Goal: Task Accomplishment & Management: Manage account settings

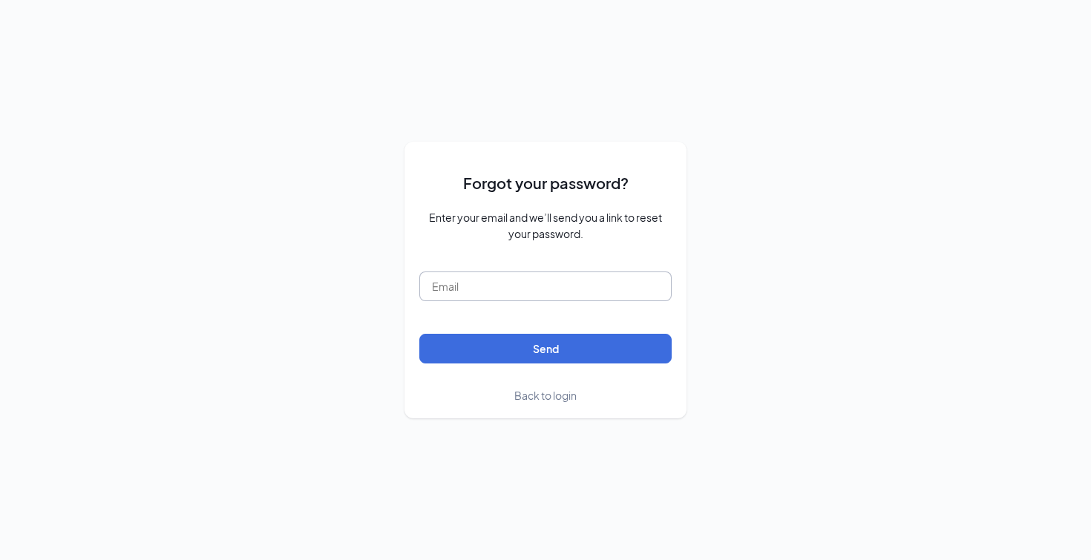
click at [506, 277] on input "text" at bounding box center [545, 287] width 252 height 30
type input "thoang@theboilingcrab.com"
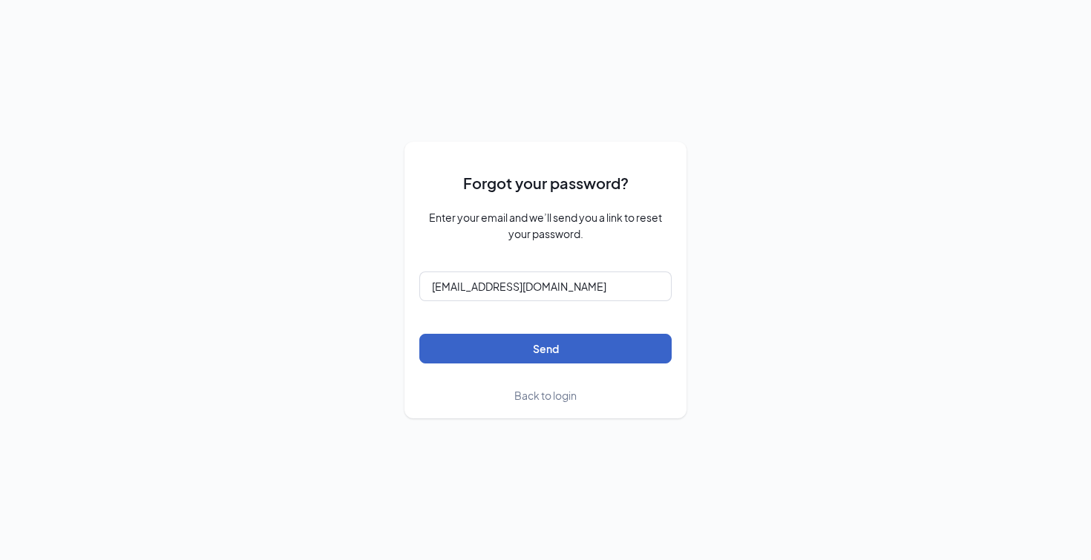
click at [509, 350] on button "Send" at bounding box center [545, 349] width 252 height 30
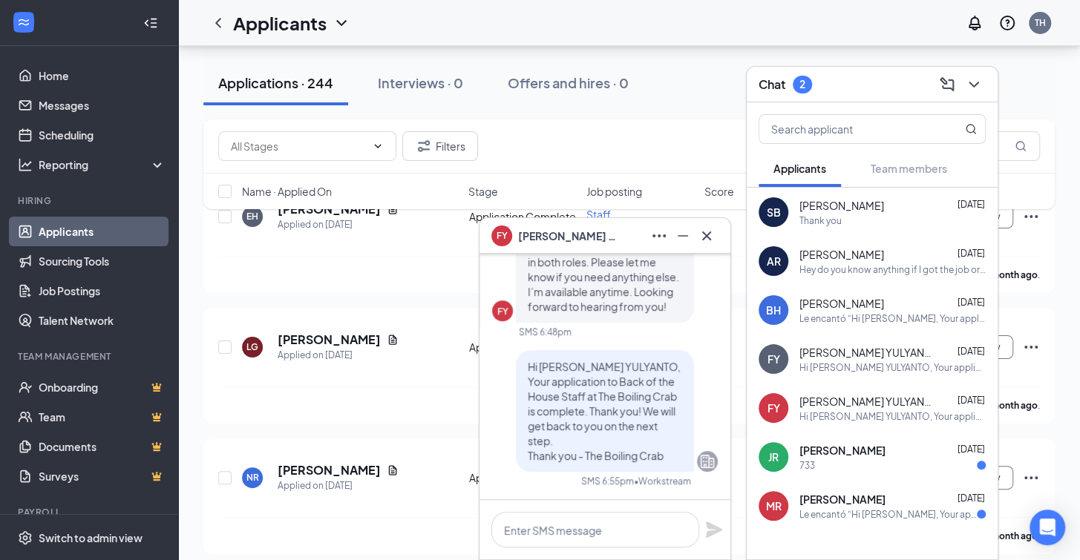
scroll to position [6453, 0]
click at [716, 240] on button at bounding box center [707, 236] width 24 height 24
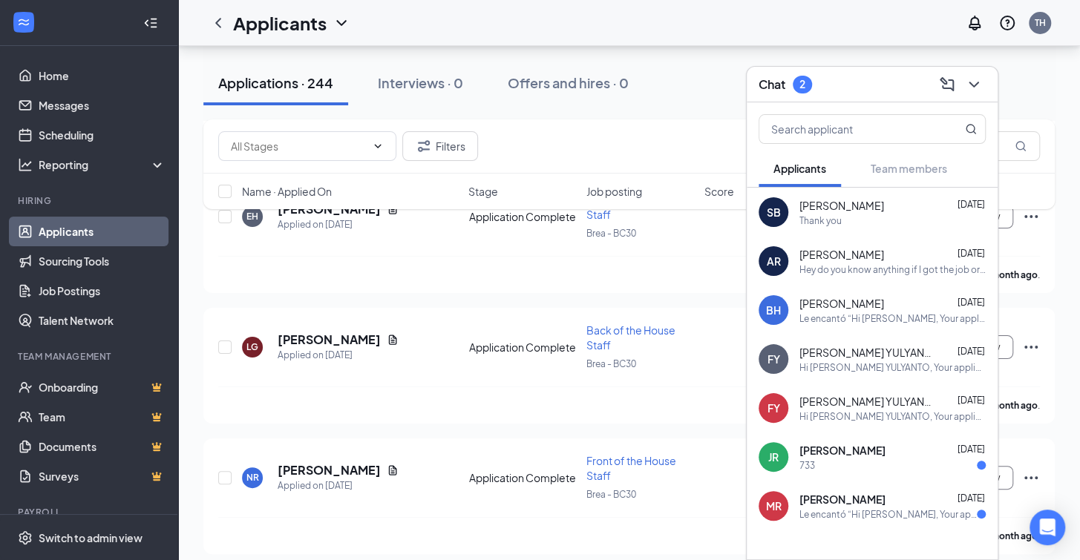
click at [860, 447] on span "[PERSON_NAME]" at bounding box center [843, 450] width 86 height 15
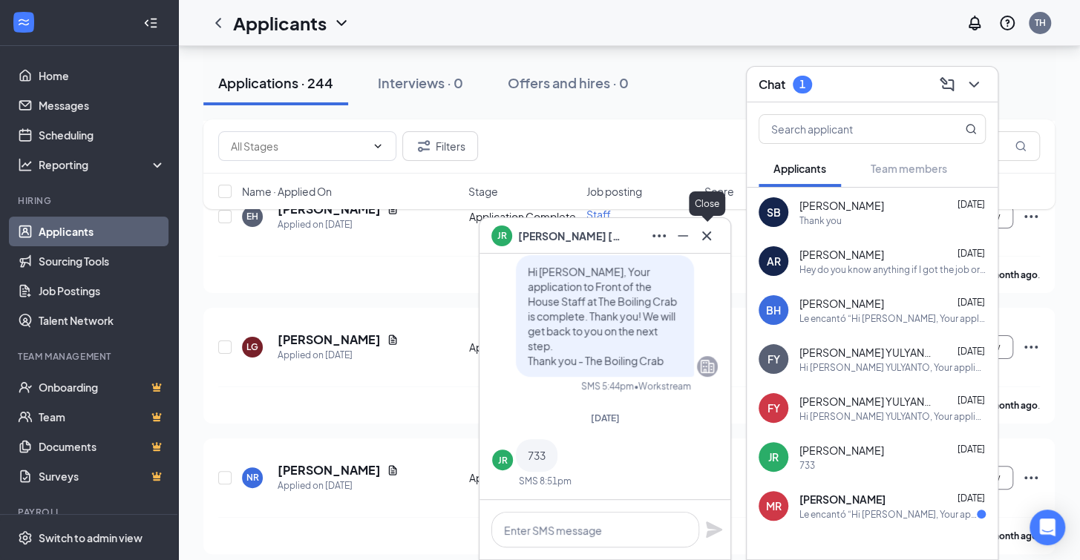
click at [706, 240] on icon "Cross" at bounding box center [707, 236] width 18 height 18
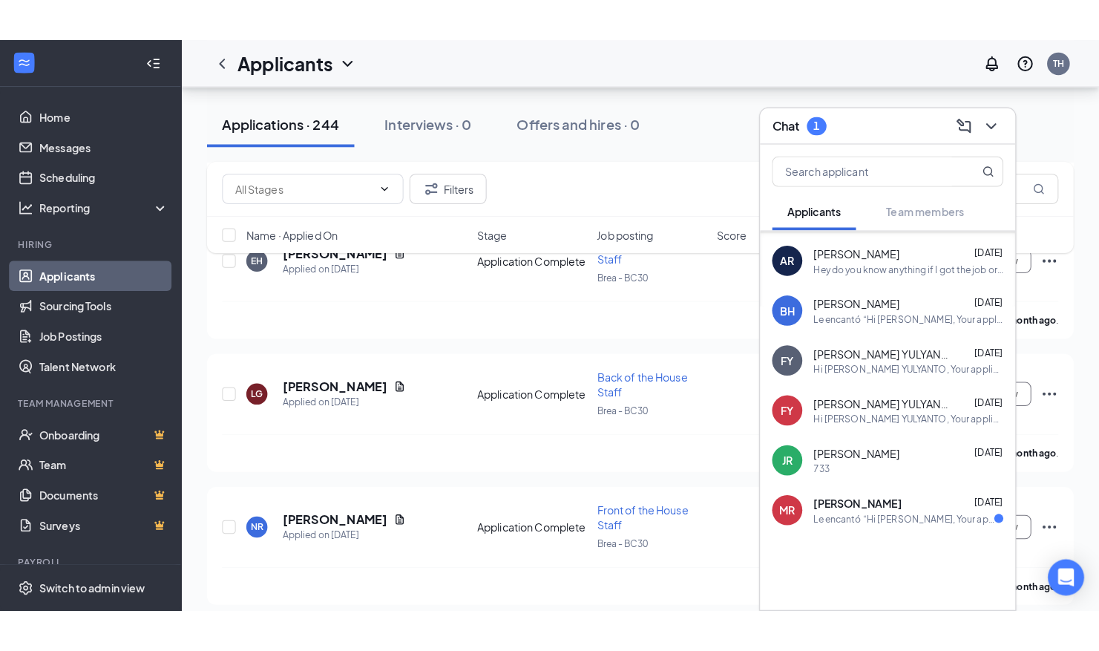
scroll to position [0, 0]
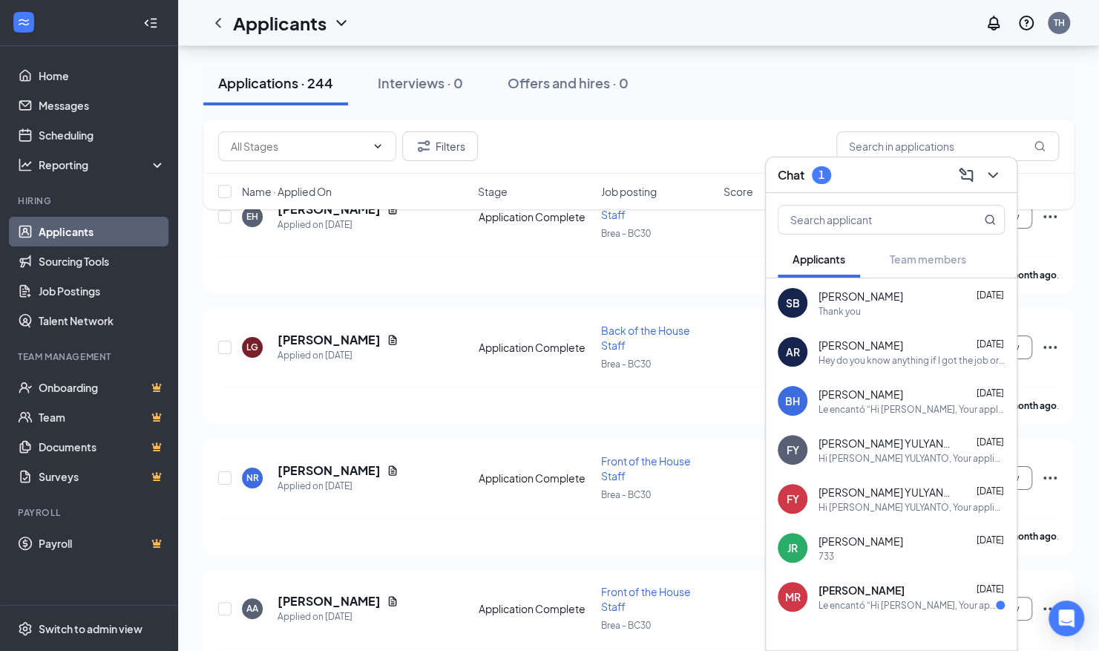
click at [1022, 95] on div "Applications · 244 Interviews · 0 Offers and hires · 0" at bounding box center [638, 83] width 871 height 45
click at [994, 175] on icon "ChevronDown" at bounding box center [993, 175] width 18 height 18
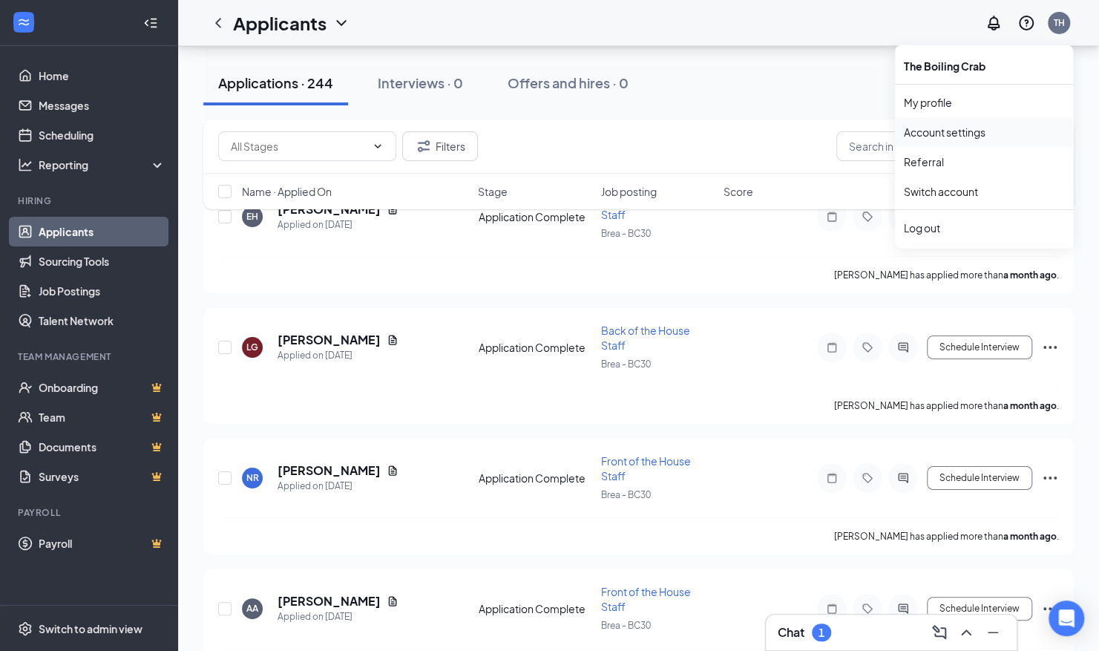
click at [981, 128] on link "Account settings" at bounding box center [984, 132] width 160 height 15
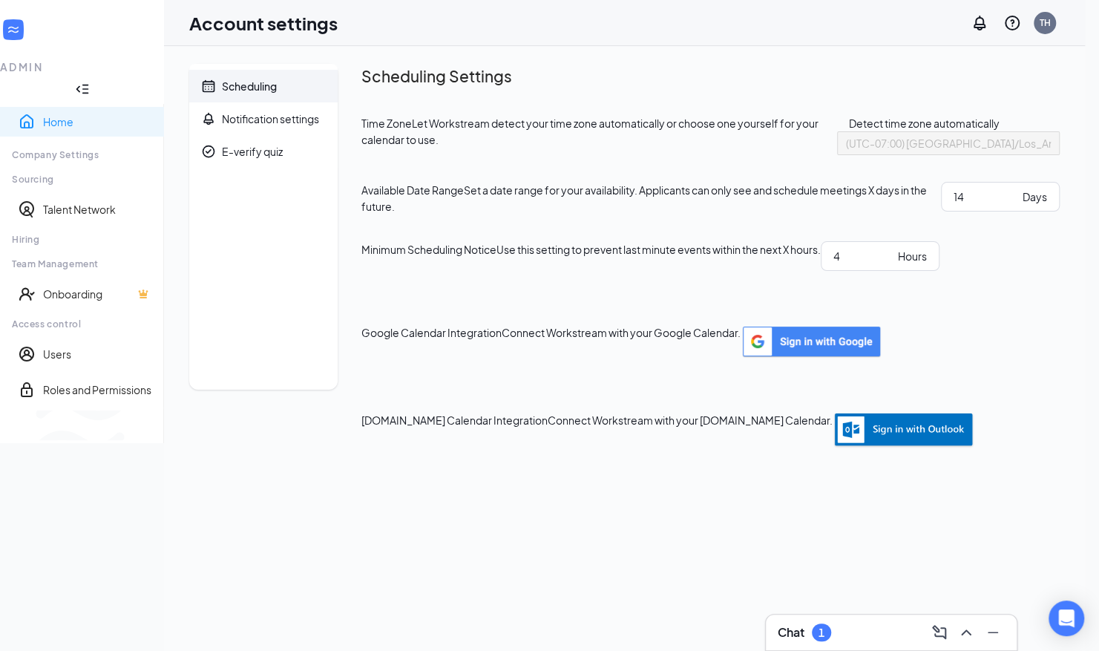
click at [61, 114] on link "Home" at bounding box center [97, 121] width 109 height 15
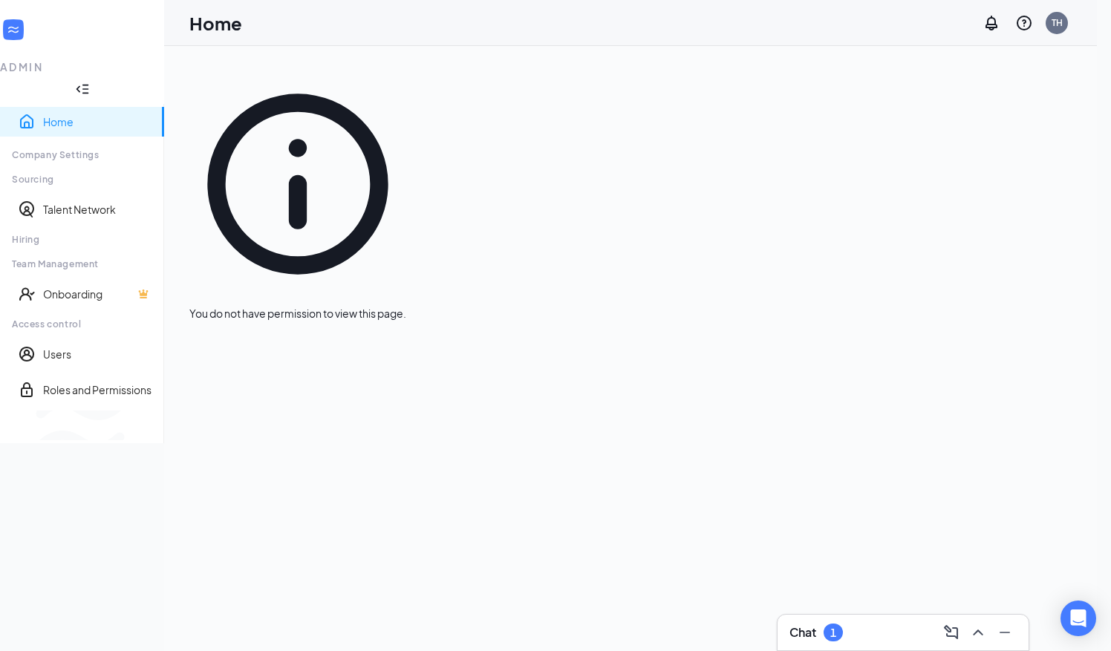
click at [0, 1] on html "ADMIN Home Company Settings Sourcing Talent Network Hiring Team Management Onbo…" at bounding box center [555, 325] width 1111 height 651
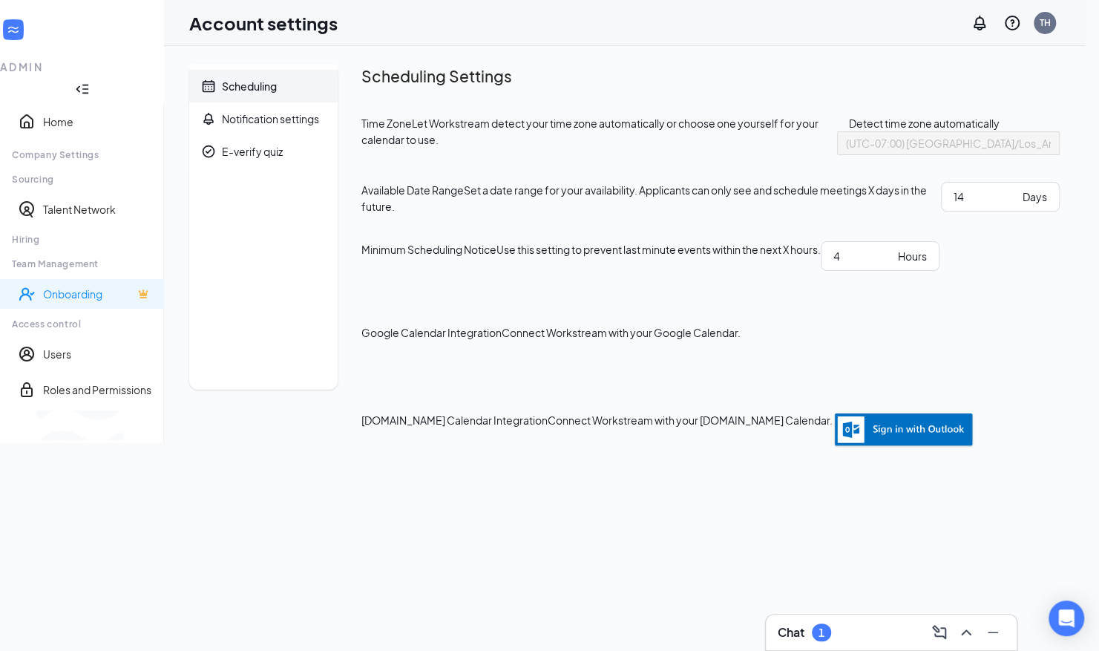
click at [58, 285] on link "Onboarding" at bounding box center [97, 294] width 109 height 18
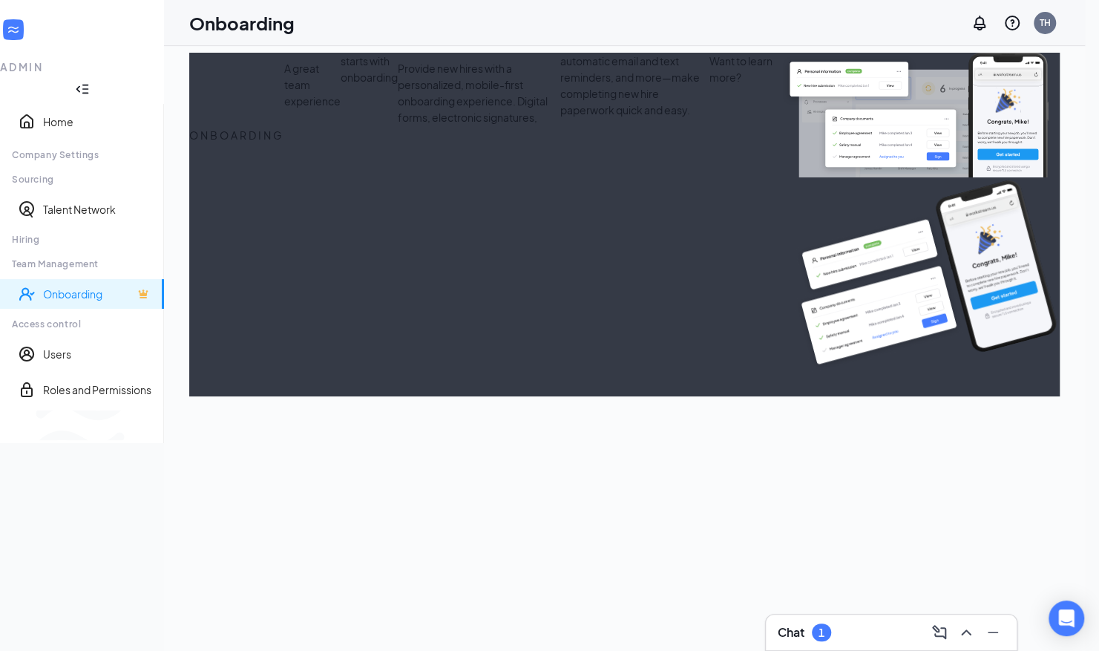
select select "US"
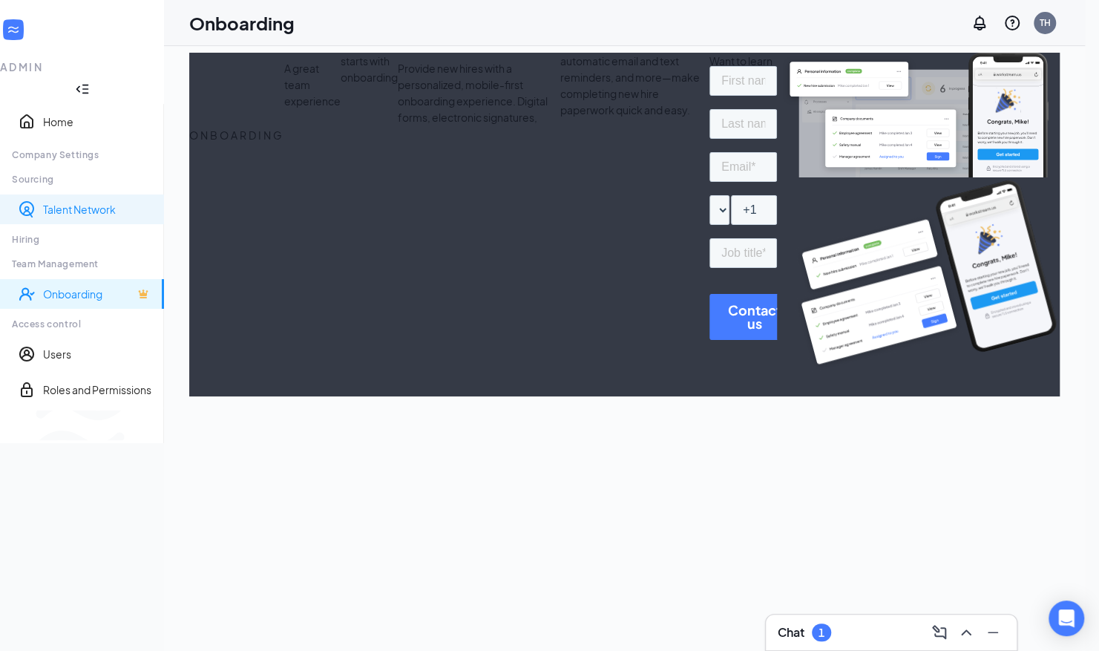
click at [64, 202] on link "Talent Network" at bounding box center [97, 209] width 109 height 15
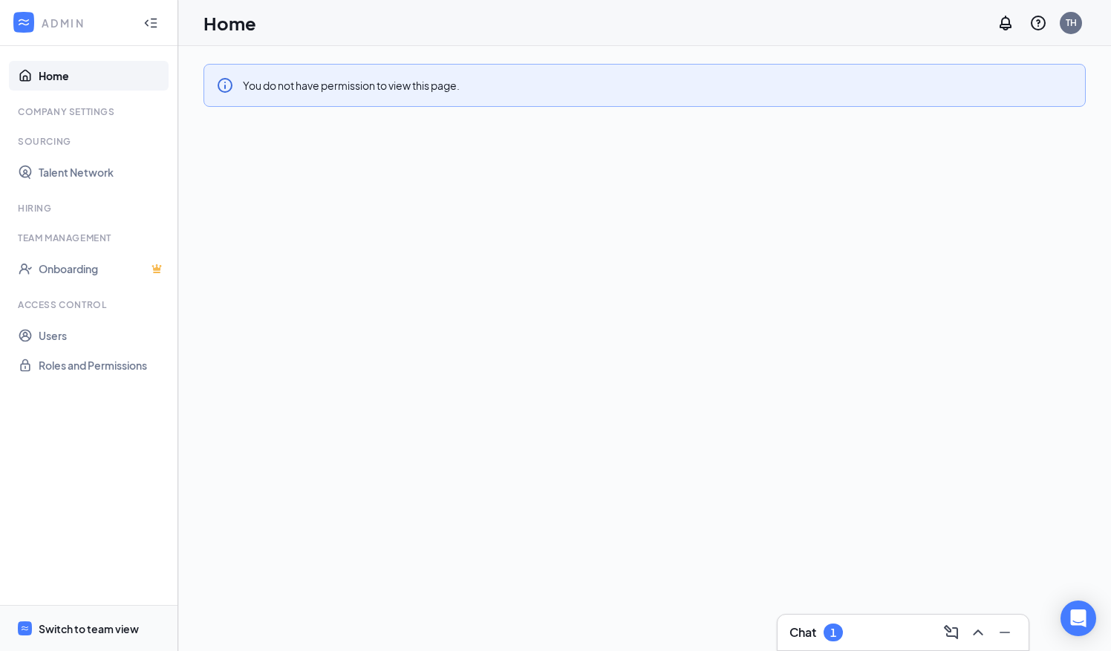
click at [50, 630] on div "Switch to team view" at bounding box center [89, 628] width 100 height 15
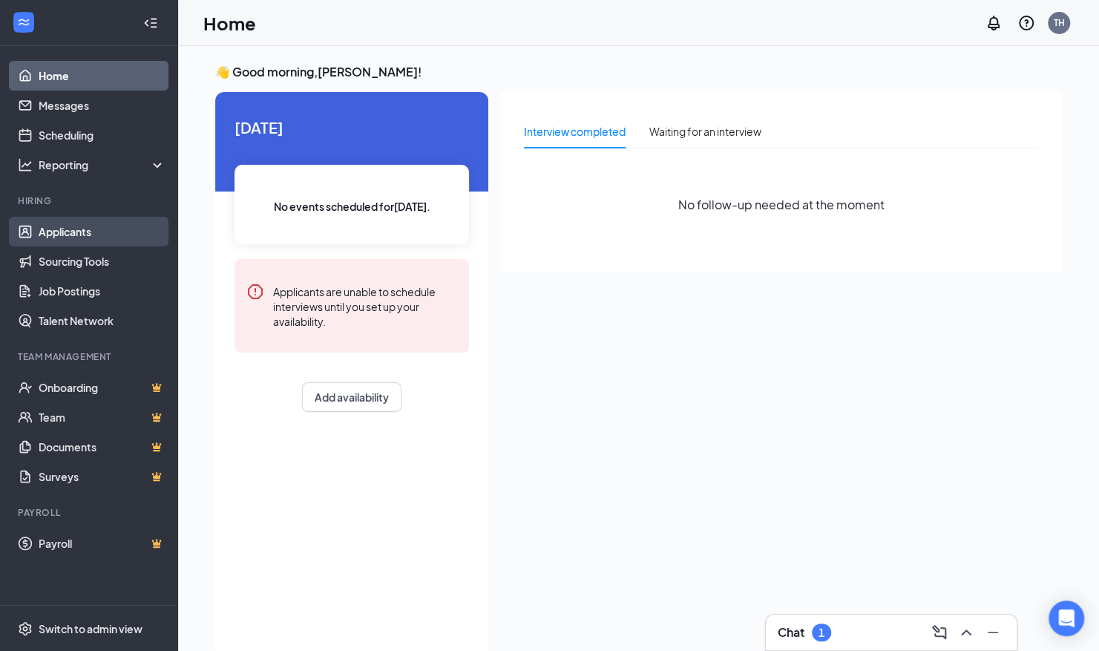
click at [139, 238] on link "Applicants" at bounding box center [102, 232] width 127 height 30
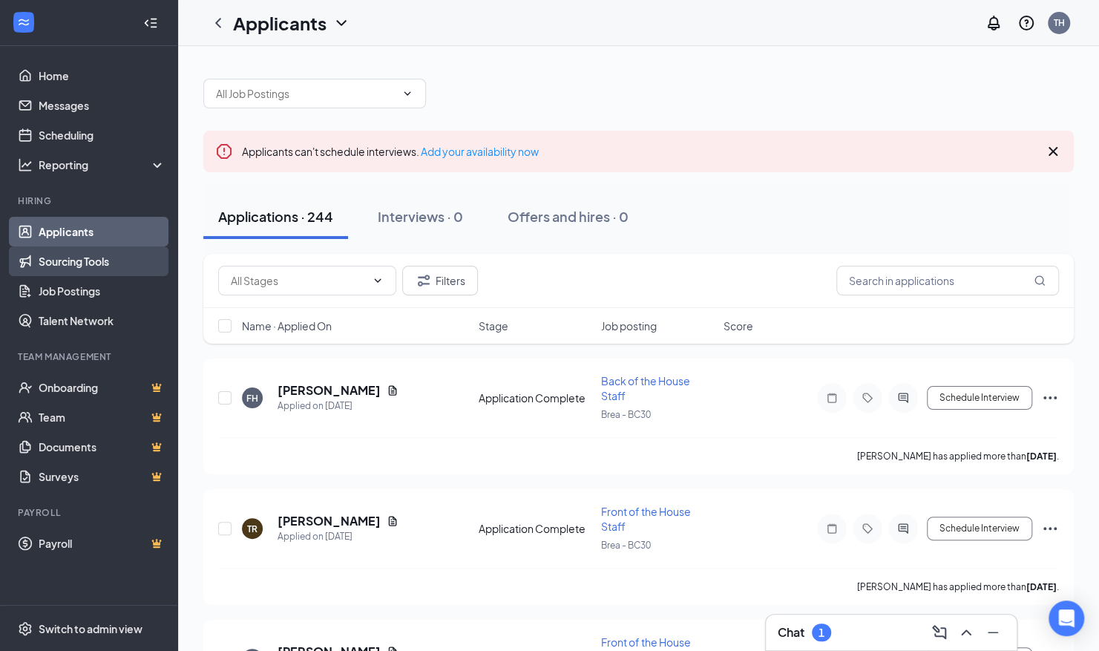
click at [119, 266] on link "Sourcing Tools" at bounding box center [102, 261] width 127 height 30
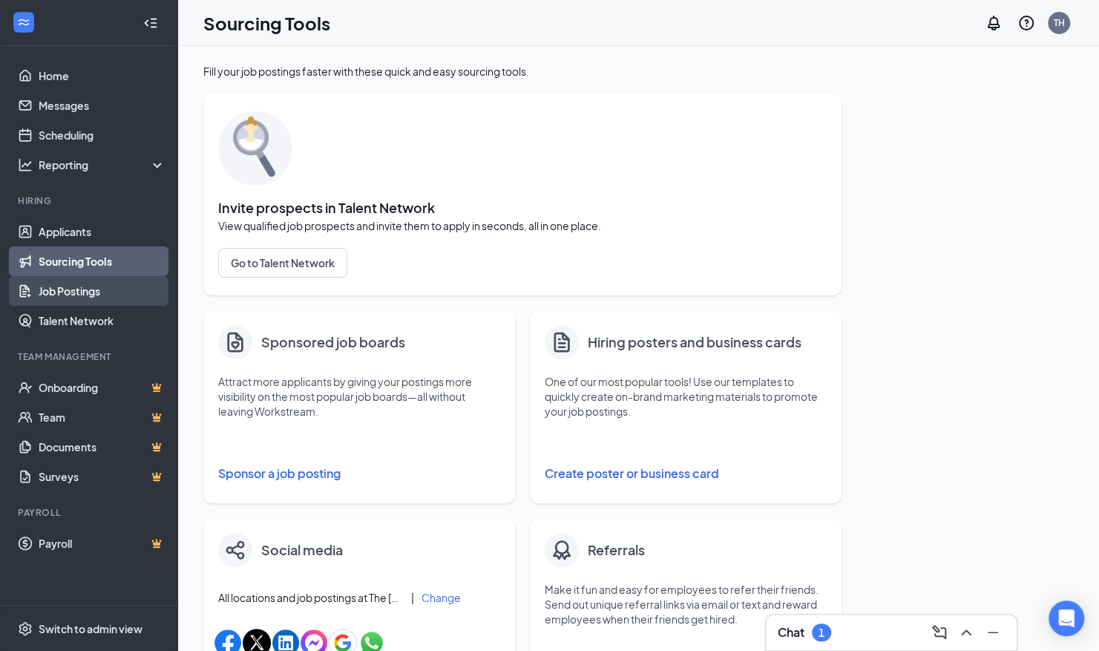
click at [98, 284] on link "Job Postings" at bounding box center [102, 291] width 127 height 30
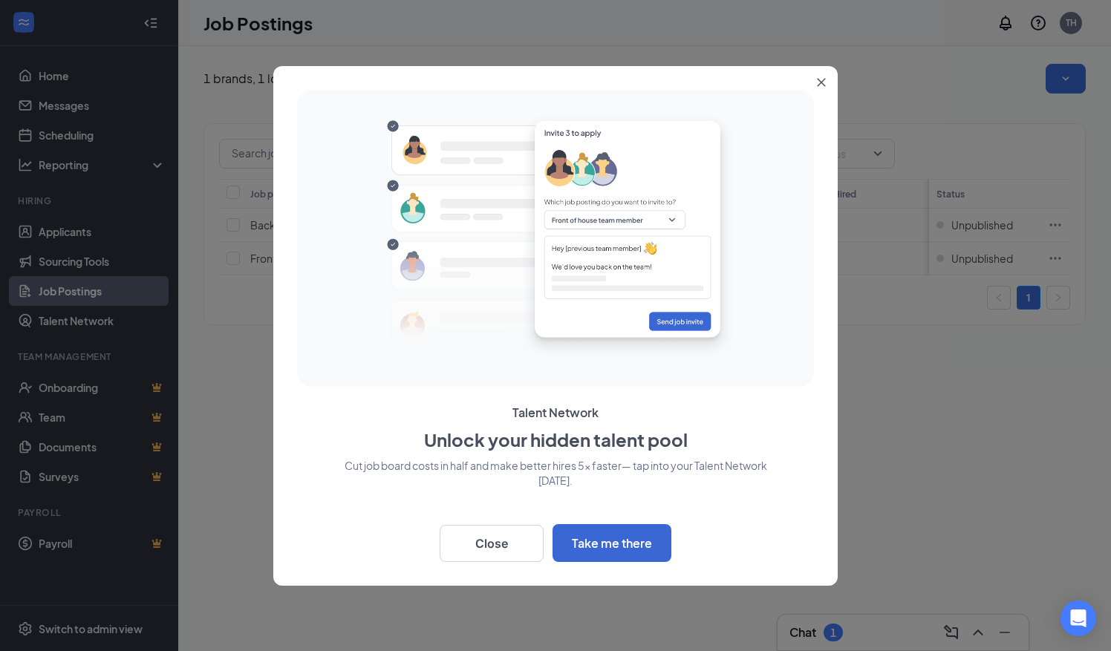
click at [823, 83] on icon "Close" at bounding box center [821, 82] width 9 height 9
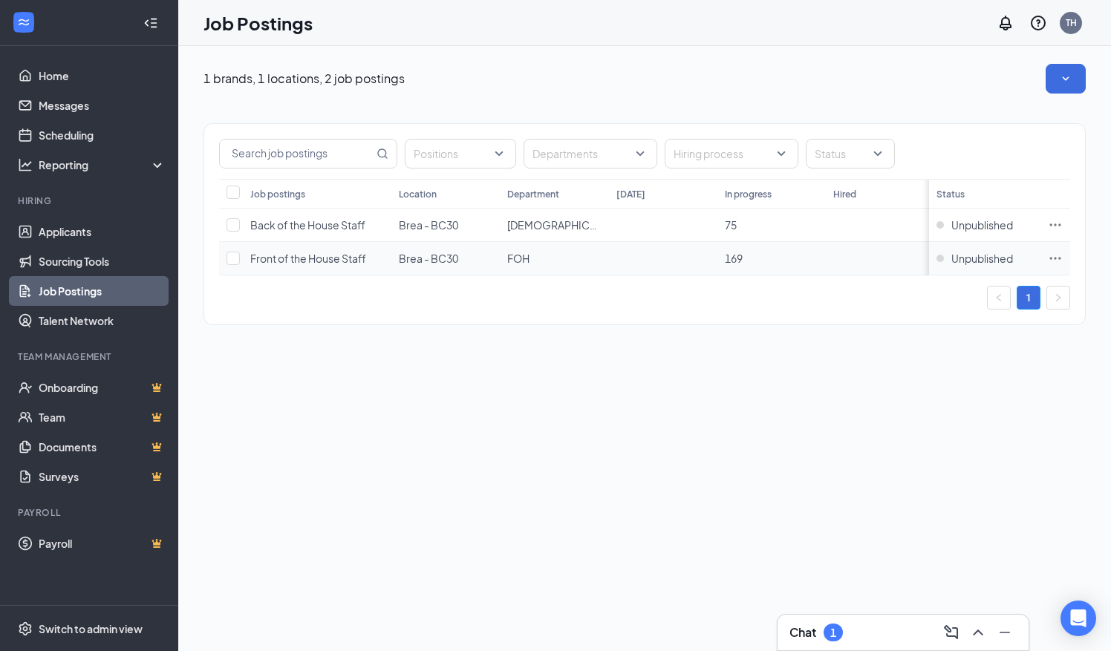
click at [1056, 255] on icon "Ellipses" at bounding box center [1055, 258] width 15 height 15
click at [701, 487] on div "1 brands, 1 locations, 2 job postings Positions Departments Hiring process Stat…" at bounding box center [644, 348] width 932 height 605
click at [337, 255] on span "Front of the House Staff" at bounding box center [308, 258] width 116 height 13
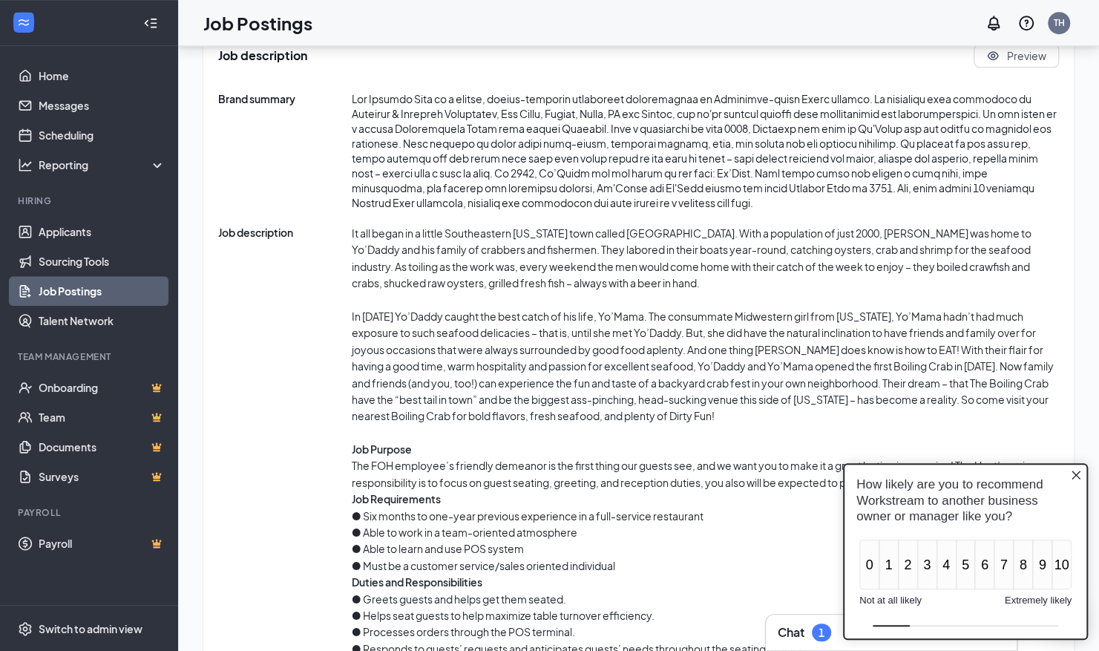
scroll to position [739, 0]
click at [1073, 481] on icon "Close button" at bounding box center [1077, 475] width 12 height 12
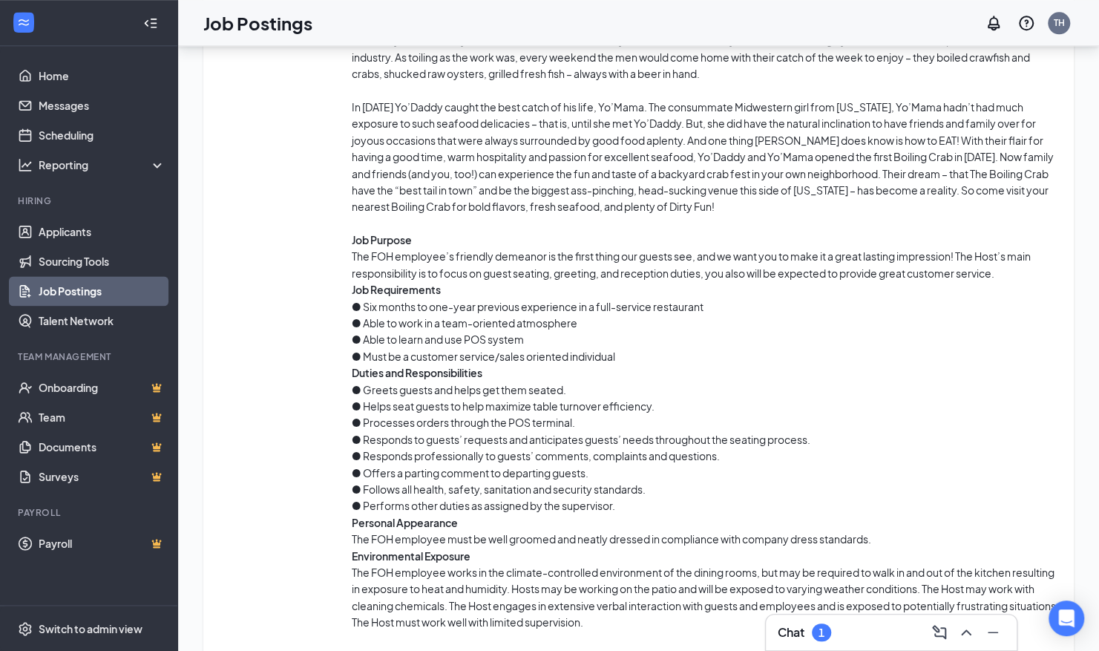
scroll to position [747, 0]
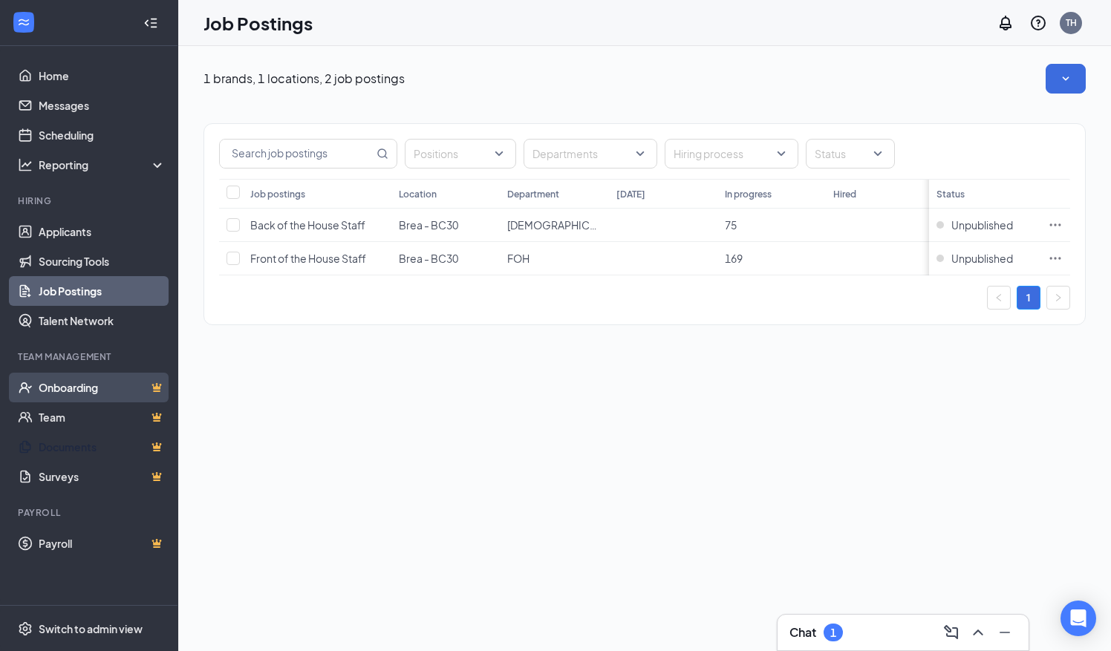
drag, startPoint x: 95, startPoint y: 441, endPoint x: 132, endPoint y: 387, distance: 65.7
click at [95, 441] on link "Documents" at bounding box center [102, 447] width 127 height 30
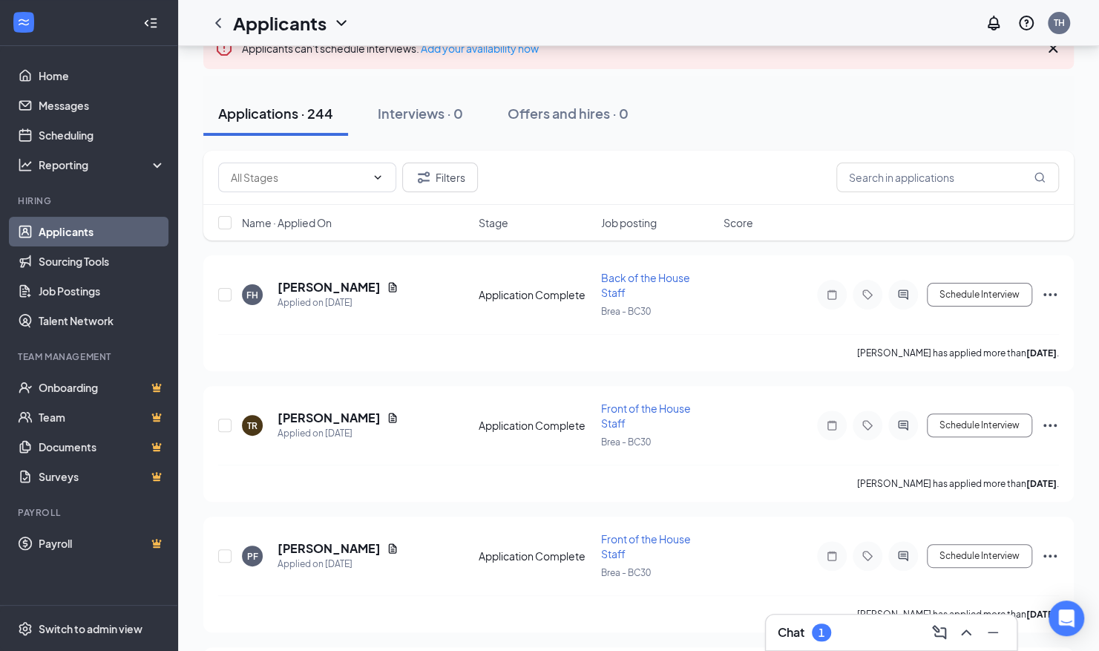
scroll to position [111, 0]
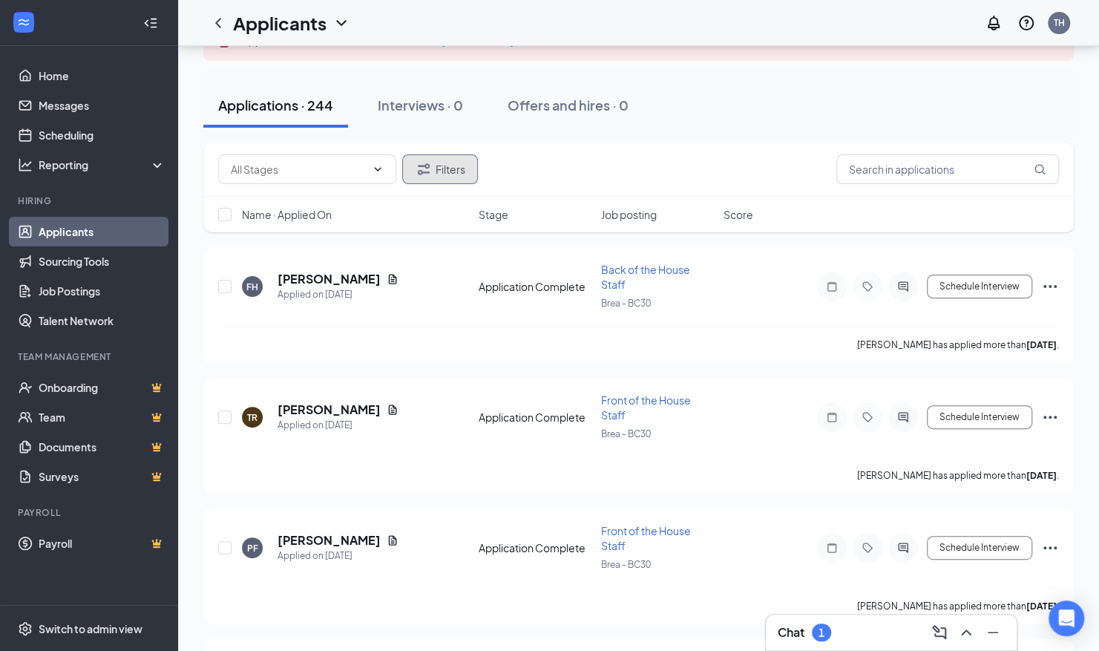
click at [445, 178] on button "Filters" at bounding box center [440, 169] width 76 height 30
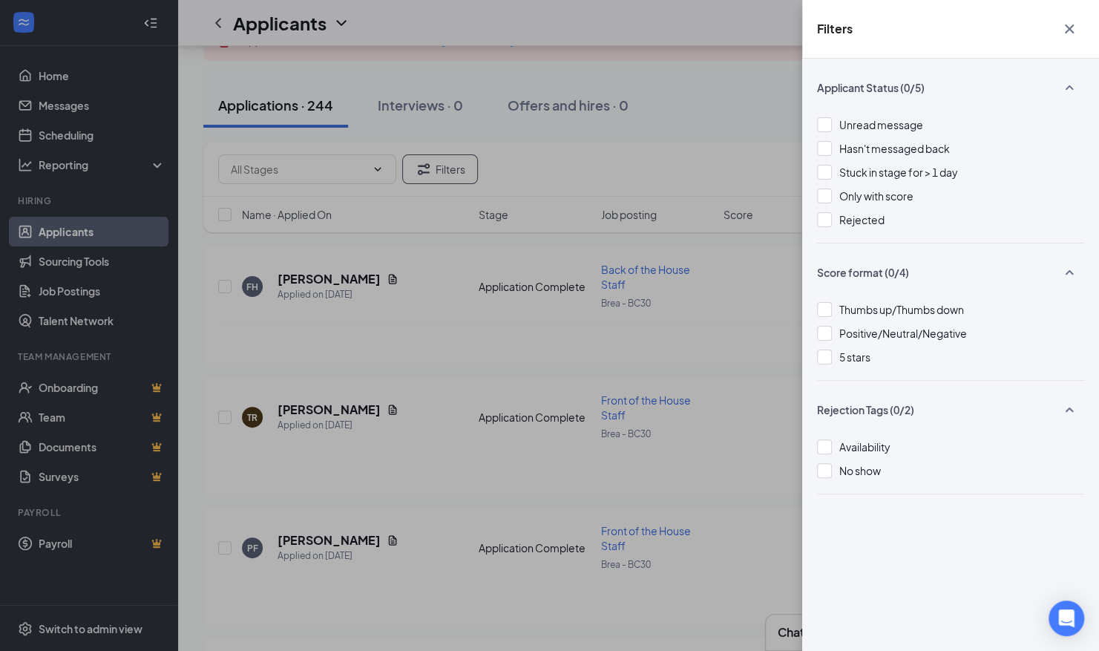
click at [696, 64] on div "Filters Applicant Status (0/5) Unread message Hasn't messaged back Stuck in sta…" at bounding box center [549, 325] width 1099 height 651
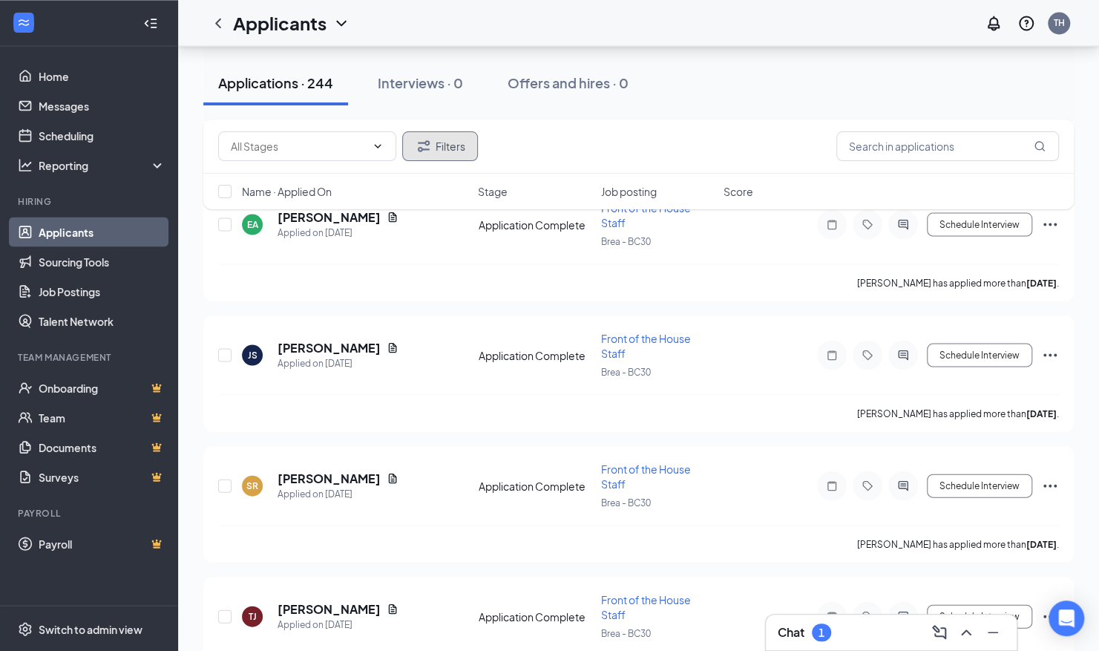
scroll to position [31272, 0]
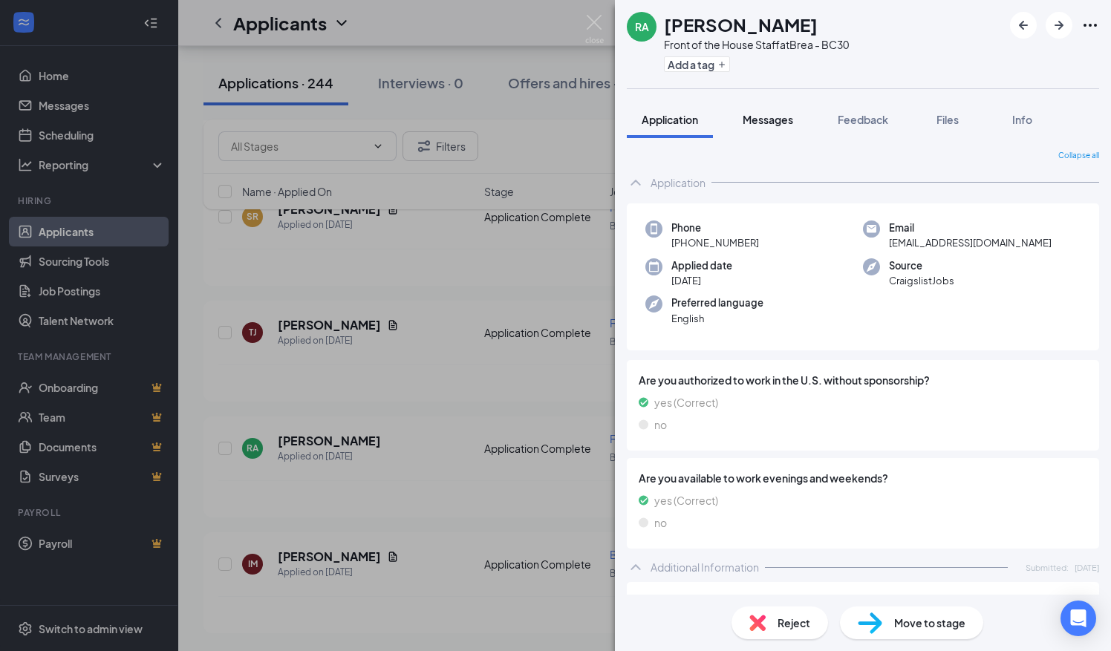
click at [803, 132] on button "Messages" at bounding box center [768, 119] width 80 height 37
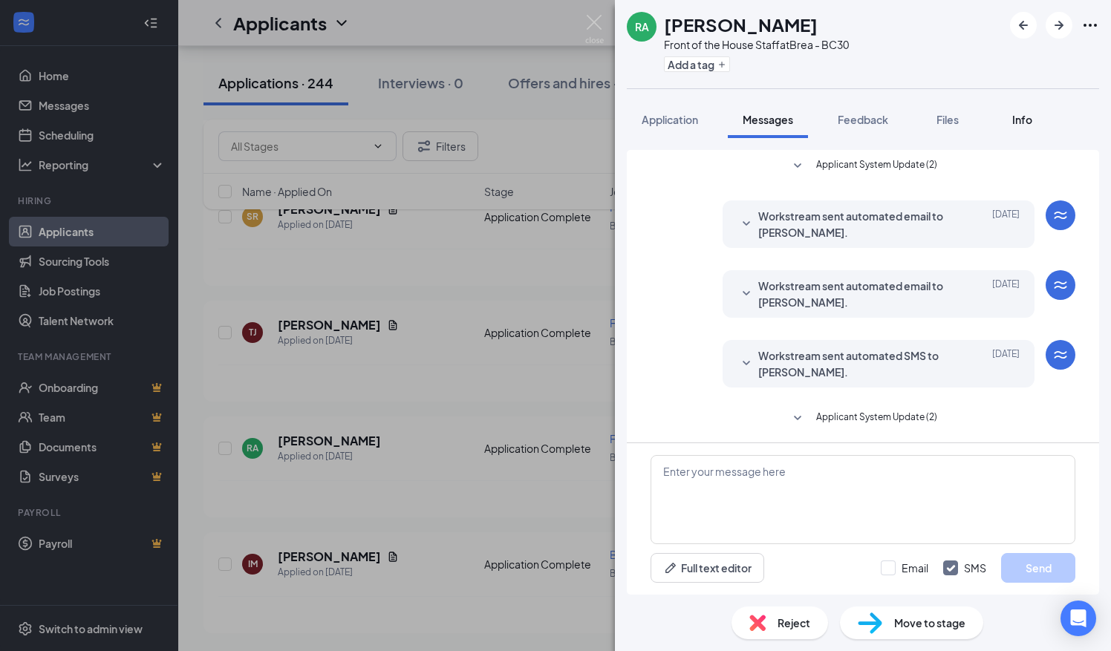
click at [1022, 129] on button "Info" at bounding box center [1021, 119] width 59 height 37
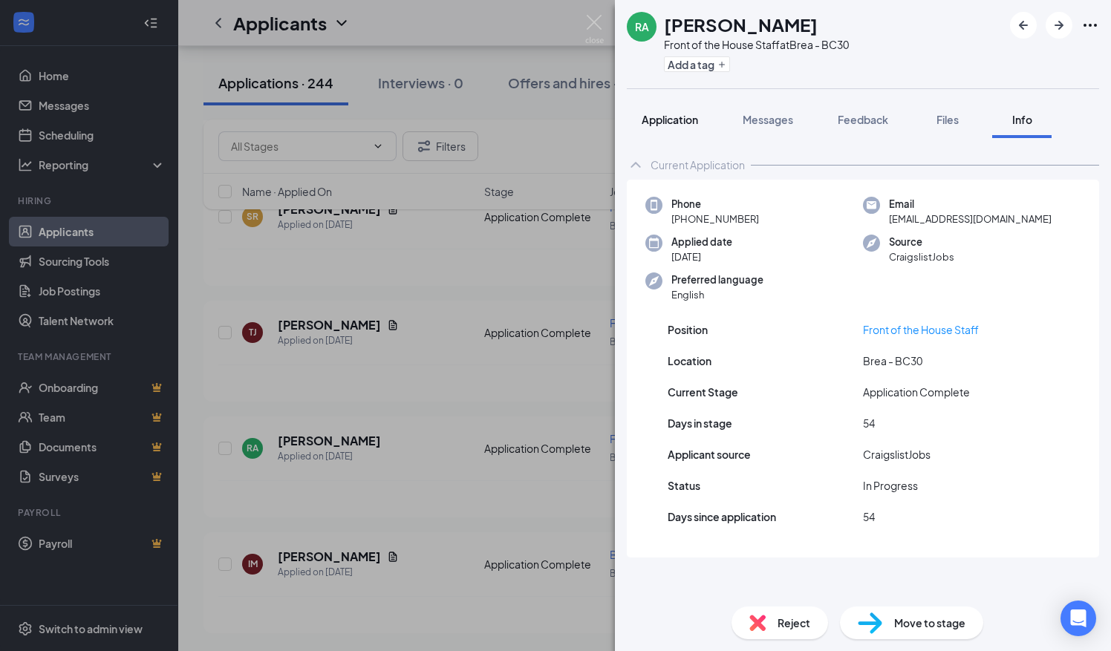
click at [684, 114] on span "Application" at bounding box center [669, 119] width 56 height 13
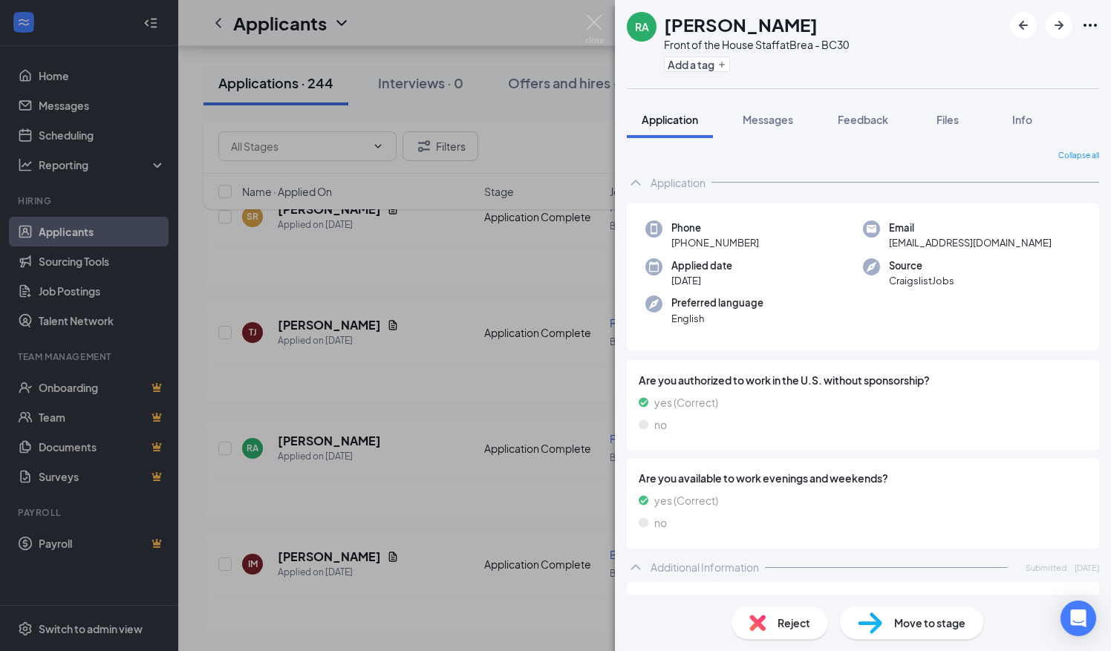
click at [508, 210] on div "RA Roxana Arroyo Front of the House Staff at Brea - BC30 Add a tag Application …" at bounding box center [555, 325] width 1111 height 651
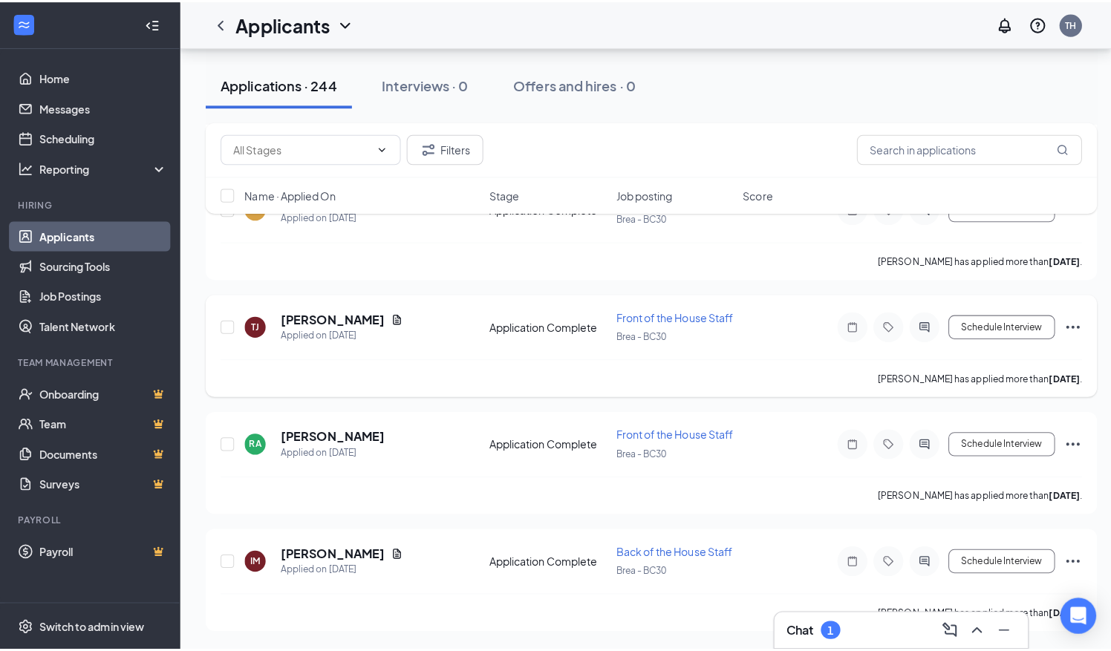
scroll to position [29643, 0]
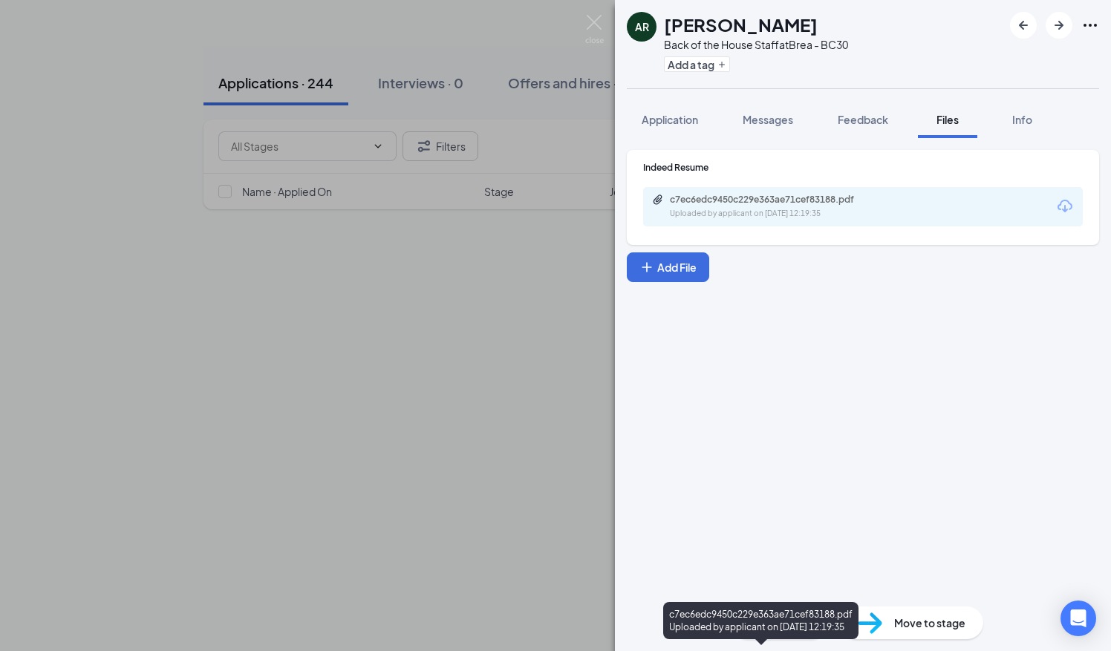
click at [693, 208] on div "Uploaded by applicant on Jul 03, 2025 at 12:19:35" at bounding box center [781, 214] width 223 height 12
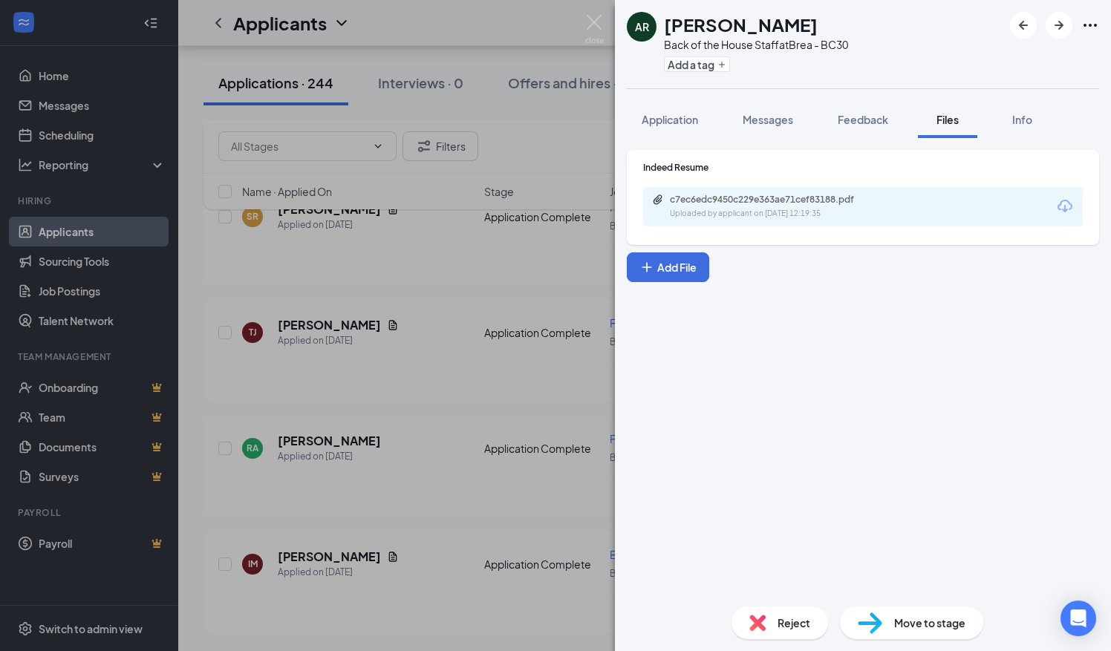
click at [334, 304] on div "AR Ariana Ramirez Back of the House Staff at Brea - BC30 Add a tag Application …" at bounding box center [555, 325] width 1111 height 651
click at [411, 454] on div "AR Ariana Ramirez Back of the House Staff at Brea - BC30 Add a tag Application …" at bounding box center [555, 325] width 1111 height 651
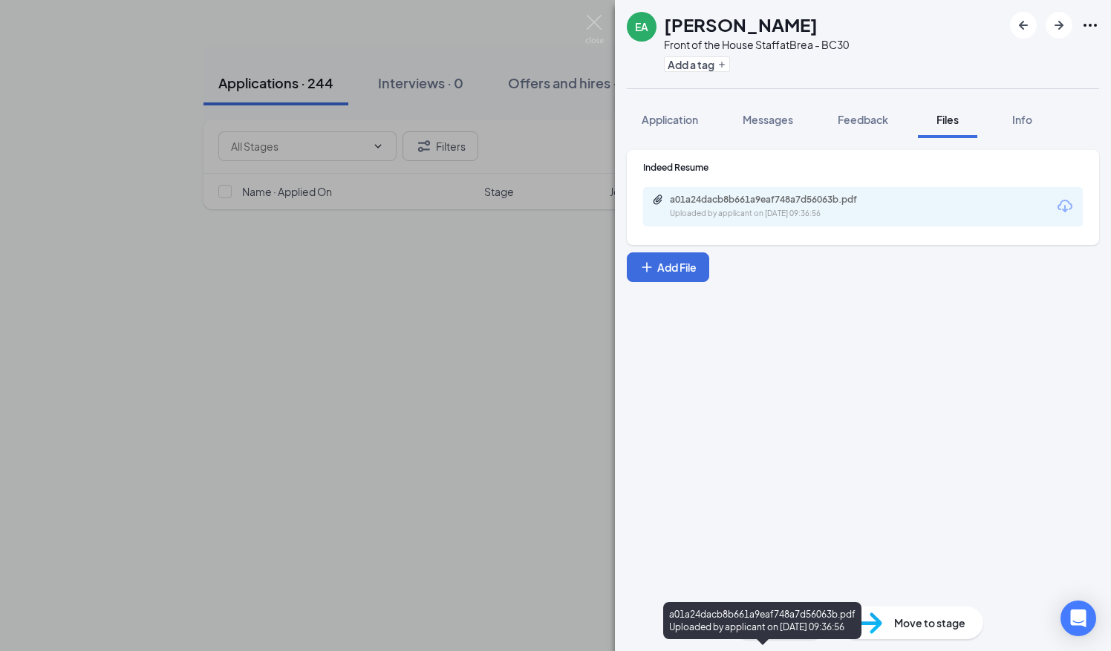
click at [690, 214] on div "Uploaded by applicant on Jul 03, 2025 at 09:36:56" at bounding box center [781, 214] width 223 height 12
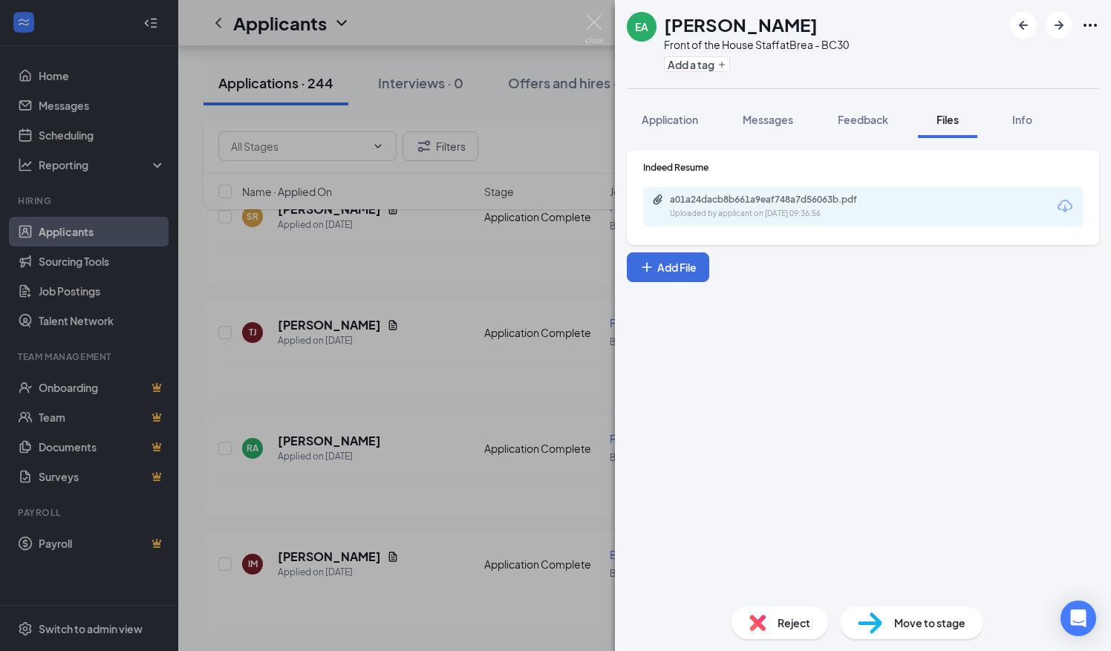
click at [402, 512] on div "EA Elizabeth-Babe Allen Front of the House Staff at Brea - BC30 Add a tag Appli…" at bounding box center [555, 325] width 1111 height 651
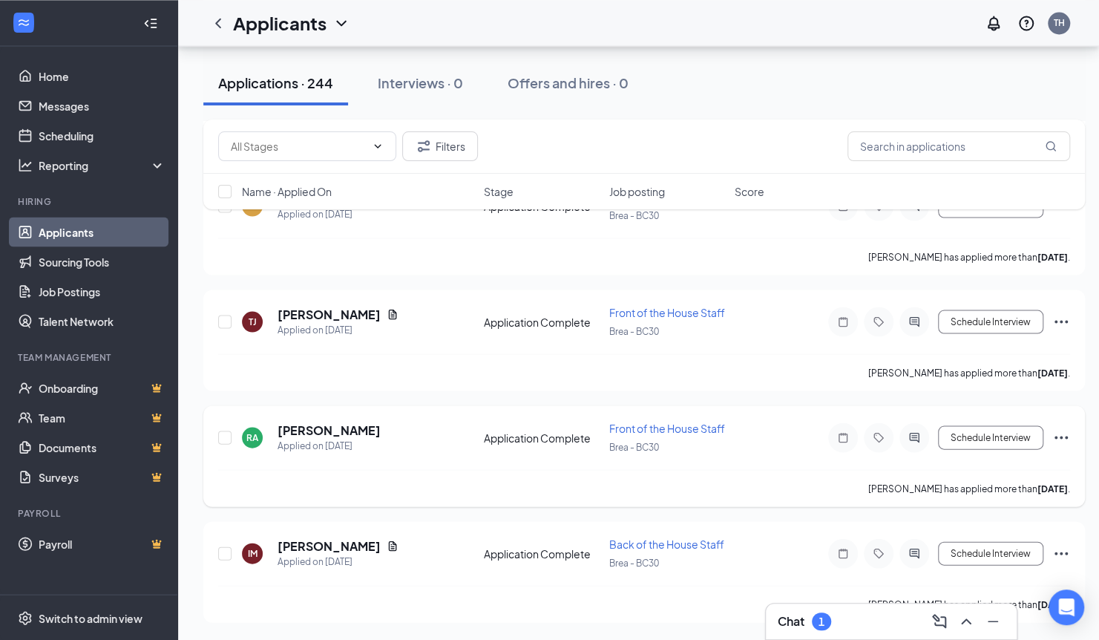
scroll to position [30000, 6]
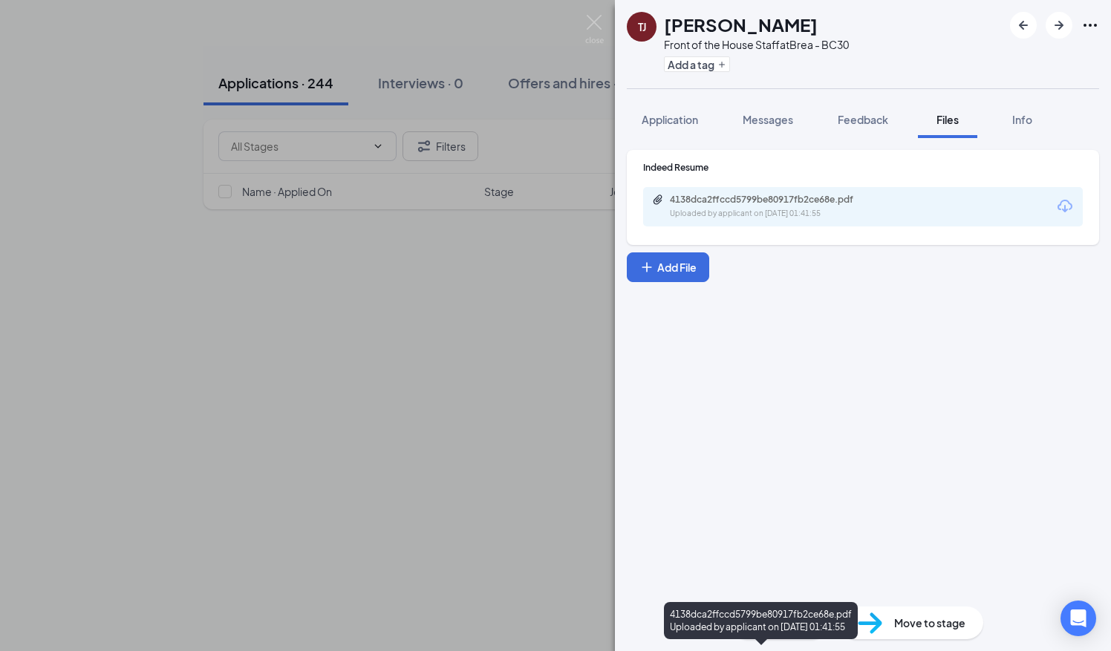
click at [736, 197] on div "4138dca2ffccd5799be80917fb2ce68e.pdf" at bounding box center [774, 200] width 208 height 12
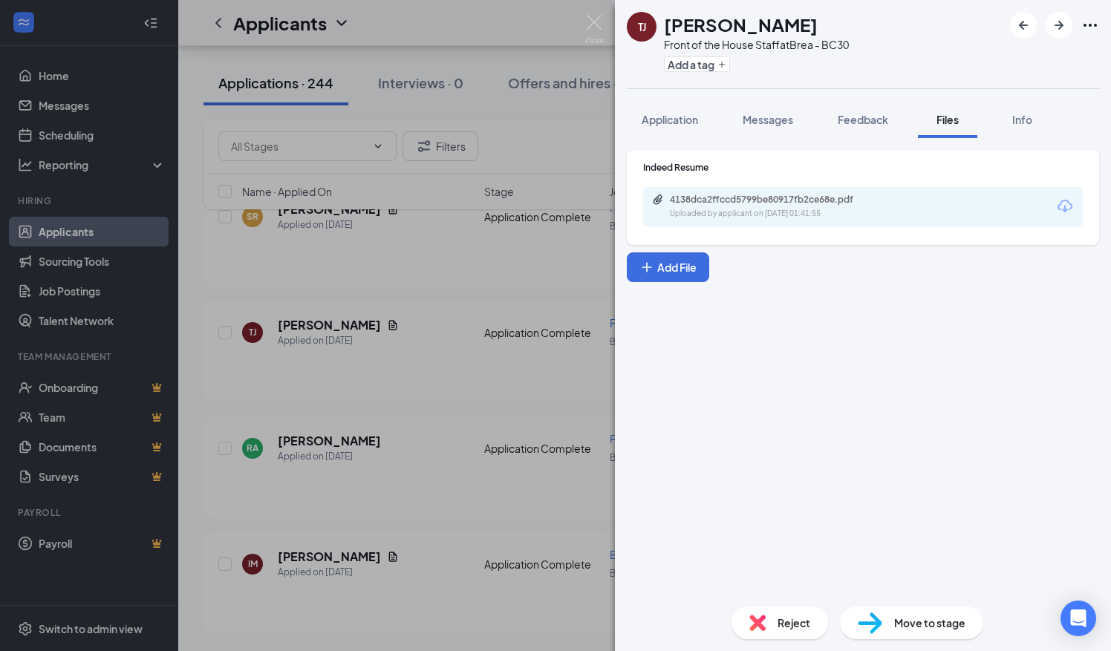
click at [342, 433] on div "TJ TIFFANY JIMENEZ Front of the House Staff at Brea - BC30 Add a tag Applicatio…" at bounding box center [555, 325] width 1111 height 651
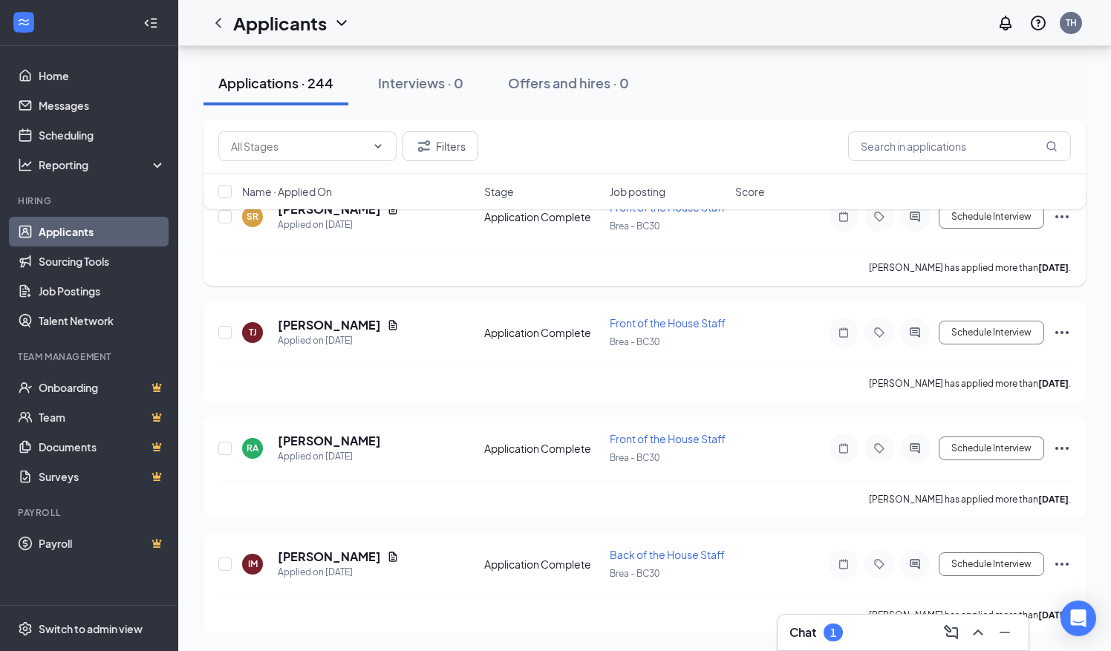
click at [393, 215] on icon "Document" at bounding box center [393, 209] width 12 height 12
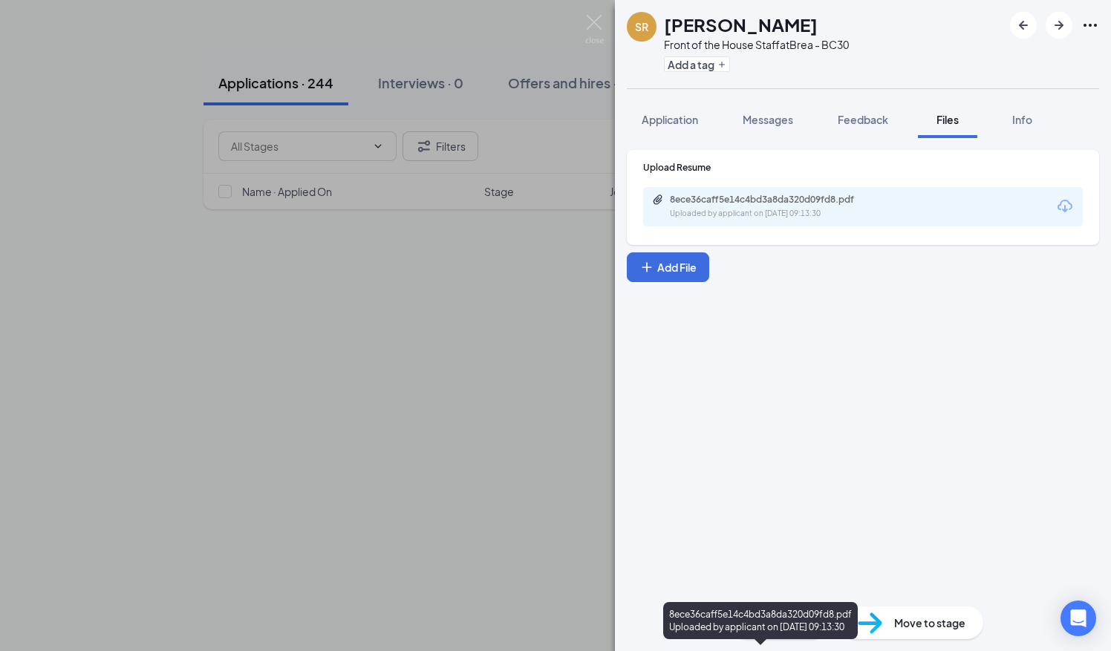
click at [725, 209] on div "Uploaded by applicant on Jul 03, 2025 at 09:13:30" at bounding box center [781, 214] width 223 height 12
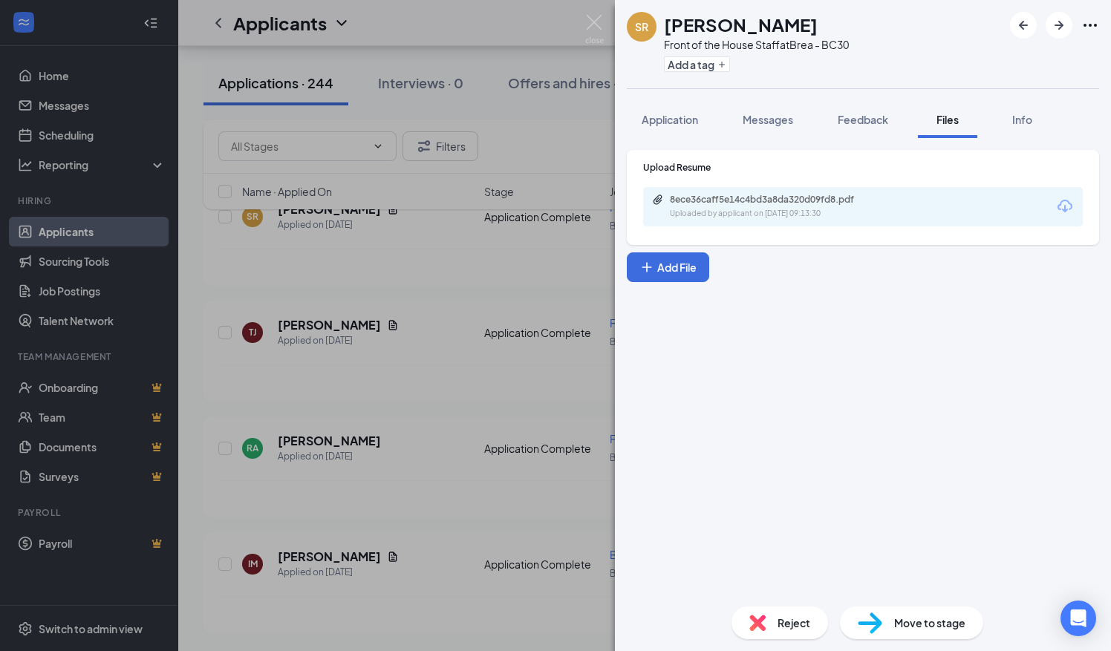
click at [399, 263] on div "SR Sheridan Romero Front of the House Staff at Brea - BC30 Add a tag Applicatio…" at bounding box center [555, 325] width 1111 height 651
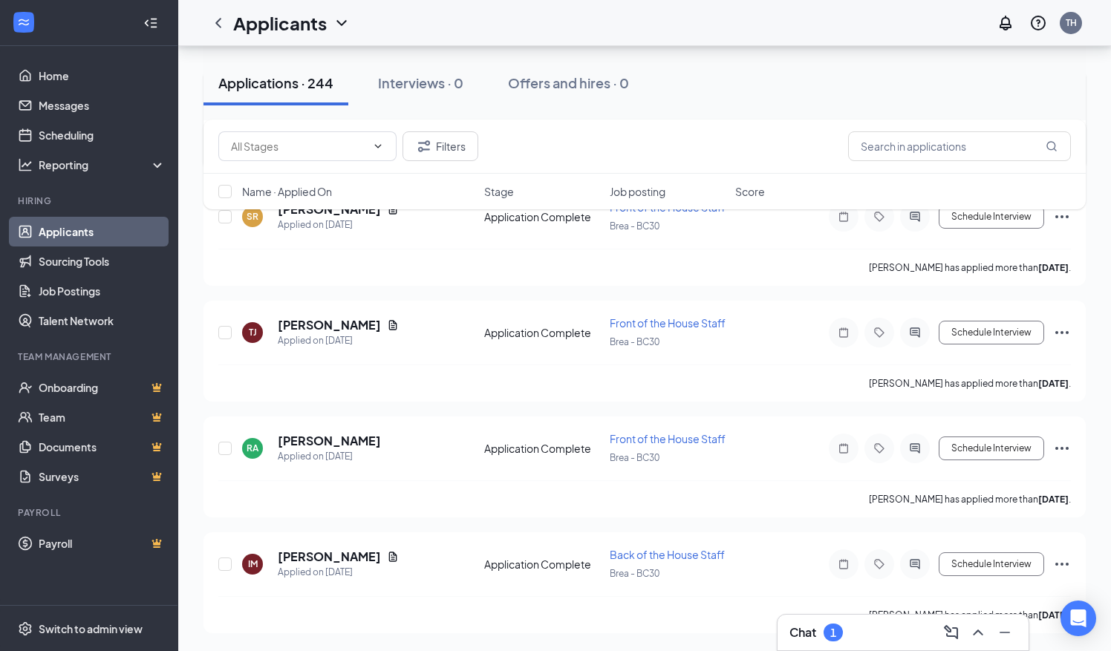
click at [591, 22] on div "Applicants TH" at bounding box center [644, 23] width 932 height 46
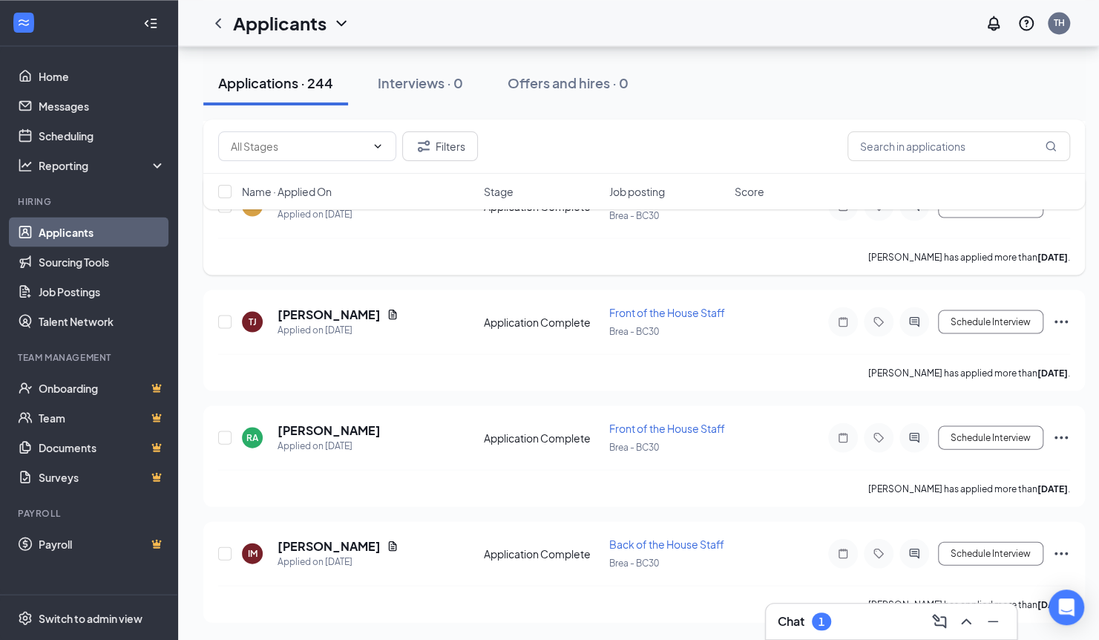
scroll to position [29264, 11]
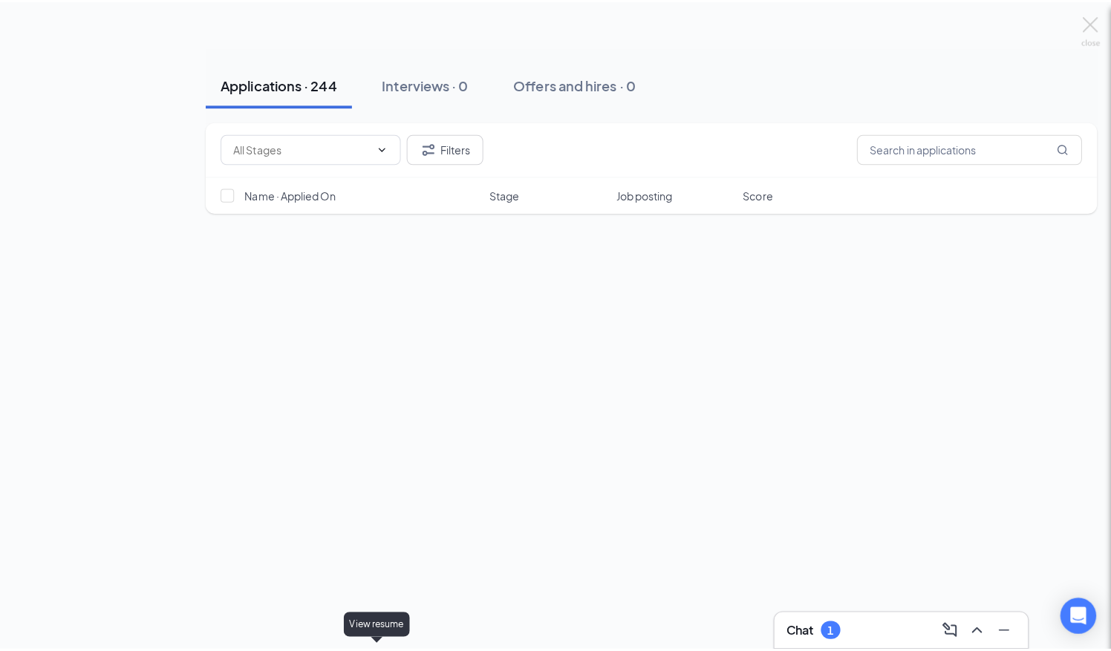
scroll to position [29264, 0]
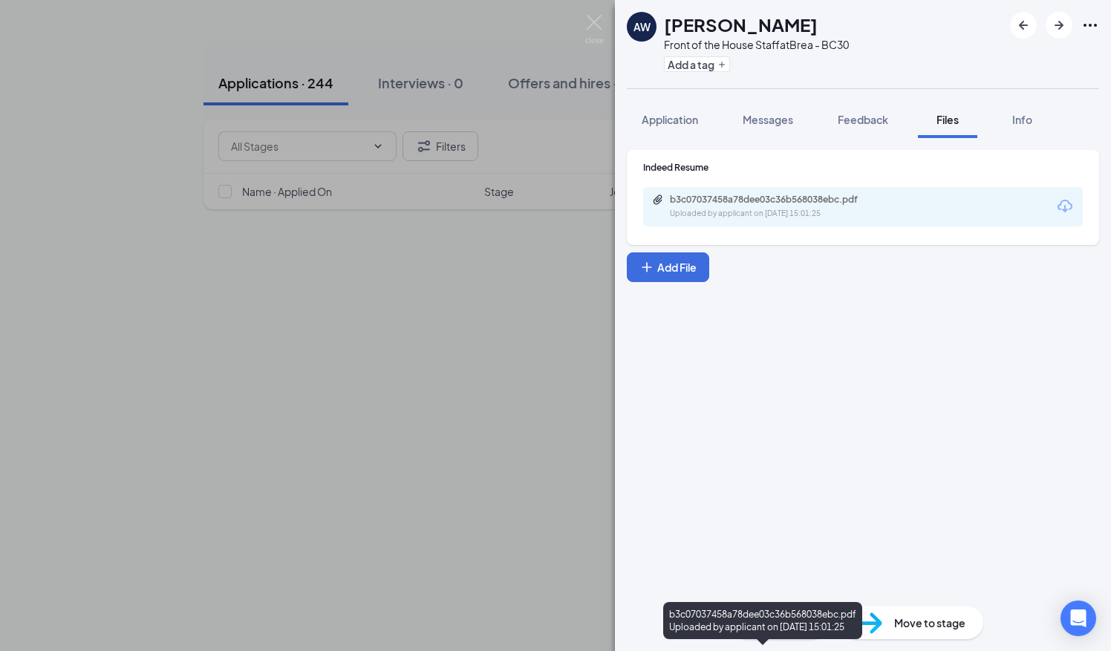
click at [754, 201] on div "b3c07037458a78dee03c36b568038ebc.pdf" at bounding box center [774, 200] width 208 height 12
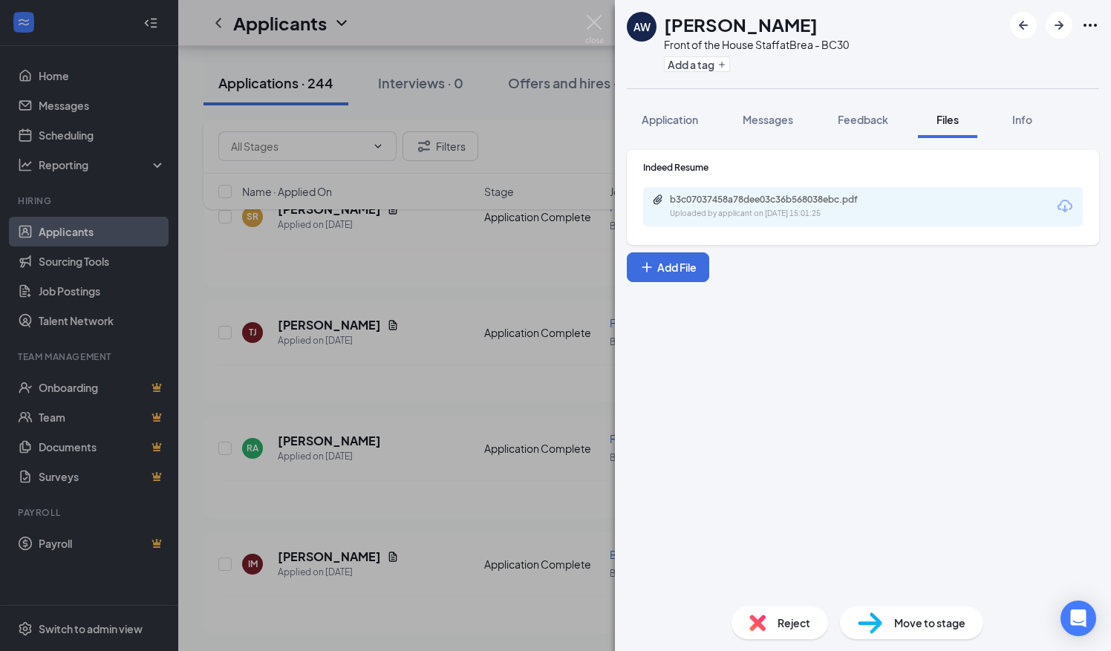
click at [450, 297] on div "AW Ashley Warren Front of the House Staff at Brea - BC30 Add a tag Application …" at bounding box center [555, 325] width 1111 height 651
click at [590, 23] on div "Applicants TH" at bounding box center [644, 23] width 932 height 46
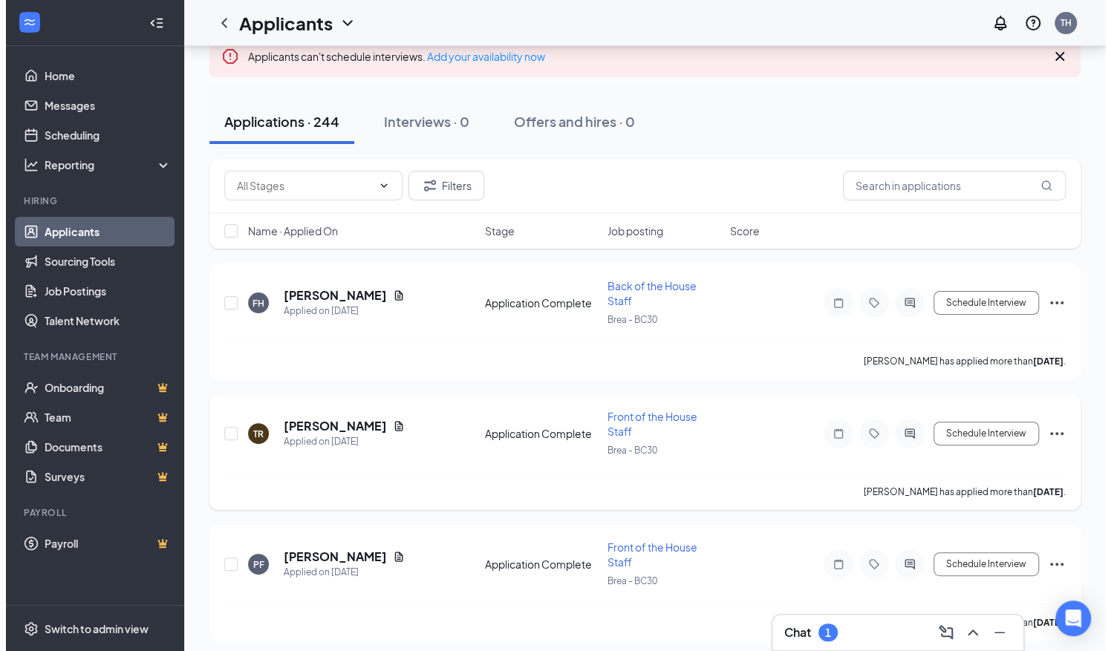
scroll to position [96, 0]
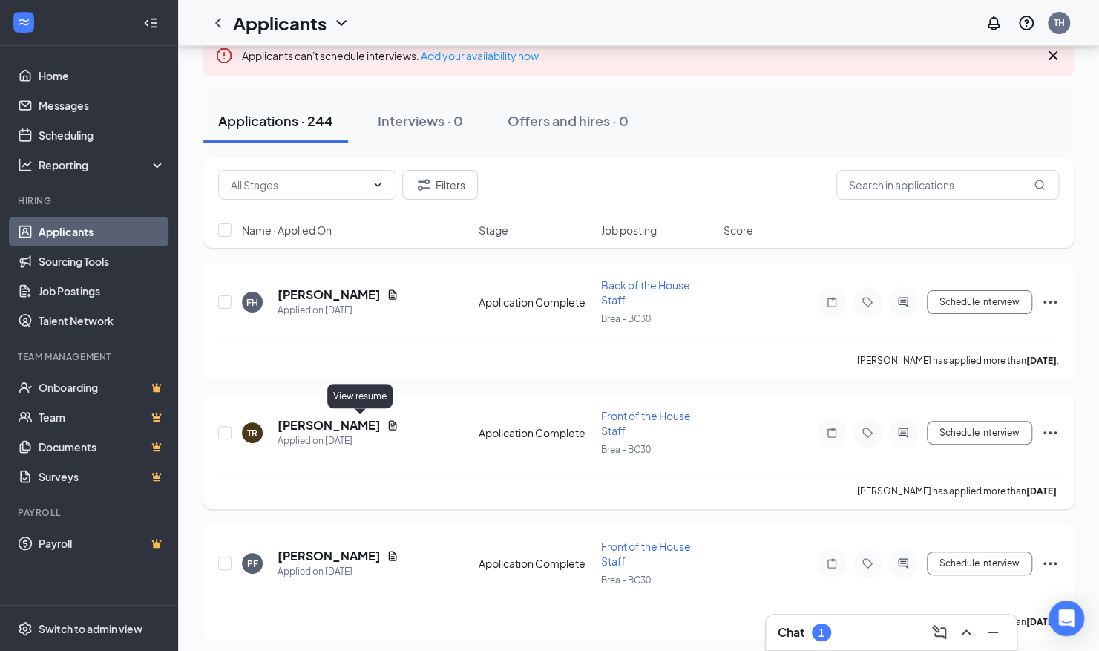
click at [389, 423] on icon "Document" at bounding box center [393, 425] width 8 height 10
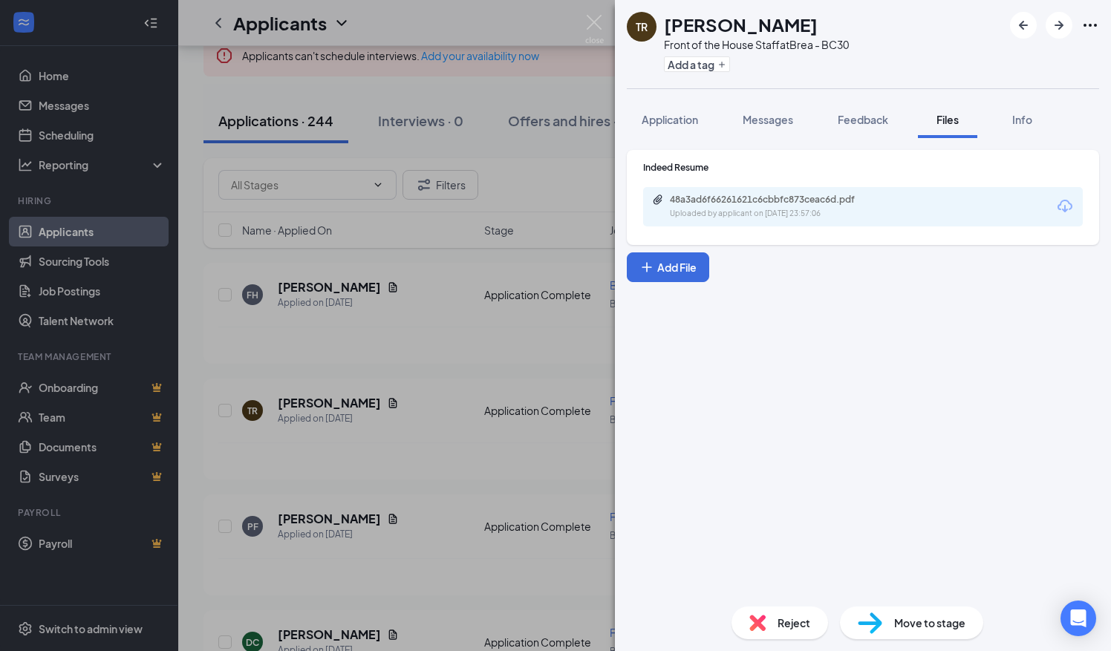
click at [736, 220] on div "48a3ad6f66261621c6cbbfc873ceac6d.pdf Uploaded by applicant on Aug 04, 2025 at 2…" at bounding box center [862, 206] width 439 height 39
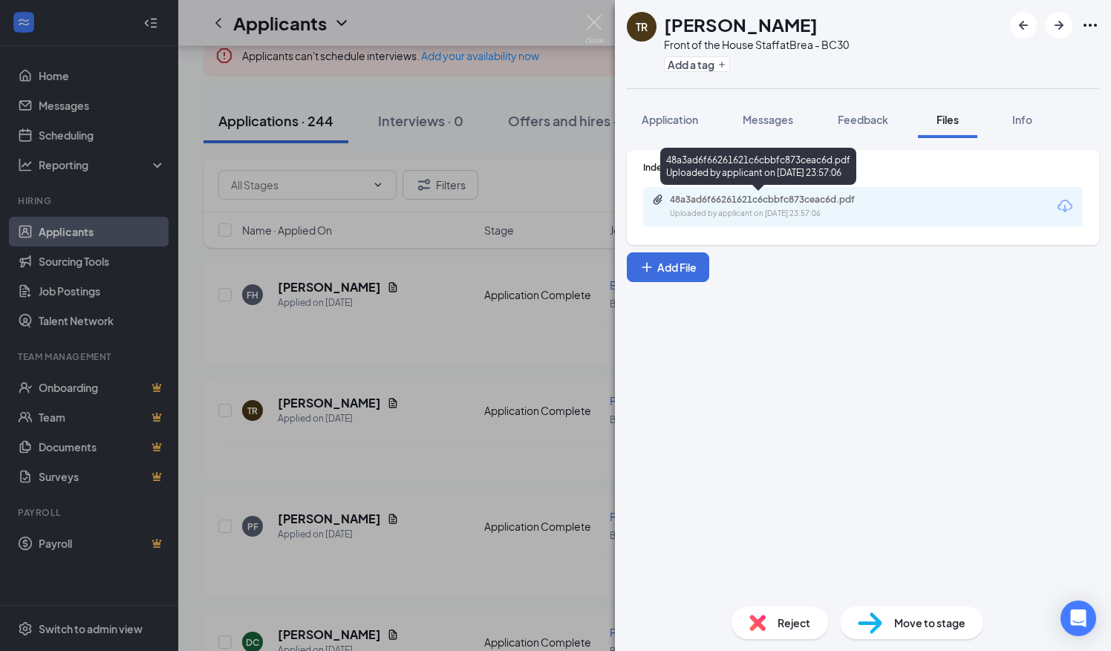
click at [764, 195] on div "48a3ad6f66261621c6cbbfc873ceac6d.pdf" at bounding box center [774, 200] width 208 height 12
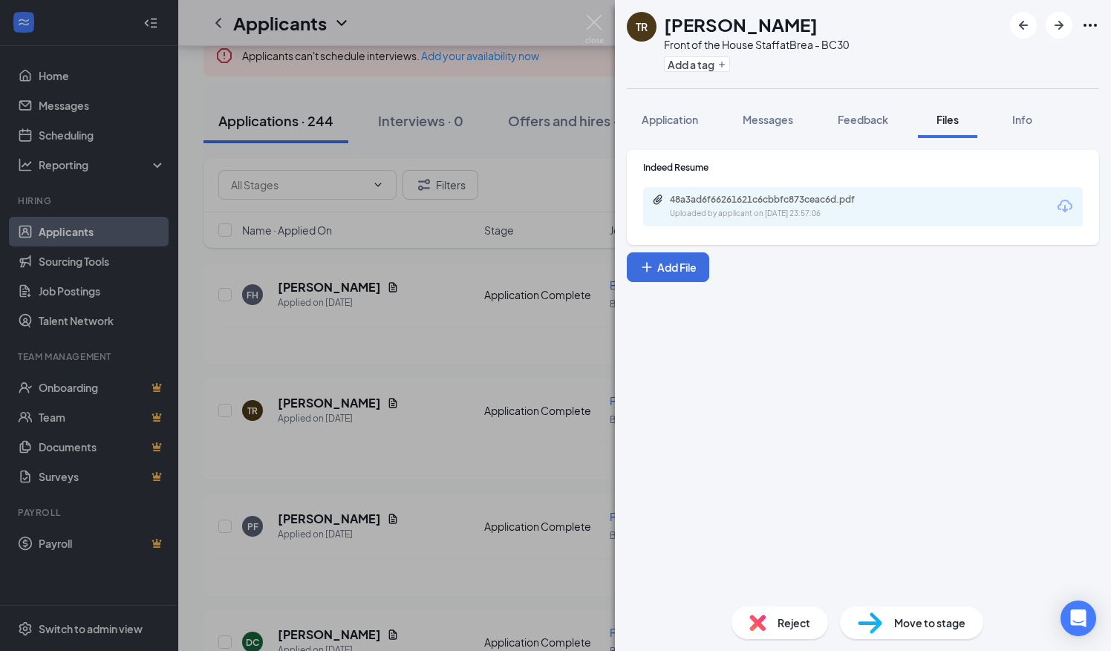
click at [380, 488] on div "TR Tania Ramos Front of the House Staff at Brea - BC30 Add a tag Application Me…" at bounding box center [555, 325] width 1111 height 651
click at [595, 22] on div "Applicants TH" at bounding box center [644, 23] width 932 height 46
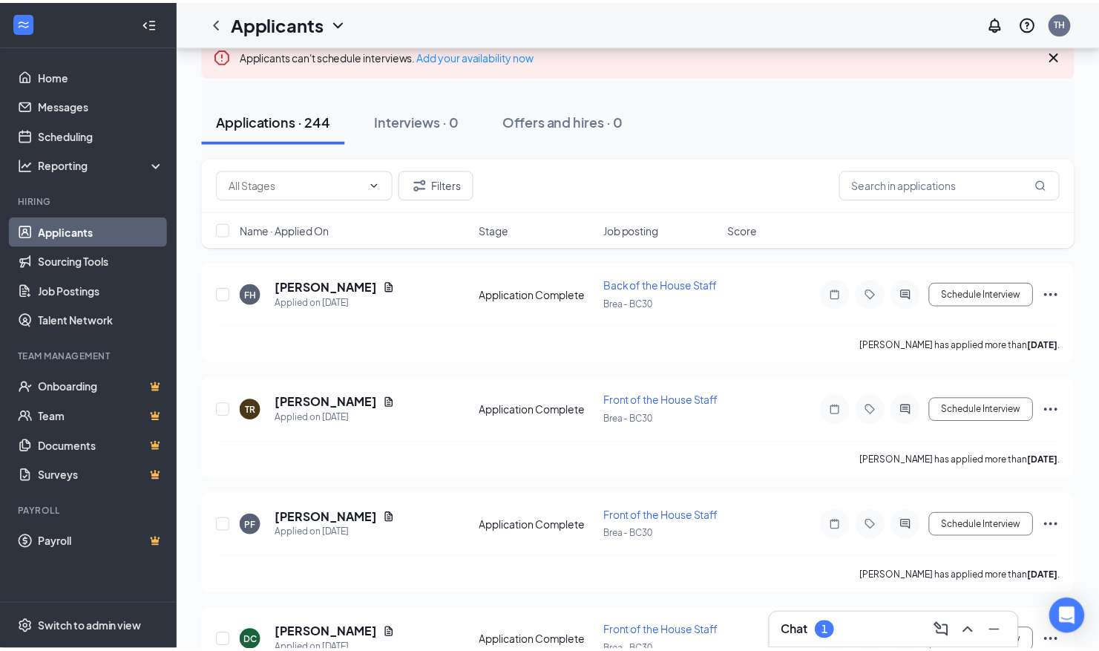
scroll to position [486, 0]
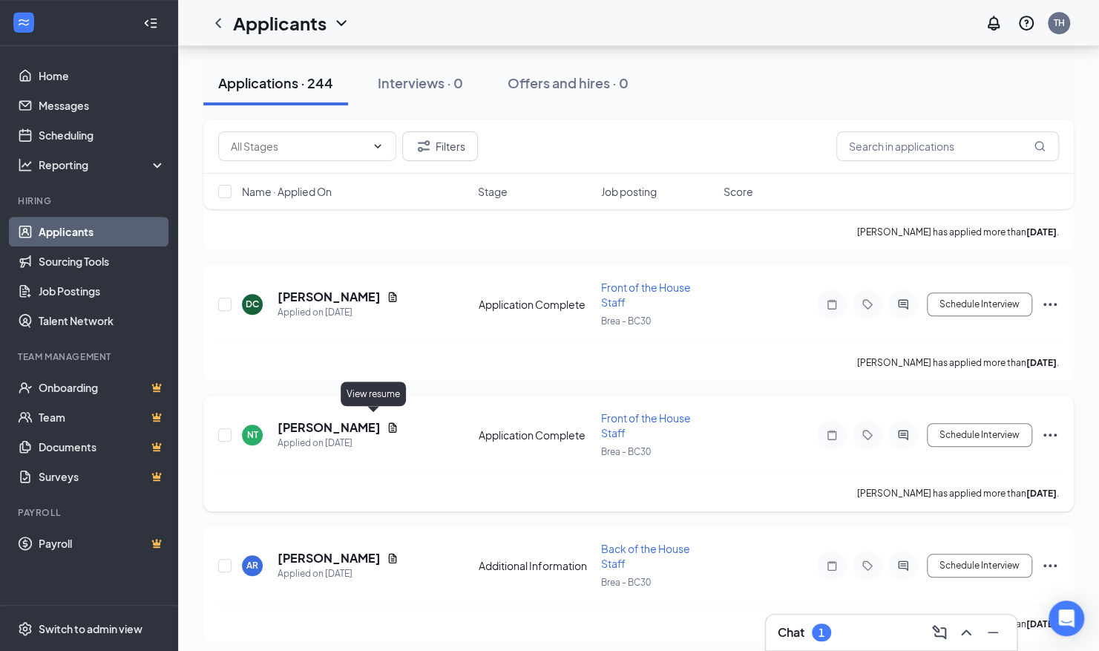
click at [389, 422] on icon "Document" at bounding box center [393, 427] width 8 height 10
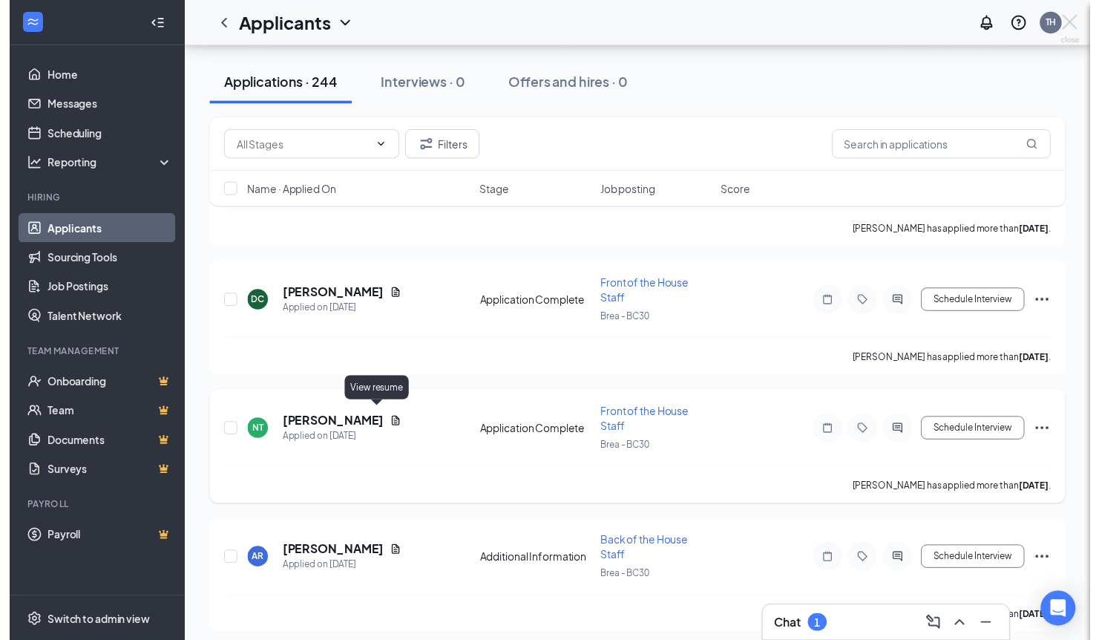
scroll to position [471, 0]
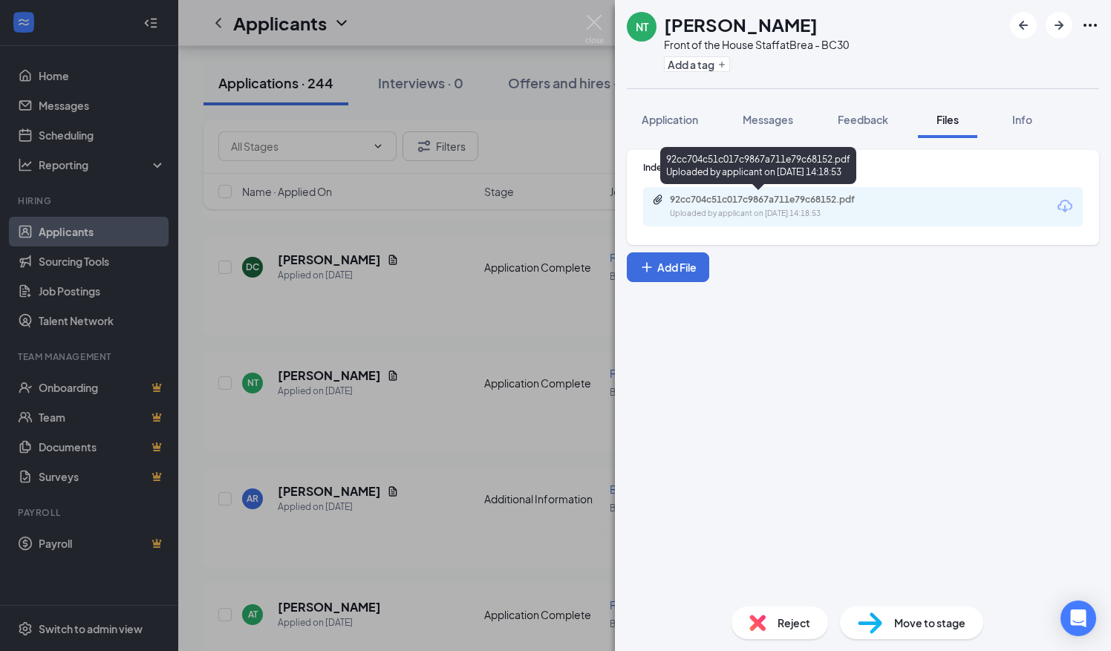
click at [693, 200] on div "92cc704c51c017c9867a711e79c68152.pdf" at bounding box center [774, 200] width 208 height 12
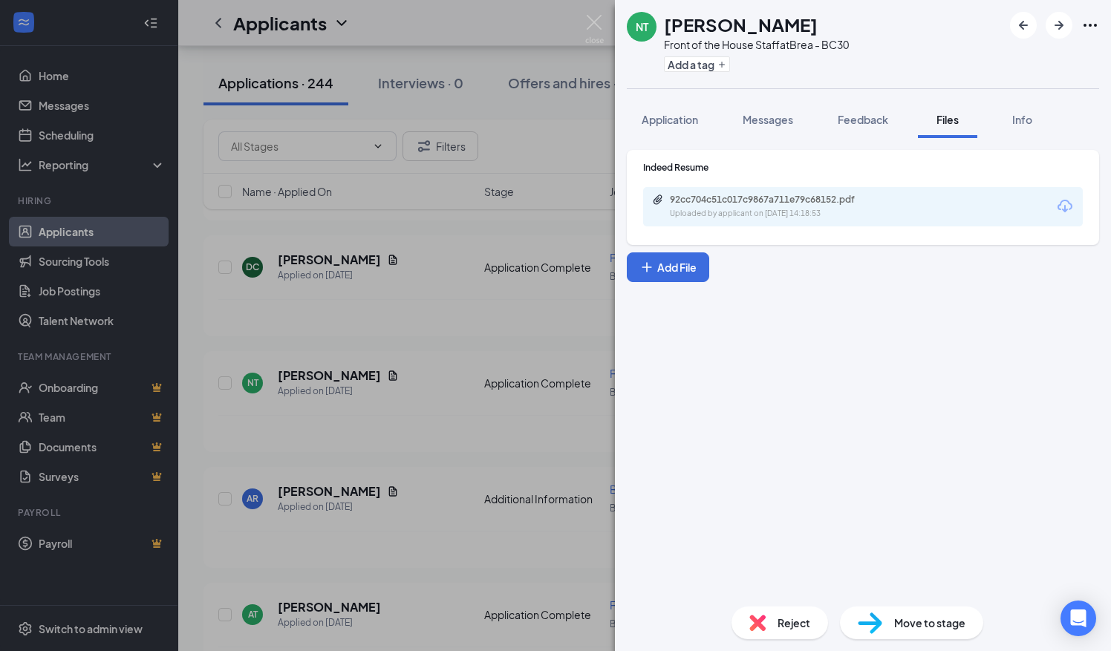
click at [384, 386] on div "NT Nathalie Turley Front of the House Staff at Brea - BC30 Add a tag Applicatio…" at bounding box center [555, 325] width 1111 height 651
click at [592, 22] on img at bounding box center [594, 29] width 19 height 29
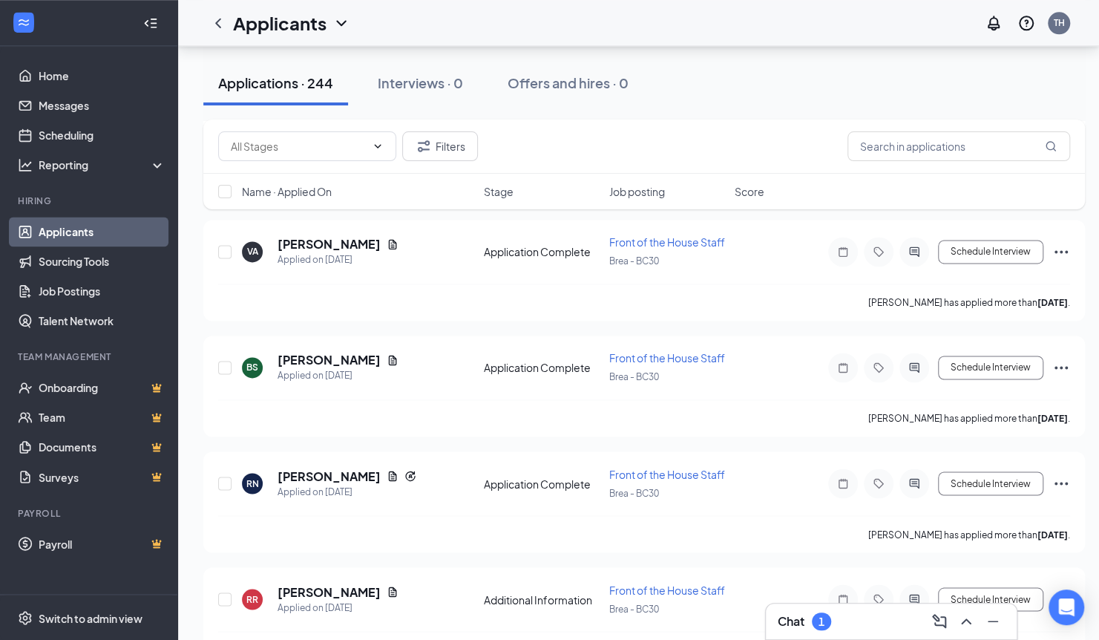
scroll to position [1217, 0]
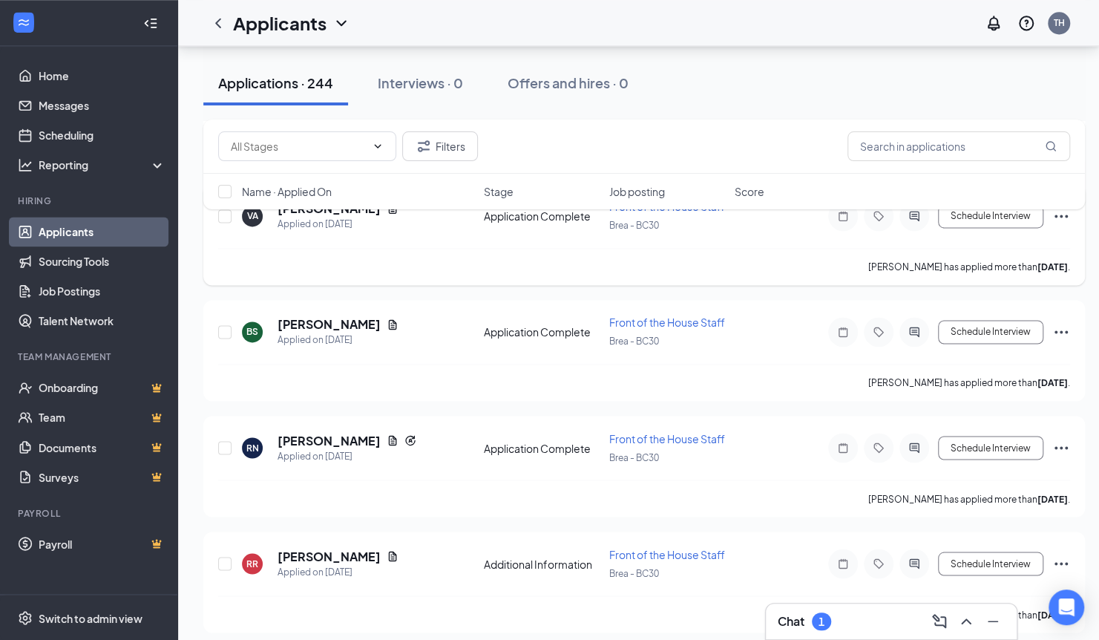
click at [353, 217] on div "[PERSON_NAME]" at bounding box center [338, 208] width 121 height 16
click at [389, 213] on icon "Document" at bounding box center [393, 208] width 8 height 10
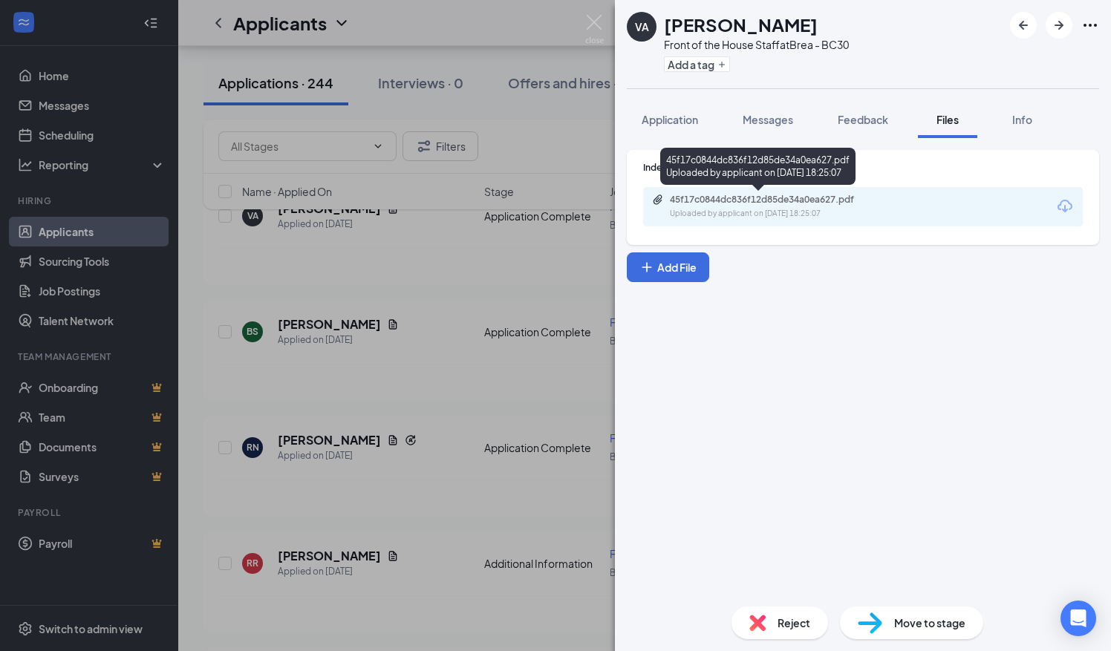
click at [744, 197] on div "45f17c0844dc836f12d85de34a0ea627.pdf" at bounding box center [774, 200] width 208 height 12
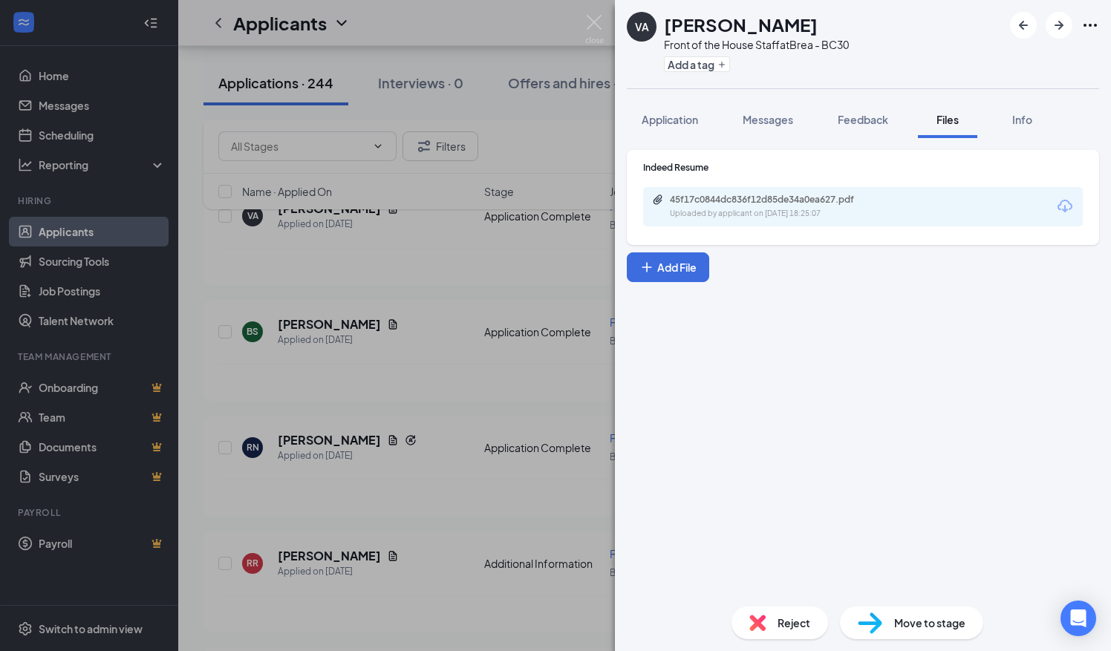
click at [341, 388] on div "VA Valeria Avilez Front of the House Staff at Brea - BC30 Add a tag Application…" at bounding box center [555, 325] width 1111 height 651
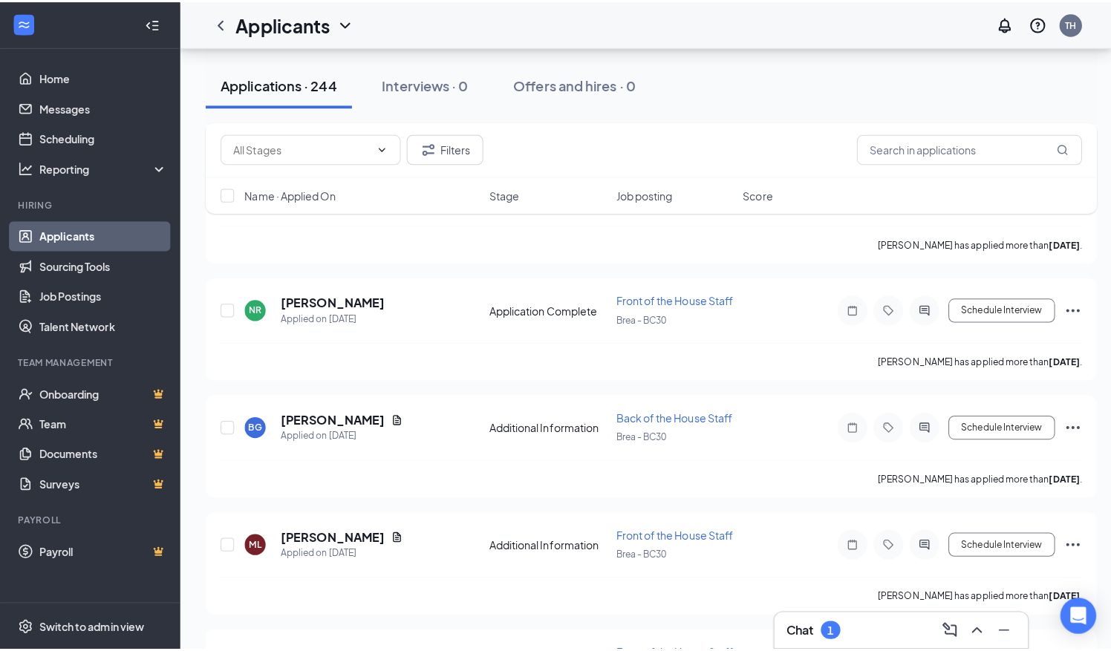
scroll to position [1597, 0]
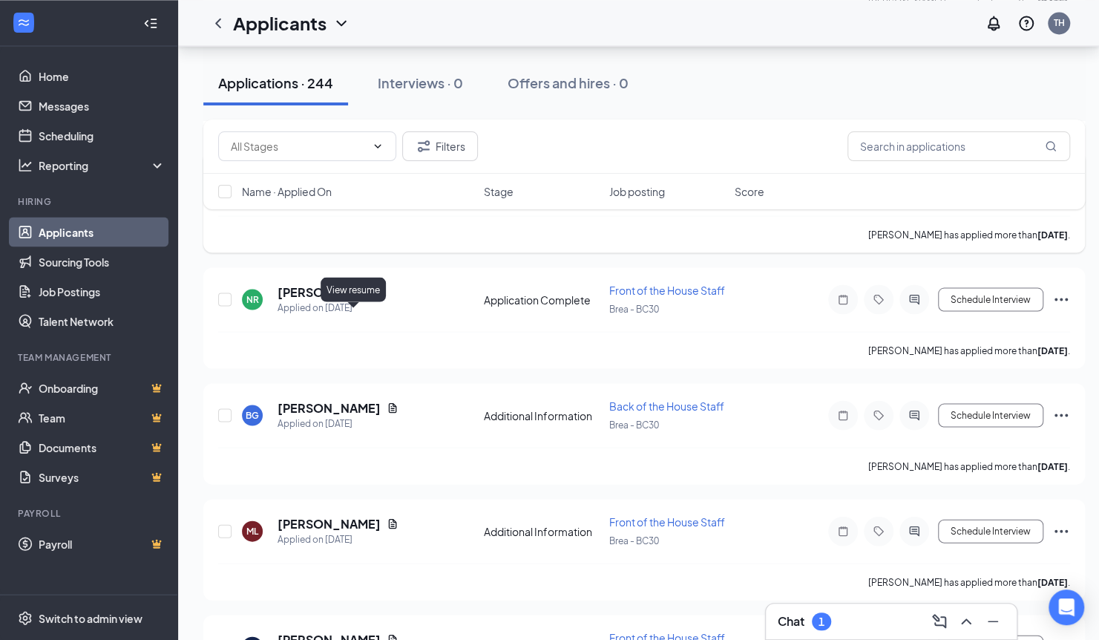
click at [387, 182] on icon "Document" at bounding box center [393, 176] width 12 height 12
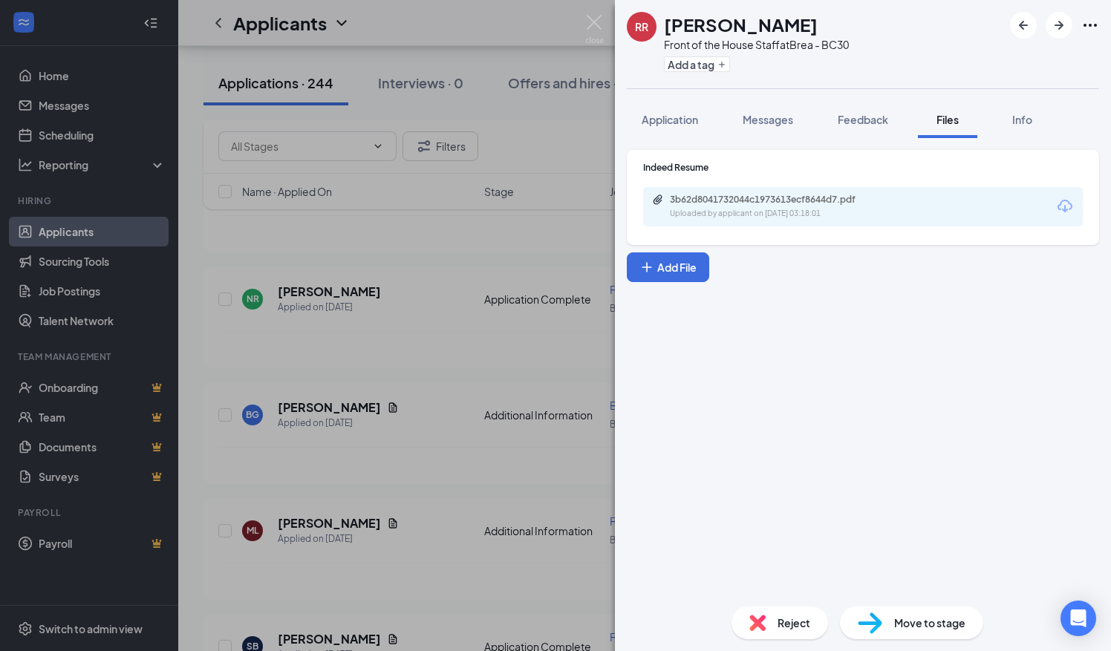
click at [748, 204] on div "3b62d8041732044c1973613ecf8644d7.pdf" at bounding box center [774, 200] width 208 height 12
click at [378, 406] on div "RR RUBI ROSA Front of the House Staff at Brea - BC30 Add a tag Application Mess…" at bounding box center [555, 325] width 1111 height 651
click at [589, 18] on img at bounding box center [594, 29] width 19 height 29
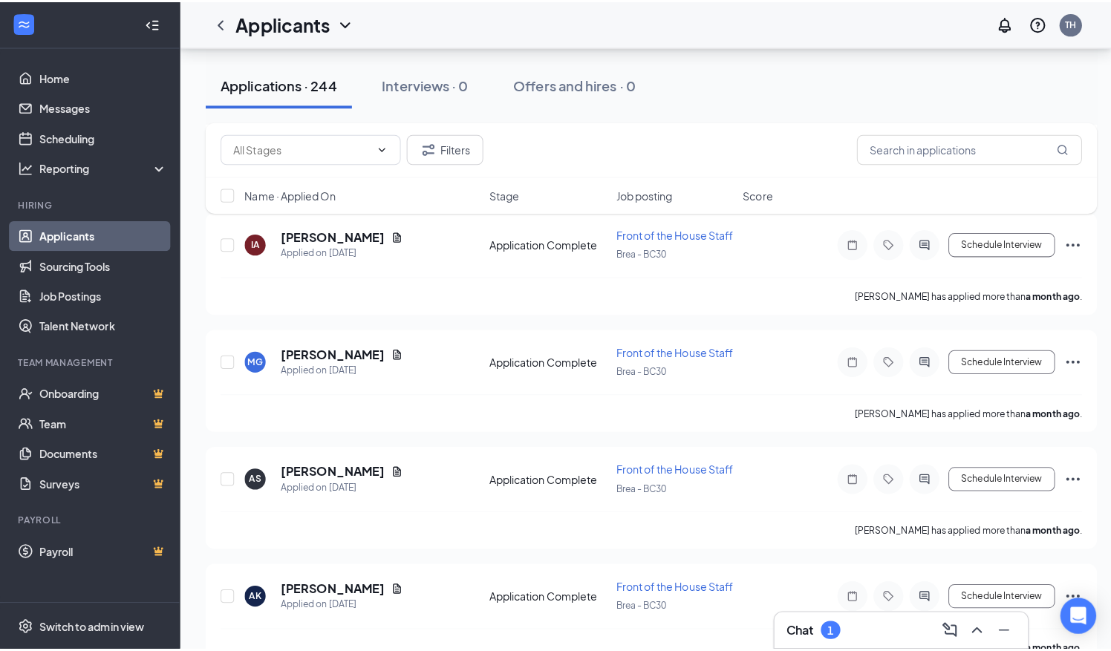
scroll to position [3045, 0]
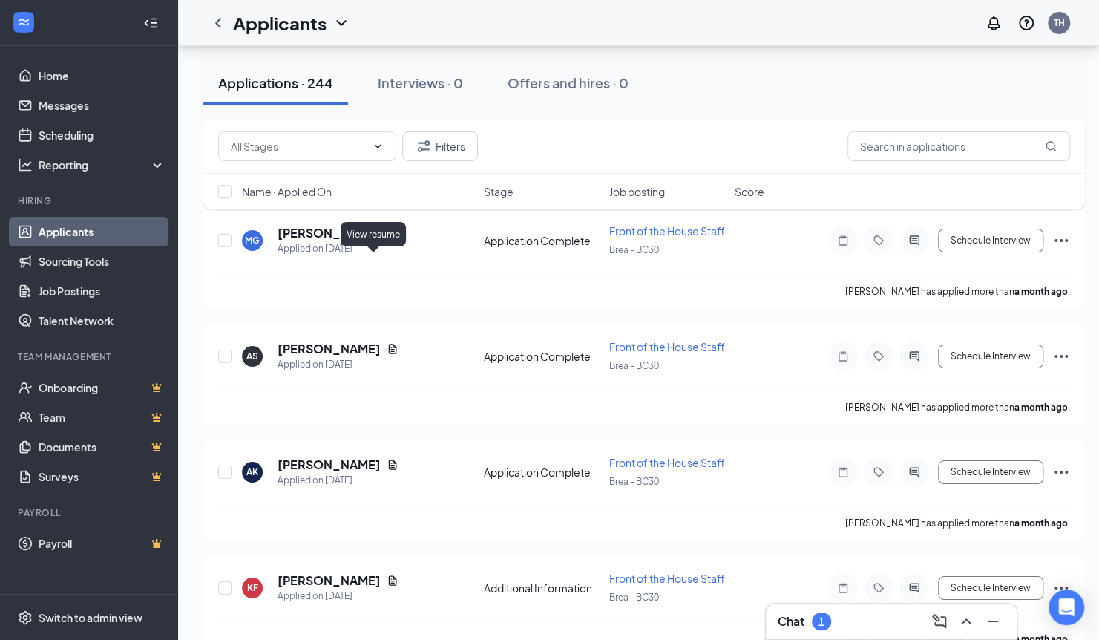
click at [389, 6] on icon "Document" at bounding box center [393, 1] width 8 height 10
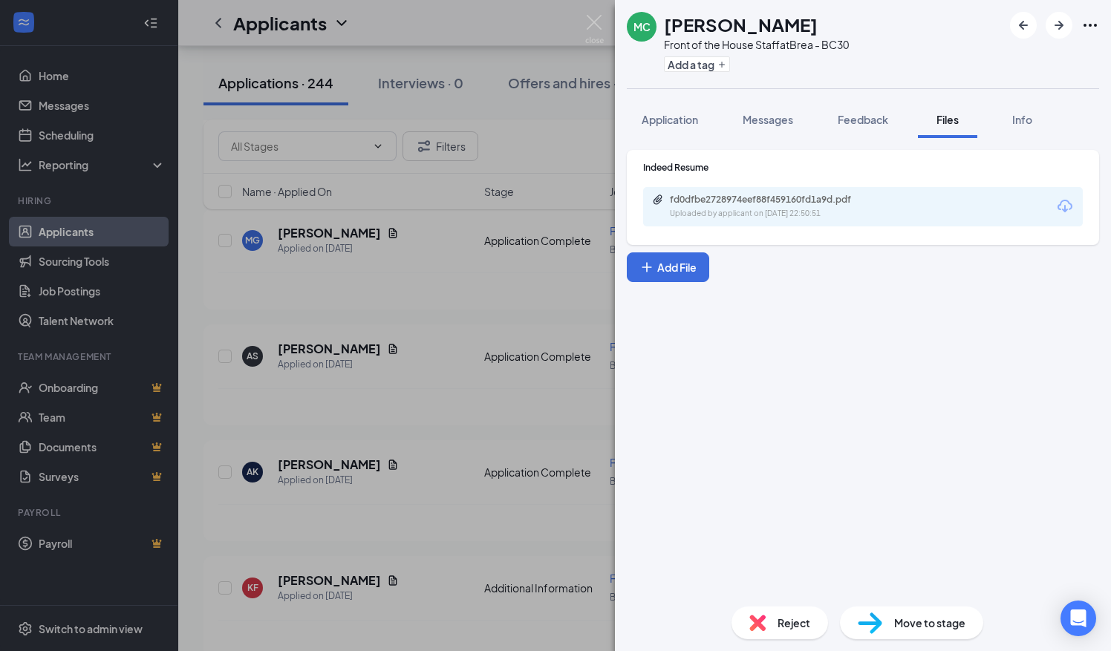
click at [762, 220] on div "fd0dfbe2728974eef88f459160fd1a9d.pdf Uploaded by applicant on Jul 29, 2025 at 2…" at bounding box center [862, 206] width 439 height 39
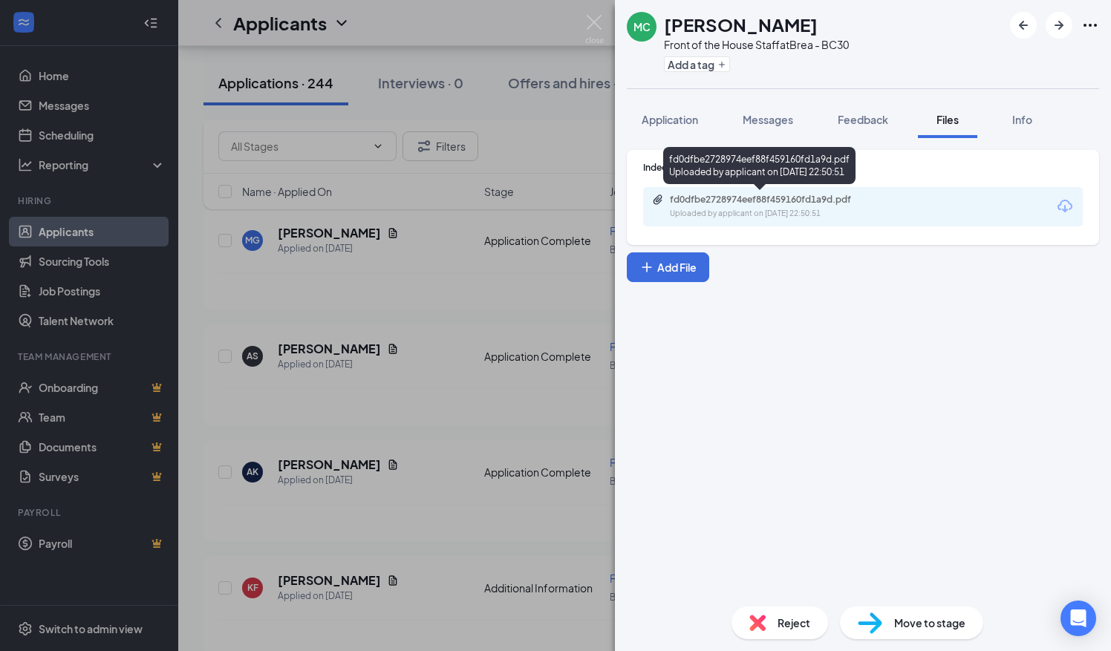
click at [783, 206] on div "fd0dfbe2728974eef88f459160fd1a9d.pdf Uploaded by applicant on Jul 29, 2025 at 2…" at bounding box center [772, 207] width 241 height 26
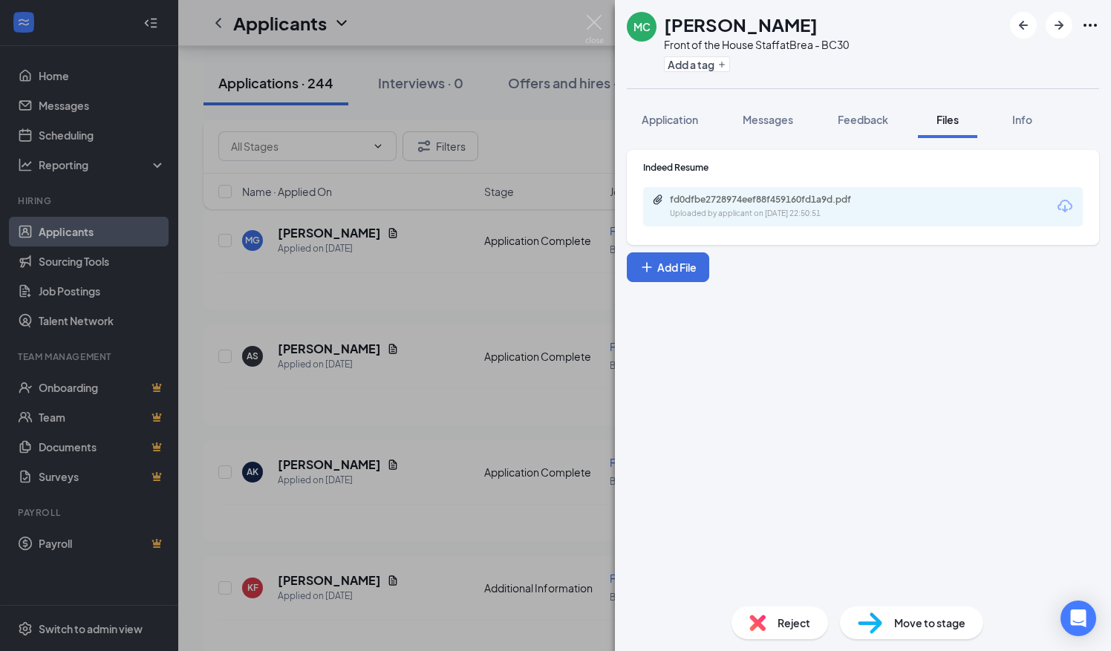
click at [368, 453] on div "MC Megan Chavez Front of the House Staff at Brea - BC30 Add a tag Application M…" at bounding box center [555, 325] width 1111 height 651
click at [414, 157] on div "IA Ilysse Alvarez Applied on Jul 29 Application Complete Front of the House Sta…" at bounding box center [644, 132] width 852 height 49
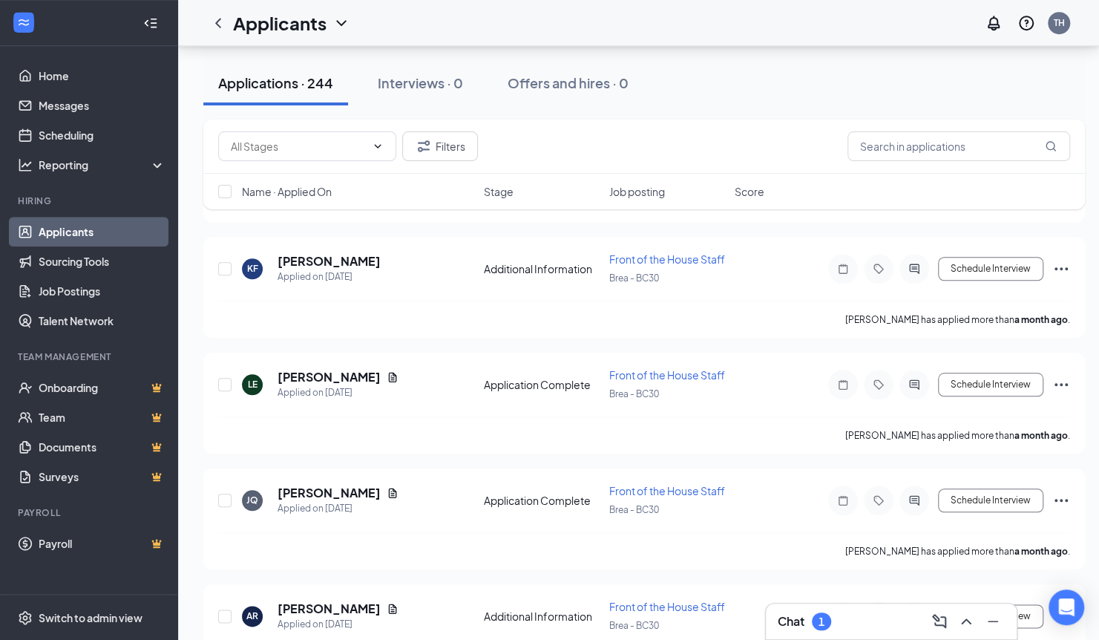
scroll to position [3949, 0]
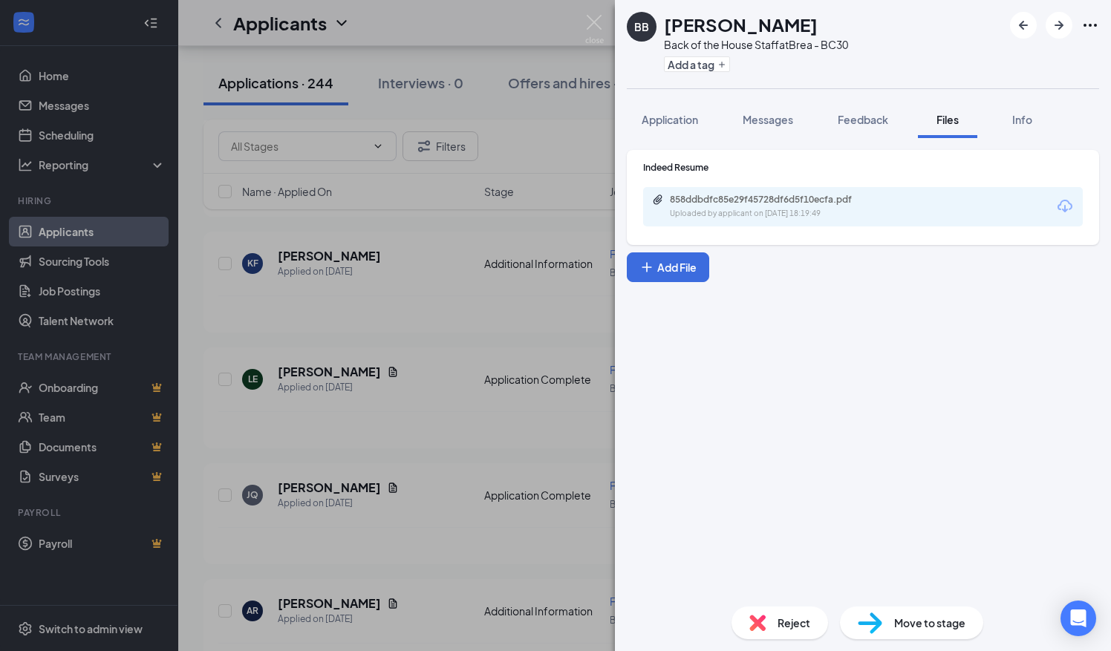
click at [719, 197] on div "858ddbdfc85e29f45728df6d5f10ecfa.pdf" at bounding box center [774, 200] width 208 height 12
click at [407, 421] on div "BB Brooke Brown Back of the House Staff at Brea - BC30 Add a tag Application Me…" at bounding box center [555, 325] width 1111 height 651
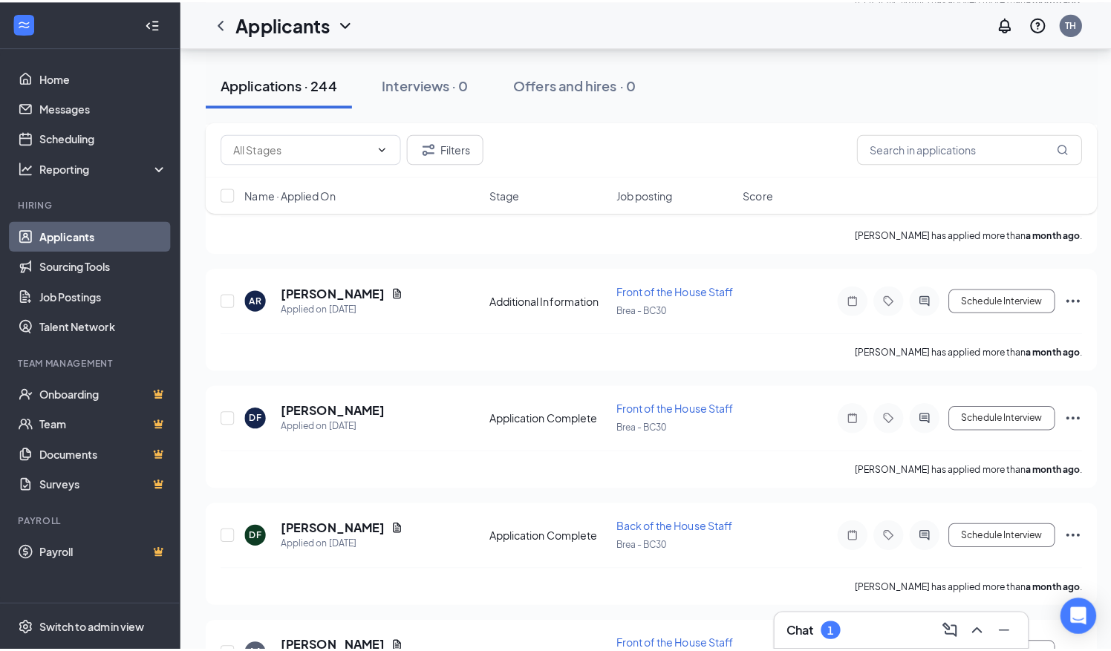
scroll to position [4265, 0]
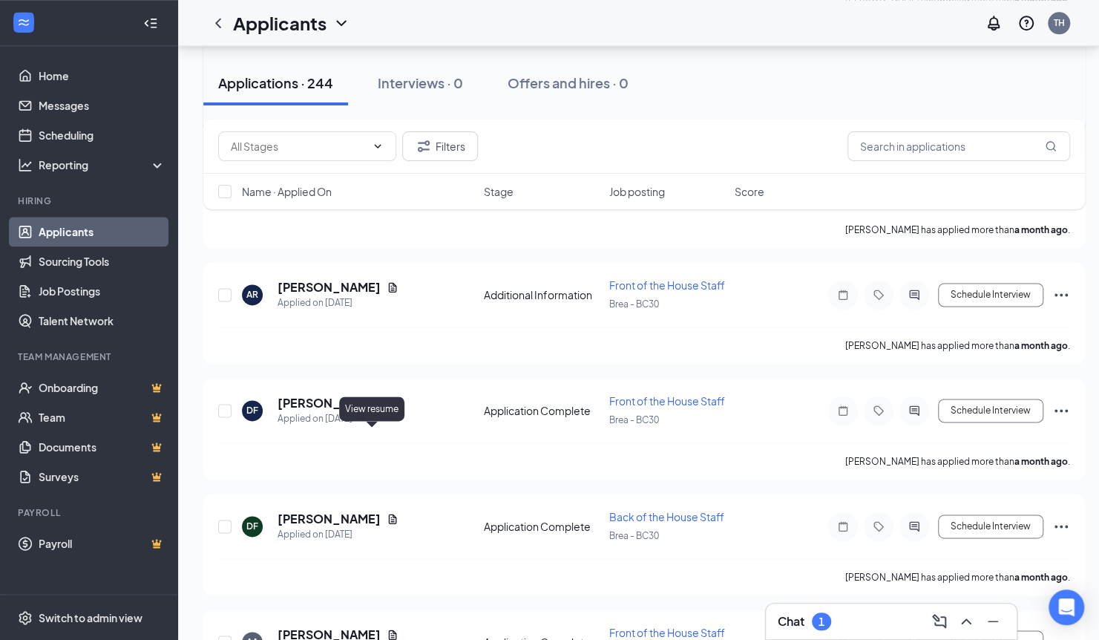
click at [387, 62] on icon "Document" at bounding box center [393, 56] width 12 height 12
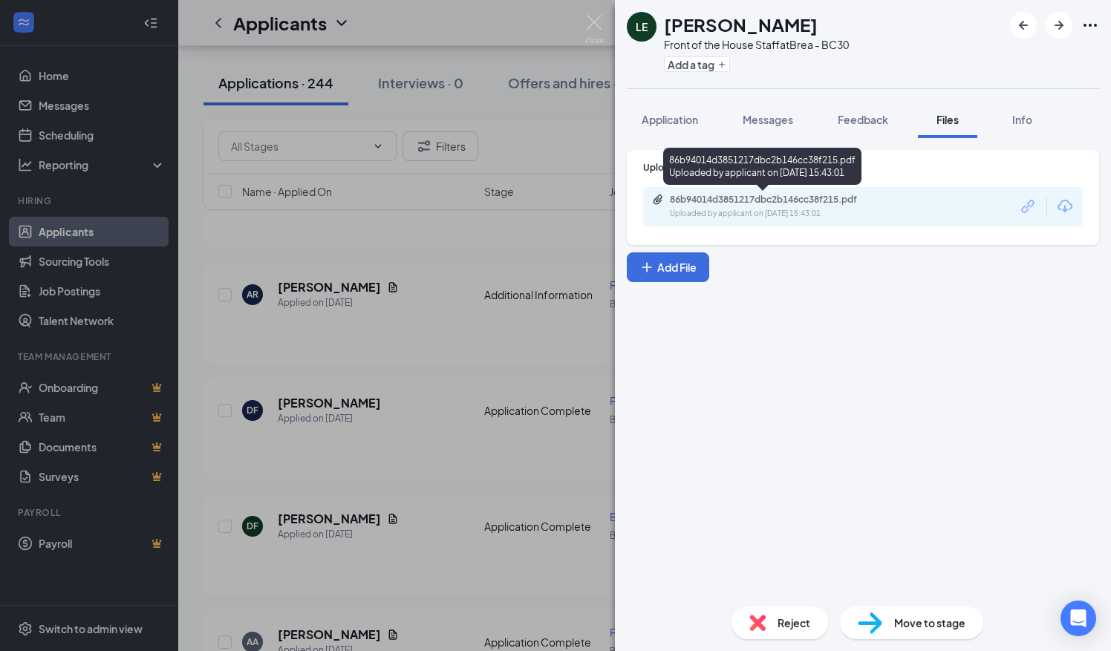
click at [800, 197] on div "86b94014d3851217dbc2b146cc38f215.pdf" at bounding box center [774, 200] width 208 height 12
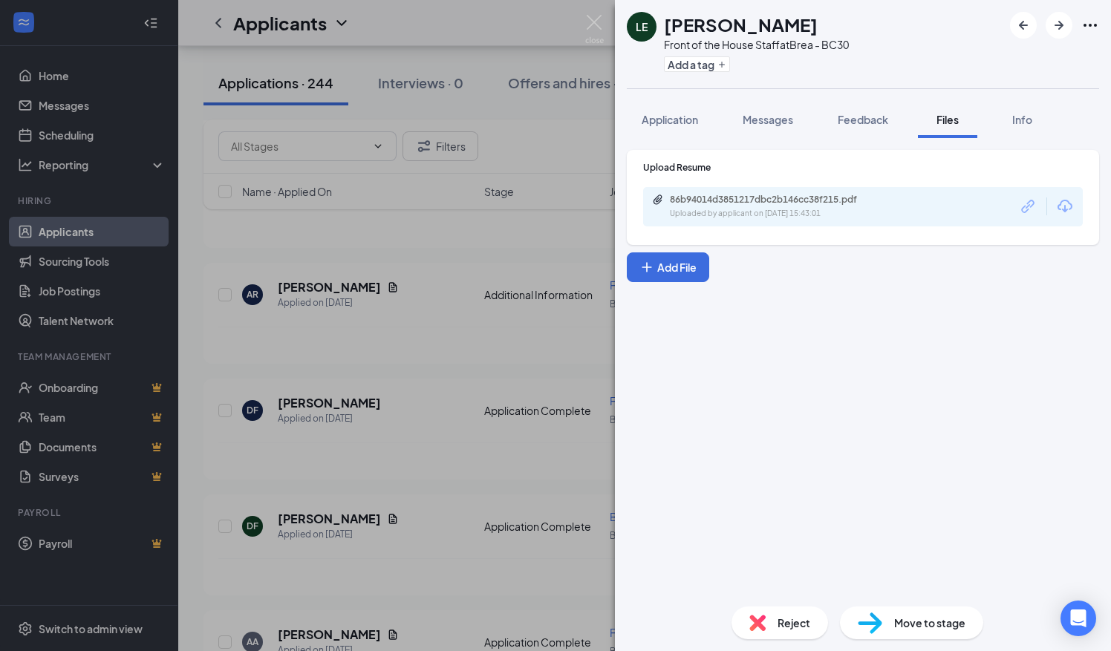
click at [487, 248] on div "LE Liliana Estrada Front of the House Staff at Brea - BC30 Add a tag Applicatio…" at bounding box center [555, 325] width 1111 height 651
click at [365, 549] on div "LE Liliana Estrada Front of the House Staff at Brea - BC30 Add a tag Applicatio…" at bounding box center [555, 325] width 1111 height 651
click at [595, 25] on div "Applicants TH" at bounding box center [644, 23] width 932 height 46
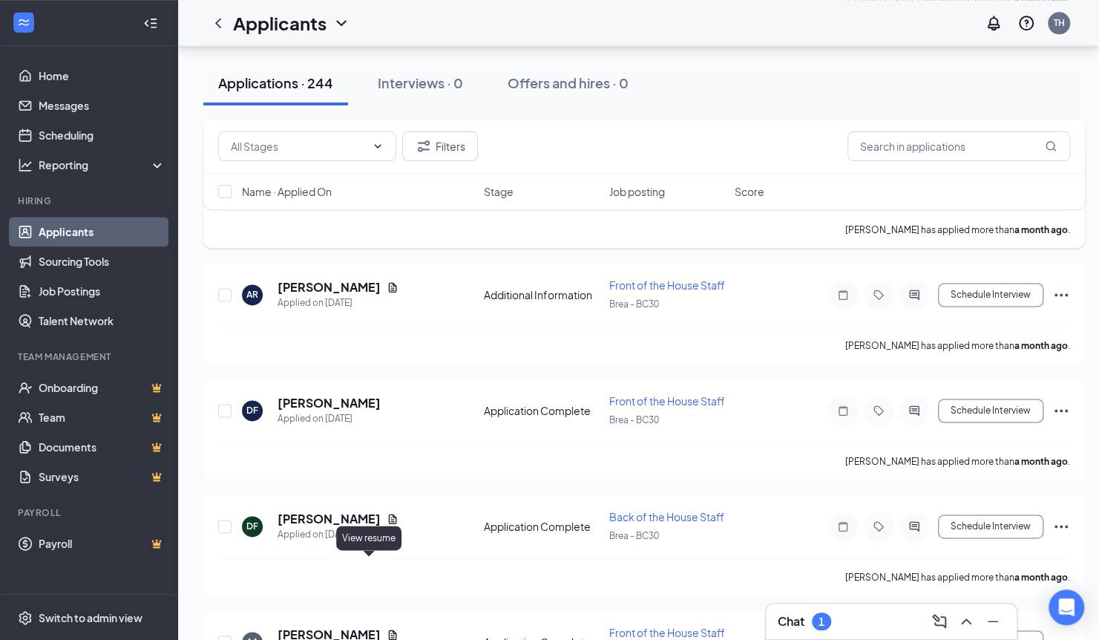
click at [389, 176] on icon "Document" at bounding box center [393, 171] width 8 height 10
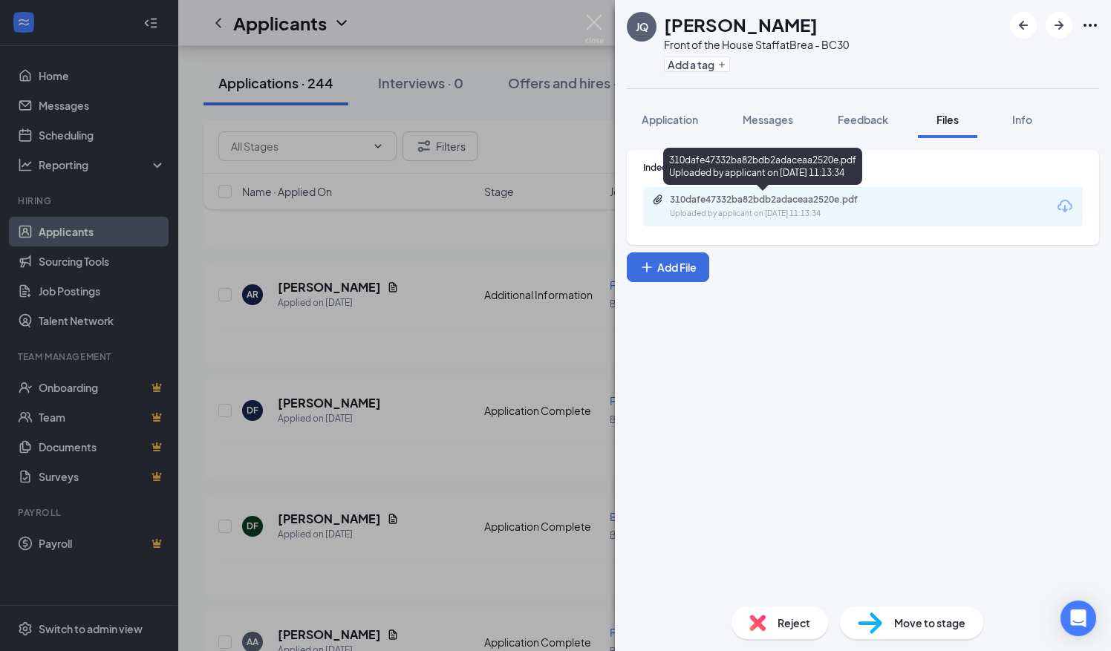
click at [796, 209] on div "Uploaded by applicant on Jul 28, 2025 at 11:13:34" at bounding box center [781, 214] width 223 height 12
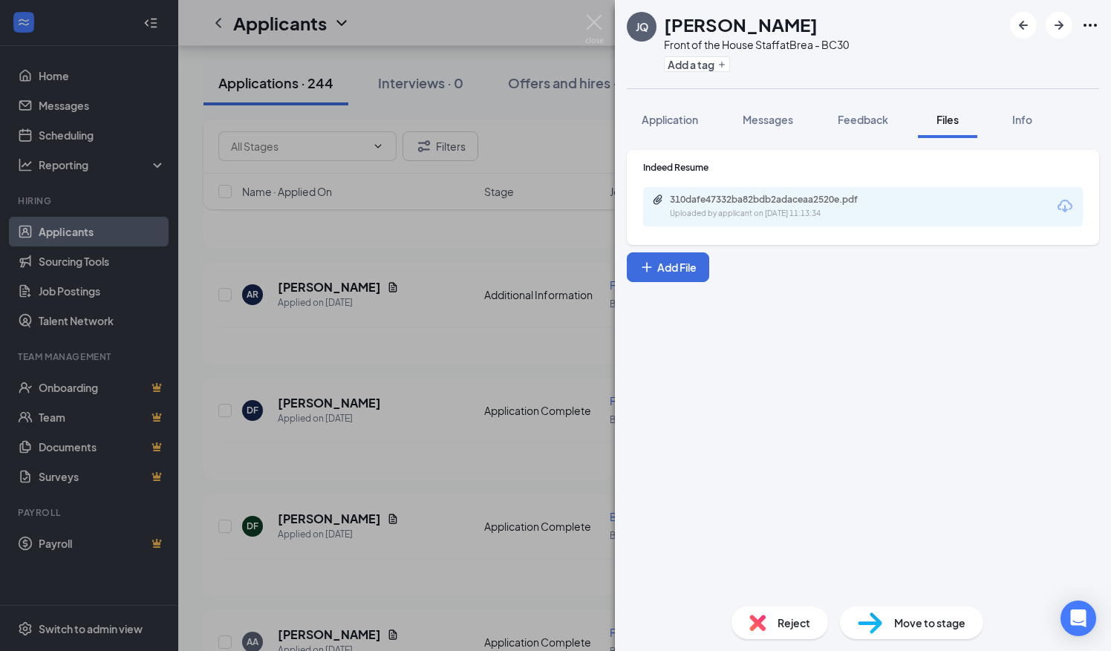
drag, startPoint x: 398, startPoint y: 619, endPoint x: 301, endPoint y: 601, distance: 98.1
click at [301, 601] on div "JQ Jessica quach Front of the House Staff at Brea - BC30 Add a tag Application …" at bounding box center [555, 325] width 1111 height 651
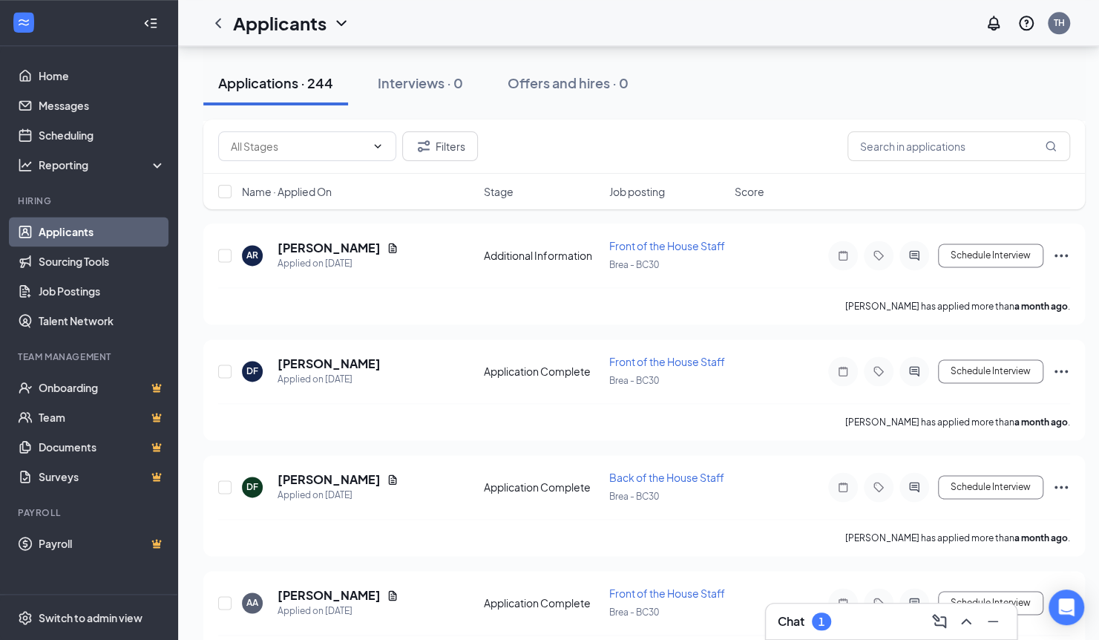
scroll to position [4643, 0]
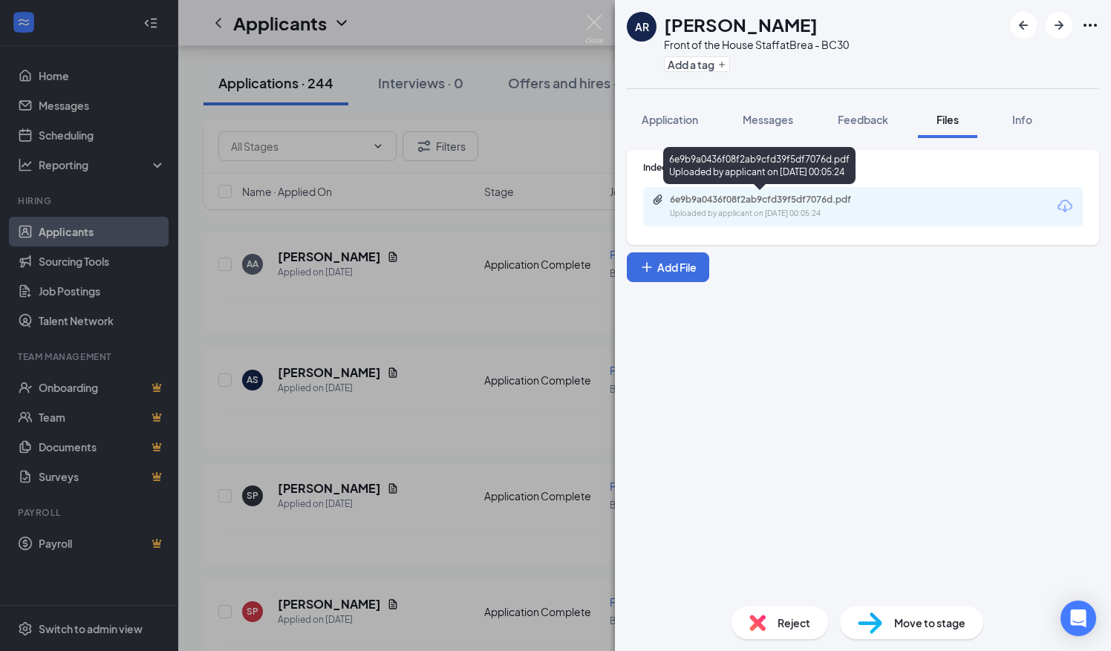
click at [739, 197] on div "6e9b9a0436f08f2ab9cfd39f5df7076d.pdf" at bounding box center [774, 200] width 208 height 12
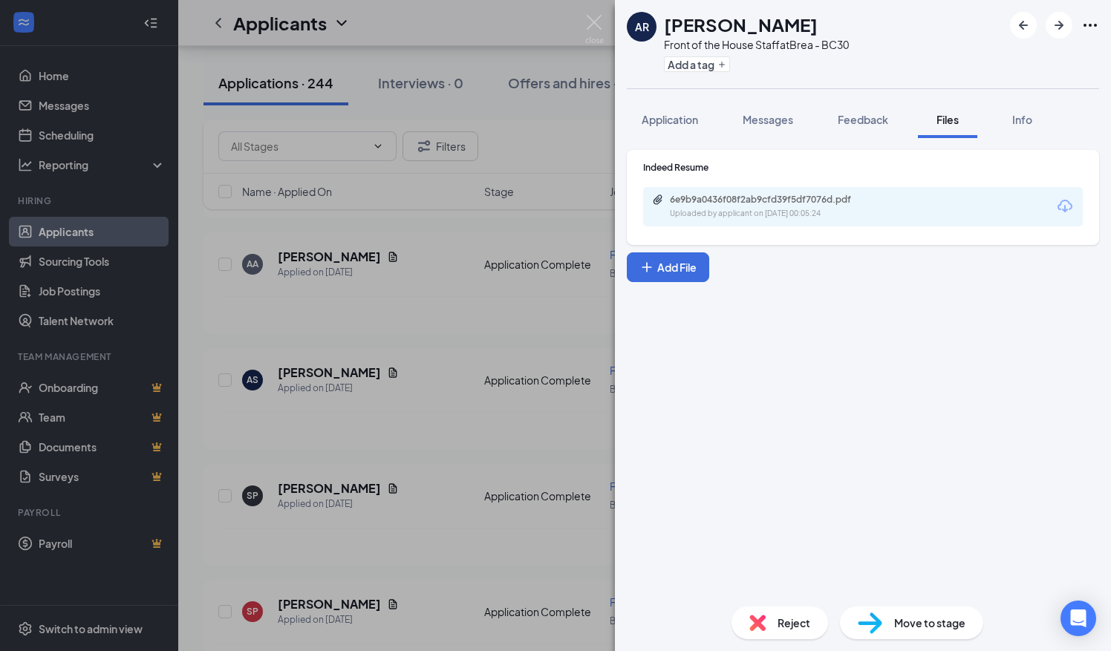
click at [313, 401] on div "AR Ashley Razo Front of the House Staff at Brea - BC30 Add a tag Application Me…" at bounding box center [555, 325] width 1111 height 651
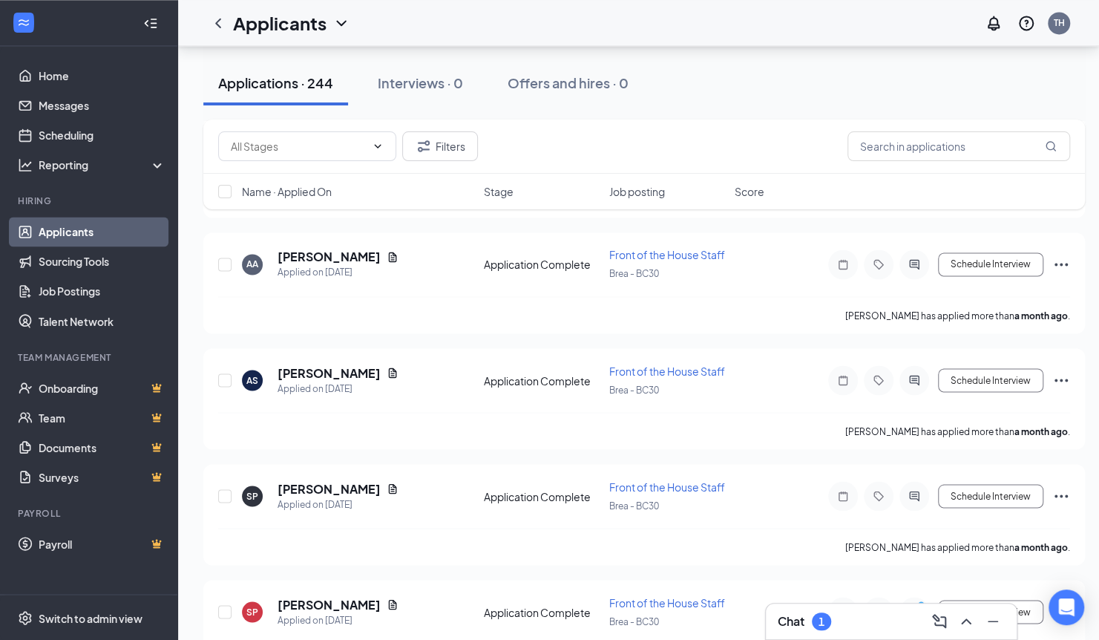
scroll to position [4987, 0]
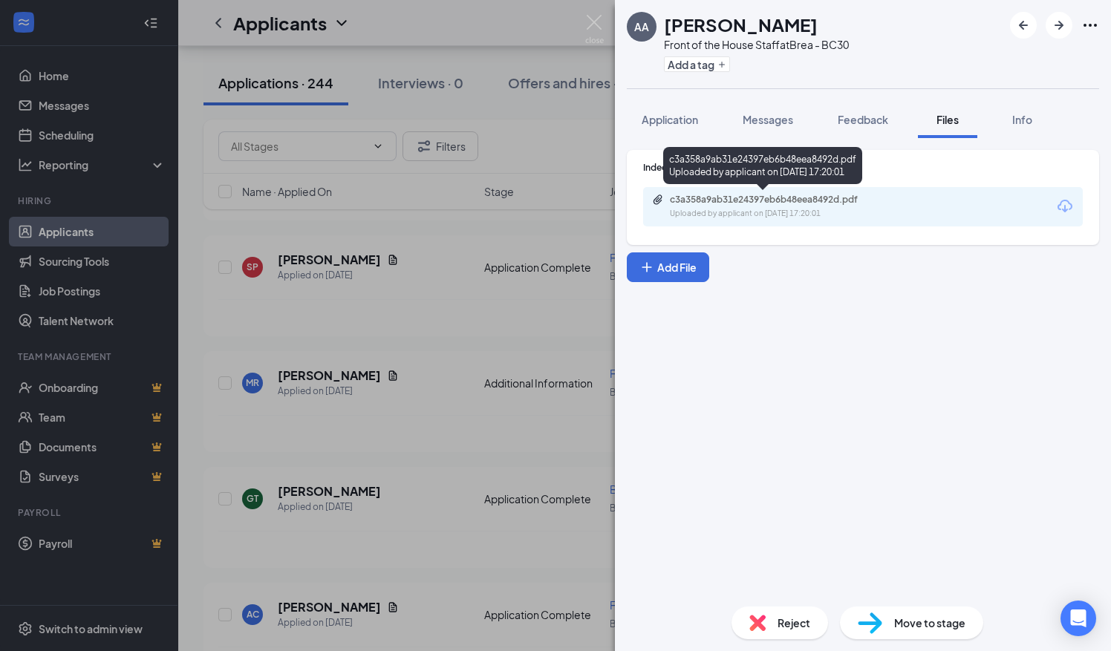
click at [728, 197] on div "c3a358a9ab31e24397eb6b48eea8492d.pdf" at bounding box center [774, 200] width 208 height 12
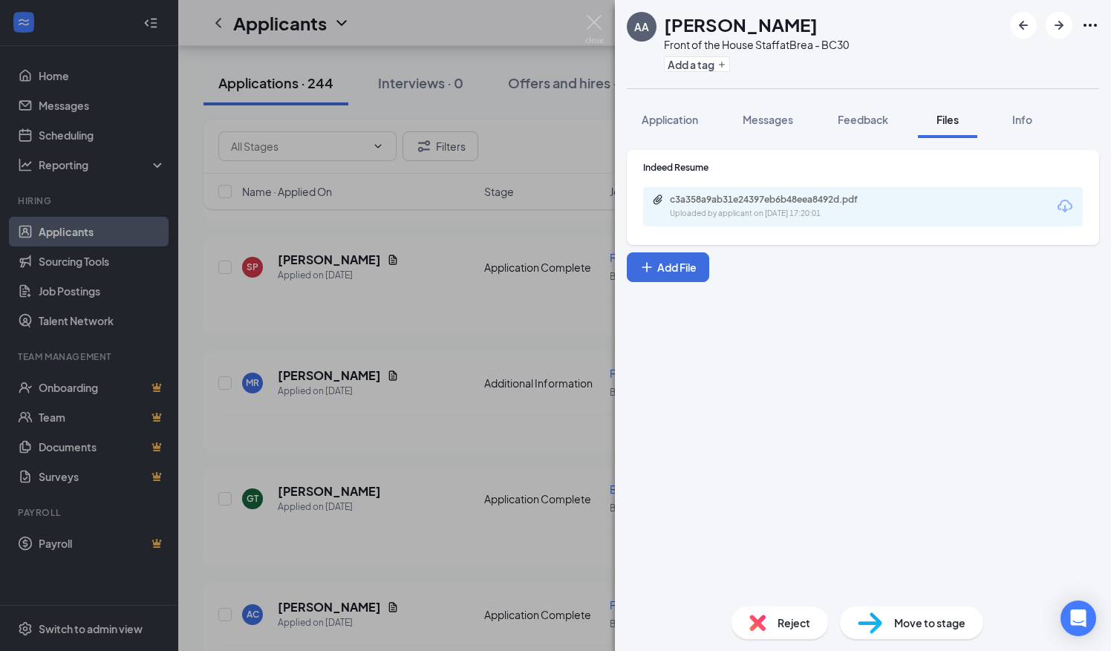
click at [208, 278] on div "AA Angeleigh Anastasio Front of the House Staff at Brea - BC30 Add a tag Applic…" at bounding box center [555, 325] width 1111 height 651
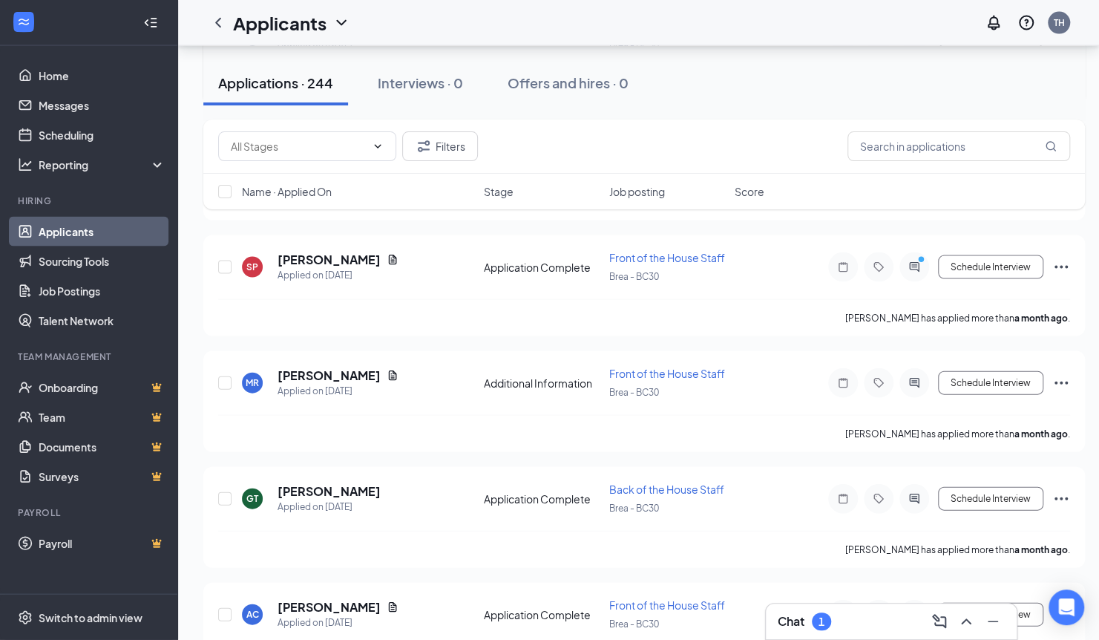
scroll to position [5436, 0]
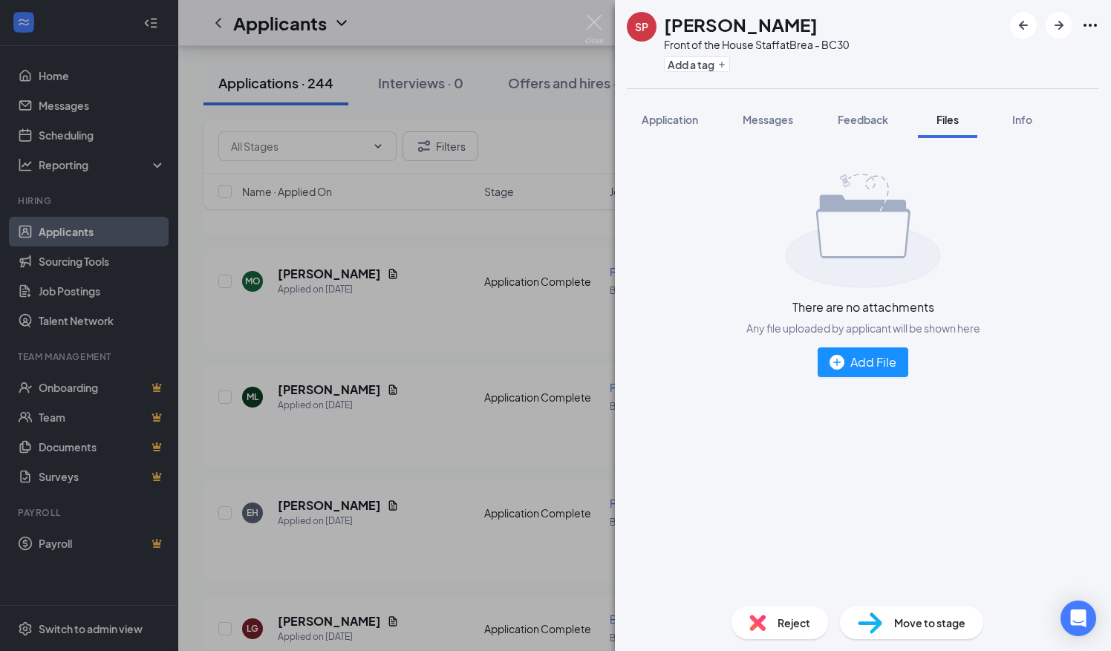
click at [428, 241] on div "SP Serena Pacheco Front of the House Staff at Brea - BC30 Add a tag Application…" at bounding box center [555, 325] width 1111 height 651
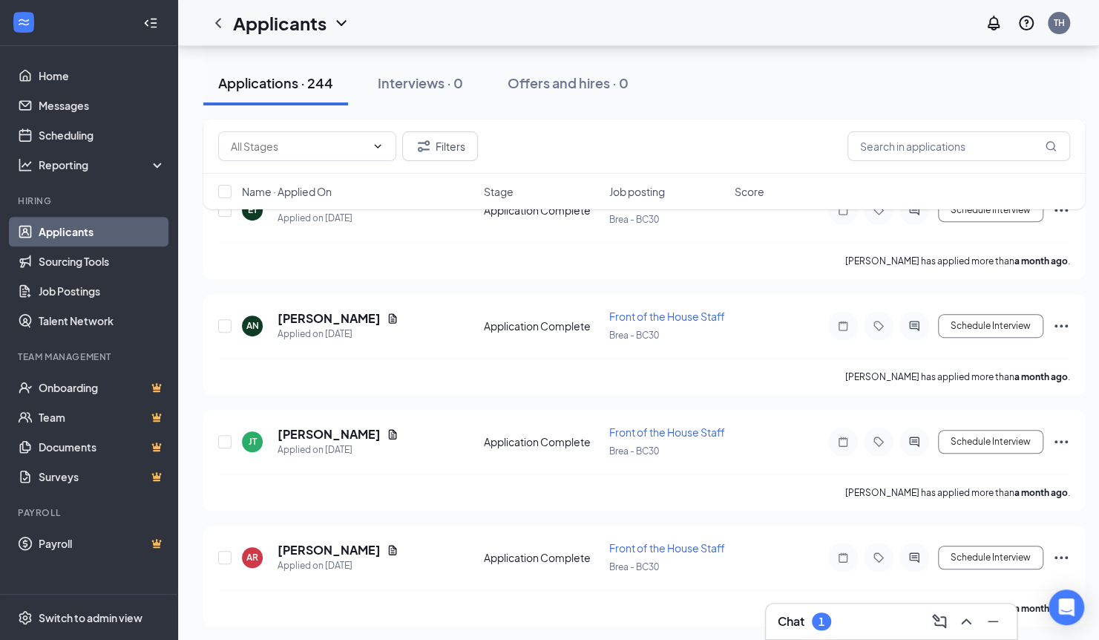
scroll to position [6898, 0]
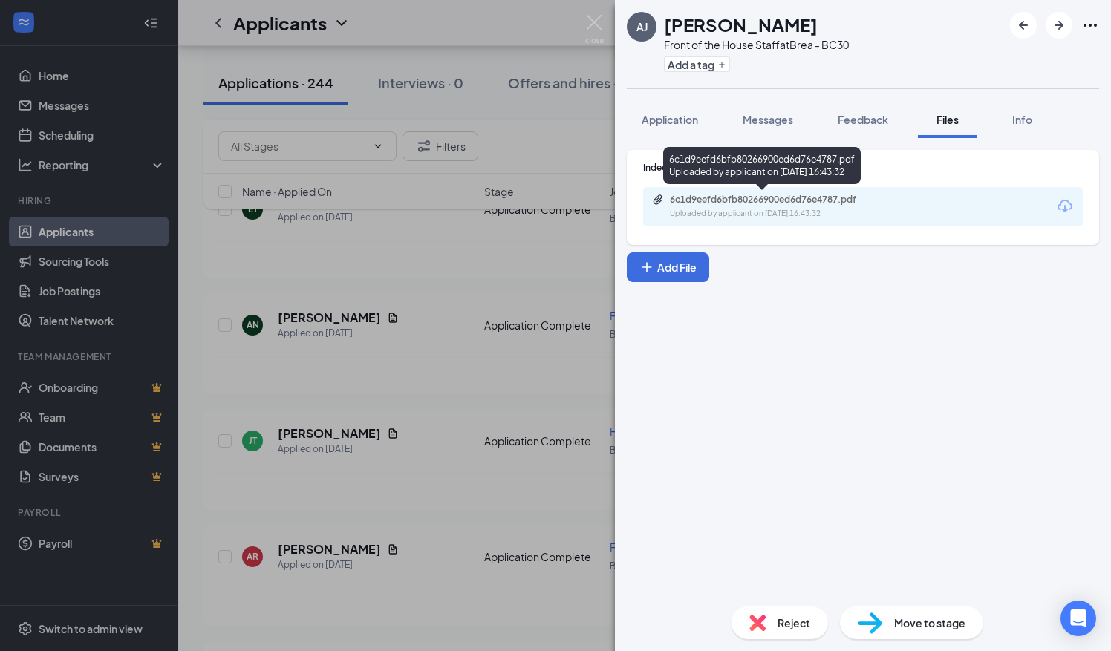
click at [725, 213] on div "Uploaded by applicant on Jul 24, 2025 at 16:43:32" at bounding box center [781, 214] width 223 height 12
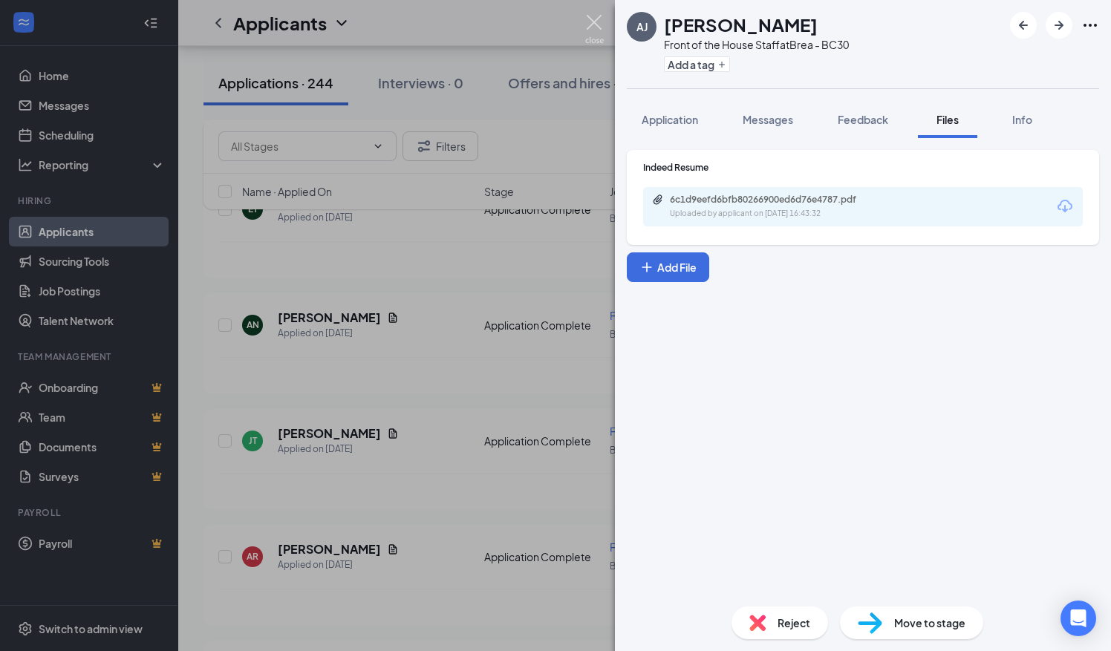
click at [586, 22] on img at bounding box center [594, 29] width 19 height 29
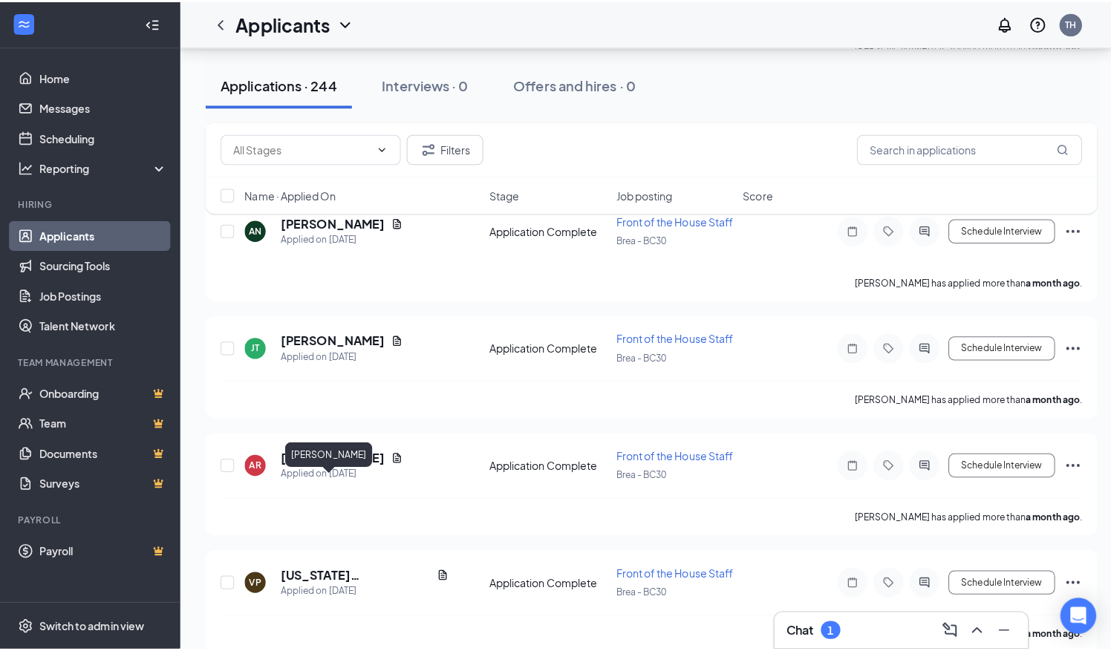
scroll to position [7053, 0]
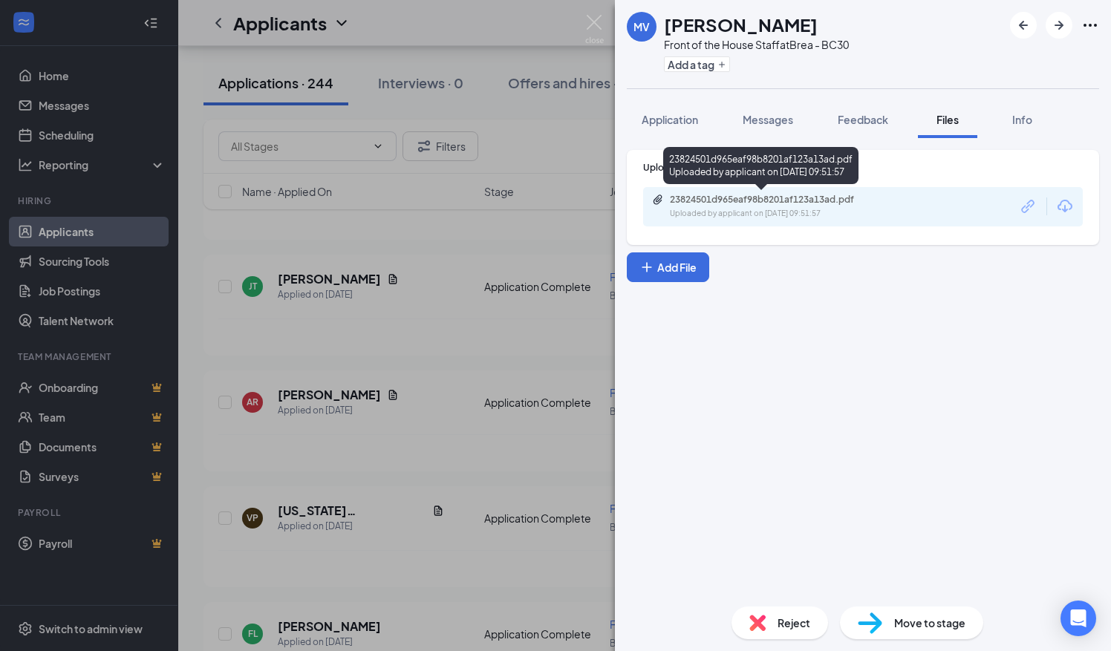
click at [839, 203] on div "23824501d965eaf98b8201af123a13ad.pdf" at bounding box center [774, 200] width 208 height 12
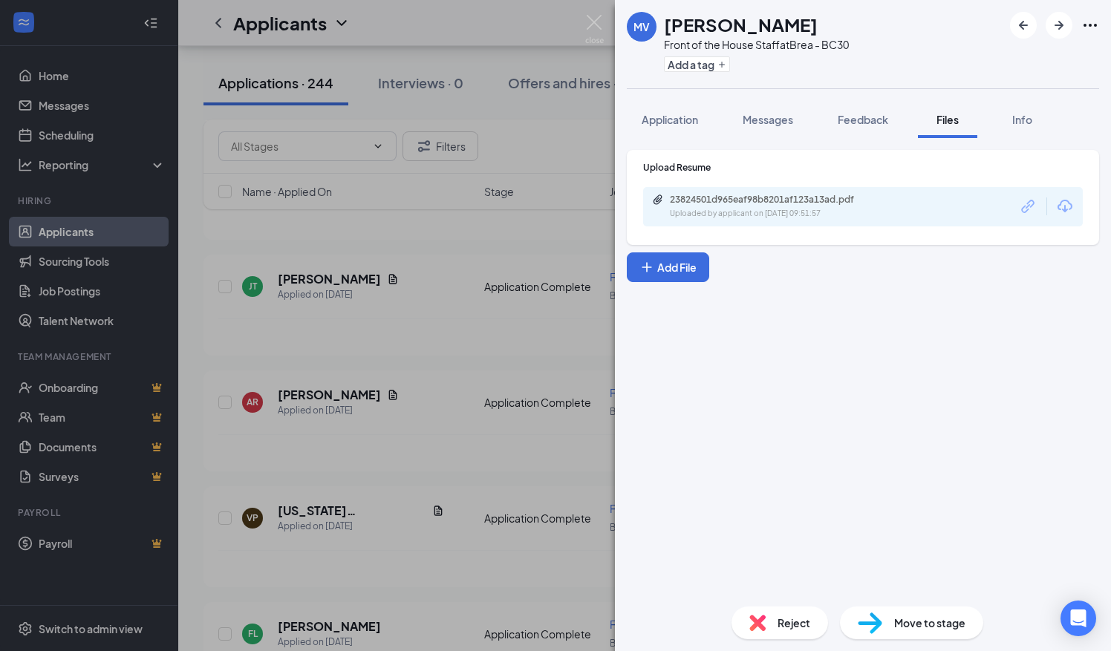
click at [376, 422] on div "MV Mindy Vuong Front of the House Staff at Brea - BC30 Add a tag Application Me…" at bounding box center [555, 325] width 1111 height 651
click at [342, 558] on div "MV Mindy Vuong Front of the House Staff at Brea - BC30 Add a tag Application Me…" at bounding box center [555, 325] width 1111 height 651
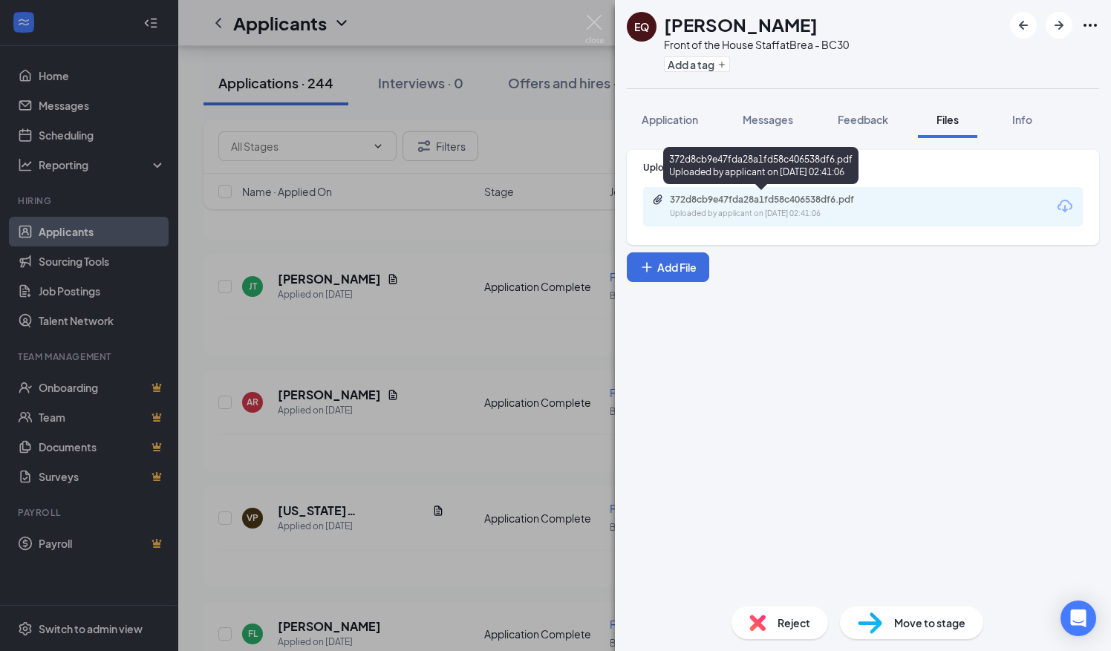
click at [834, 204] on div "372d8cb9e47fda28a1fd58c406538df6.pdf" at bounding box center [774, 200] width 208 height 12
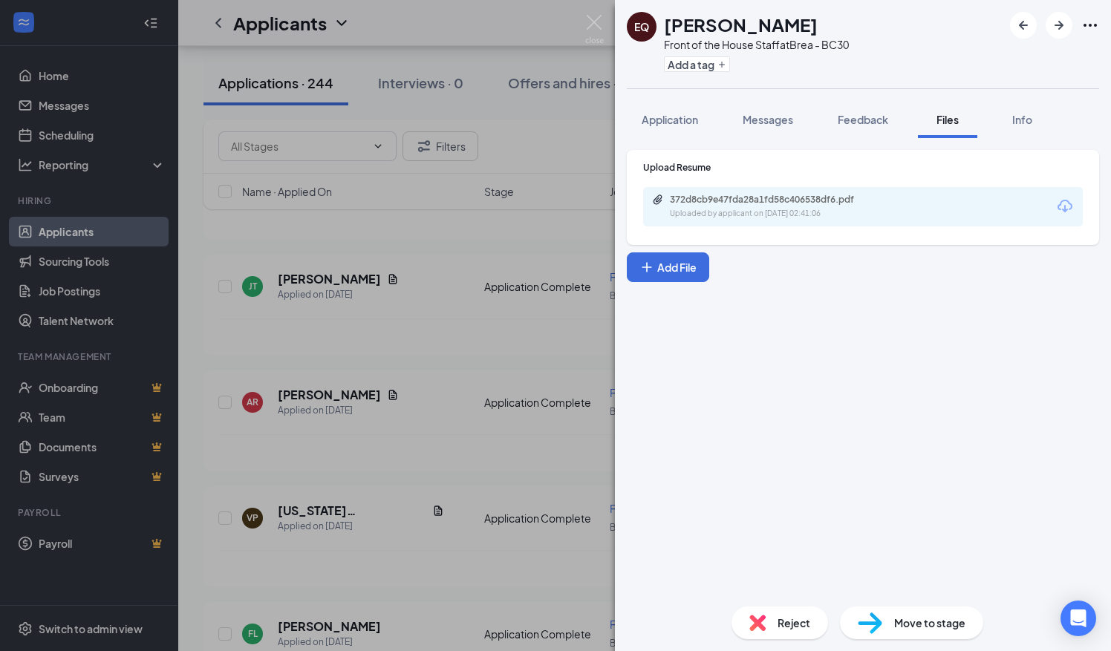
click at [260, 476] on div "EQ Eric Quan Front of the House Staff at Brea - BC30 Add a tag Application Mess…" at bounding box center [555, 325] width 1111 height 651
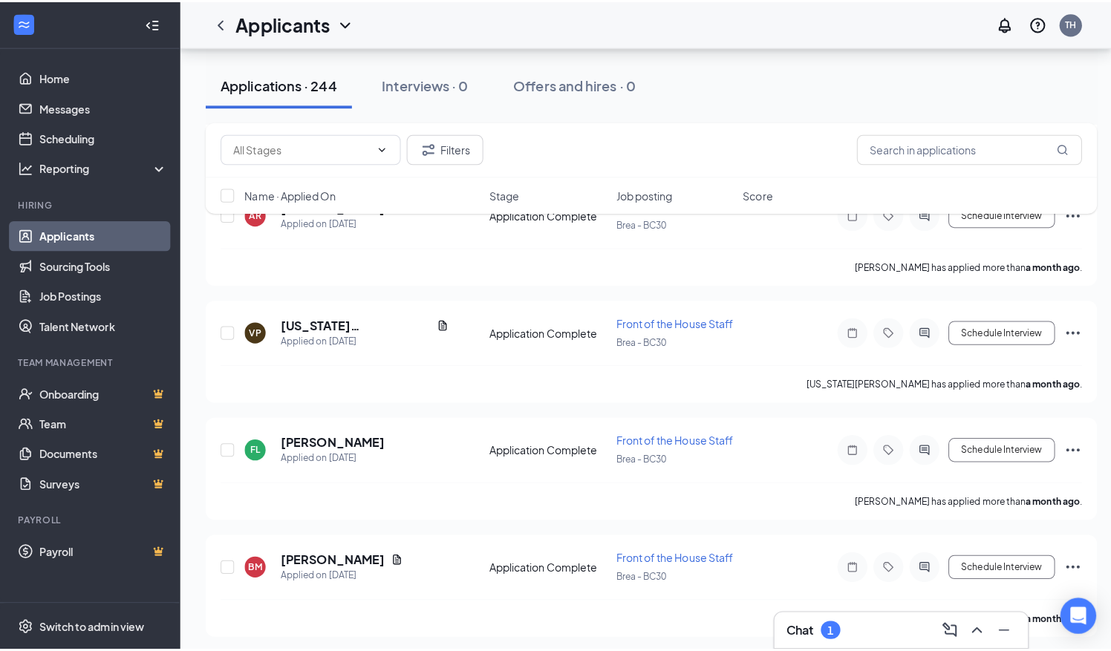
scroll to position [7495, 0]
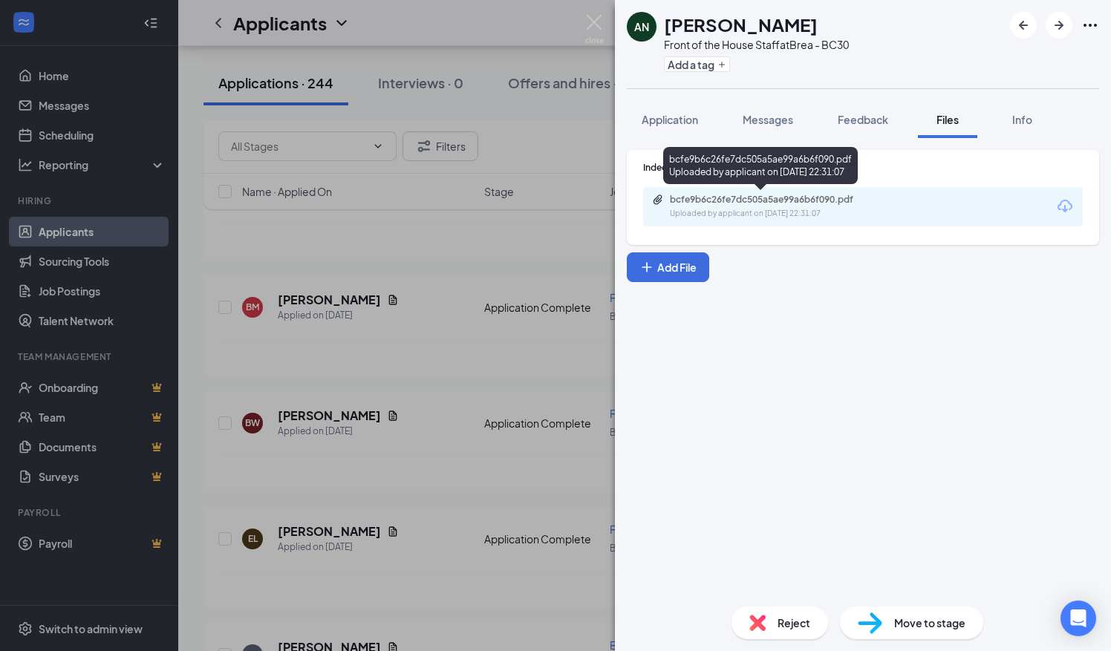
click at [696, 203] on div "bcfe9b6c26fe7dc505a5ae99a6b6f090.pdf" at bounding box center [774, 200] width 208 height 12
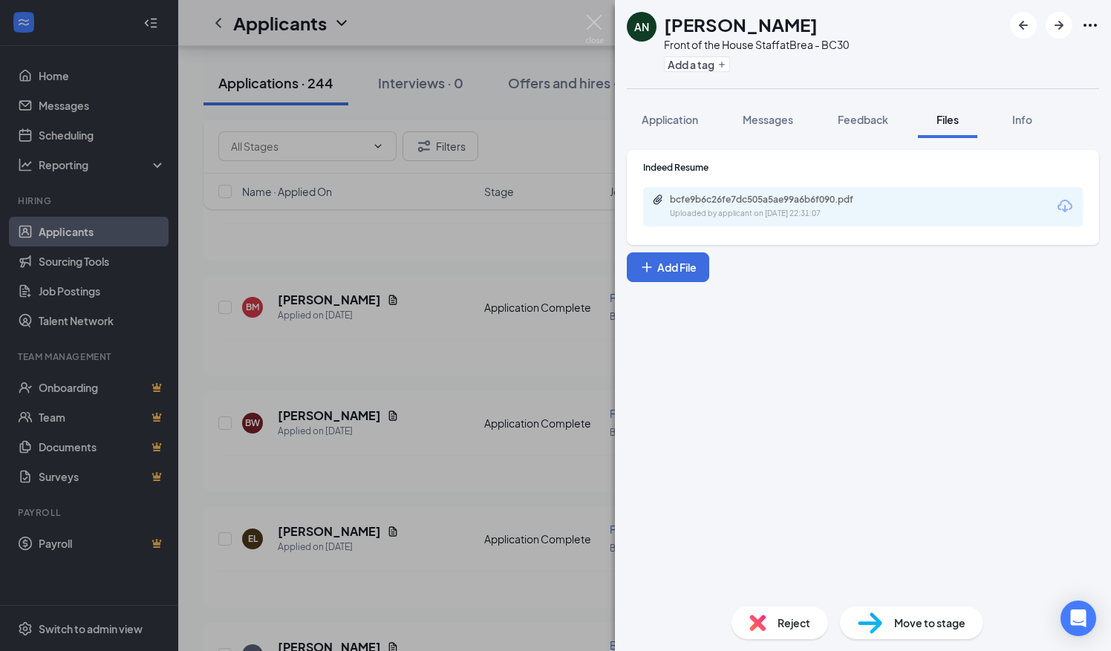
click at [210, 439] on div "AN ANGELICA NICOLAS Front of the House Staff at Brea - BC30 Add a tag Applicati…" at bounding box center [555, 325] width 1111 height 651
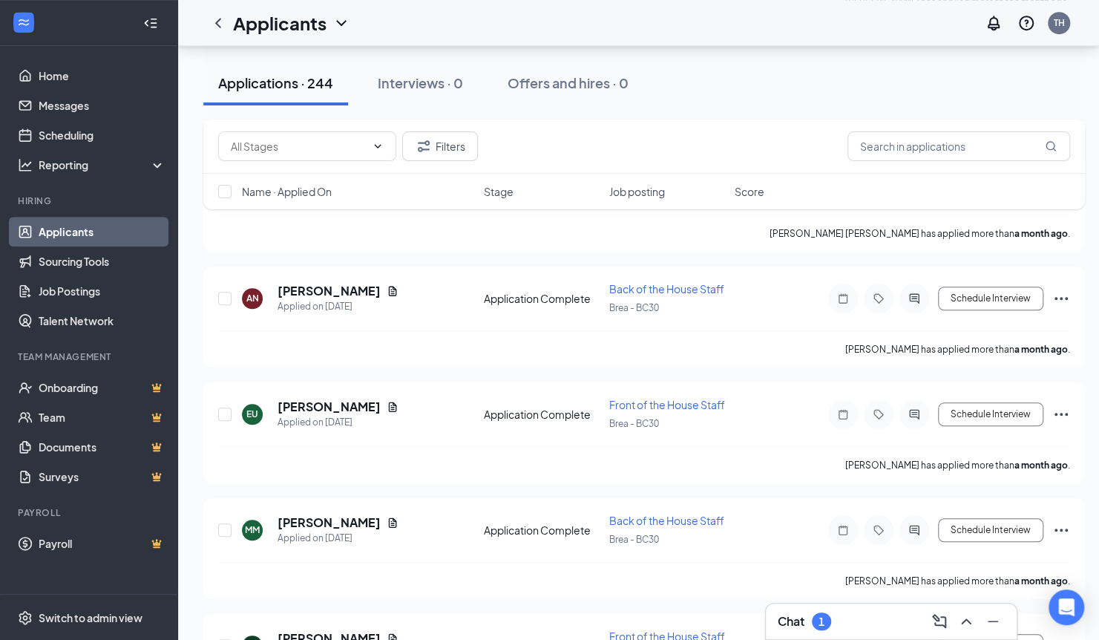
scroll to position [13866, 0]
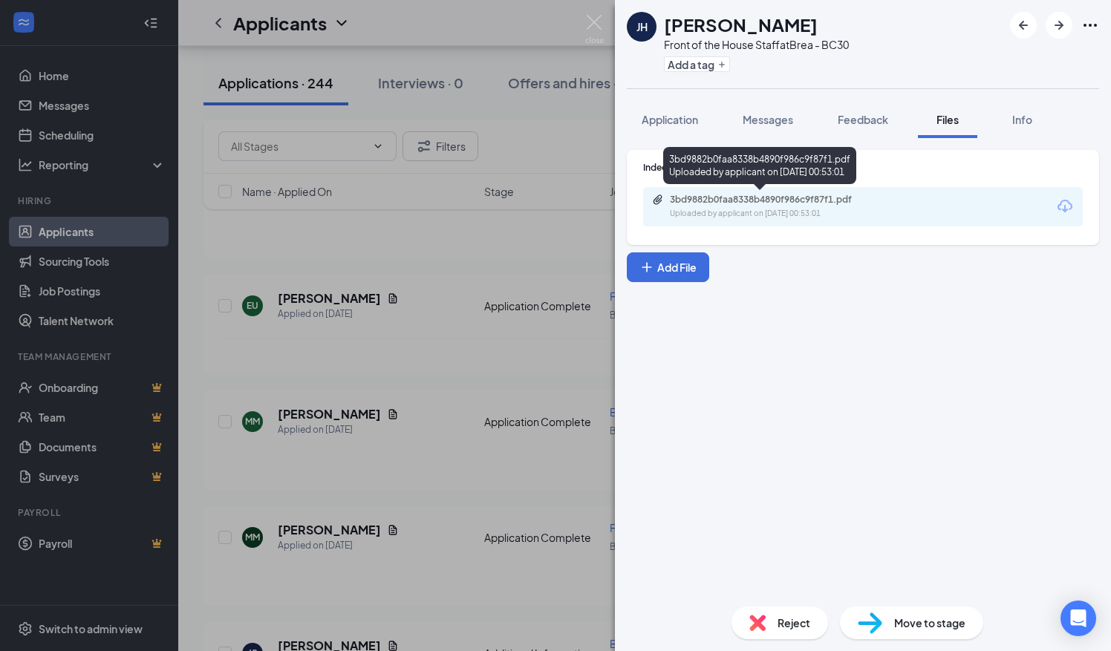
click at [699, 199] on div "3bd9882b0faa8338b4890f986c9f87f1.pdf" at bounding box center [774, 200] width 208 height 12
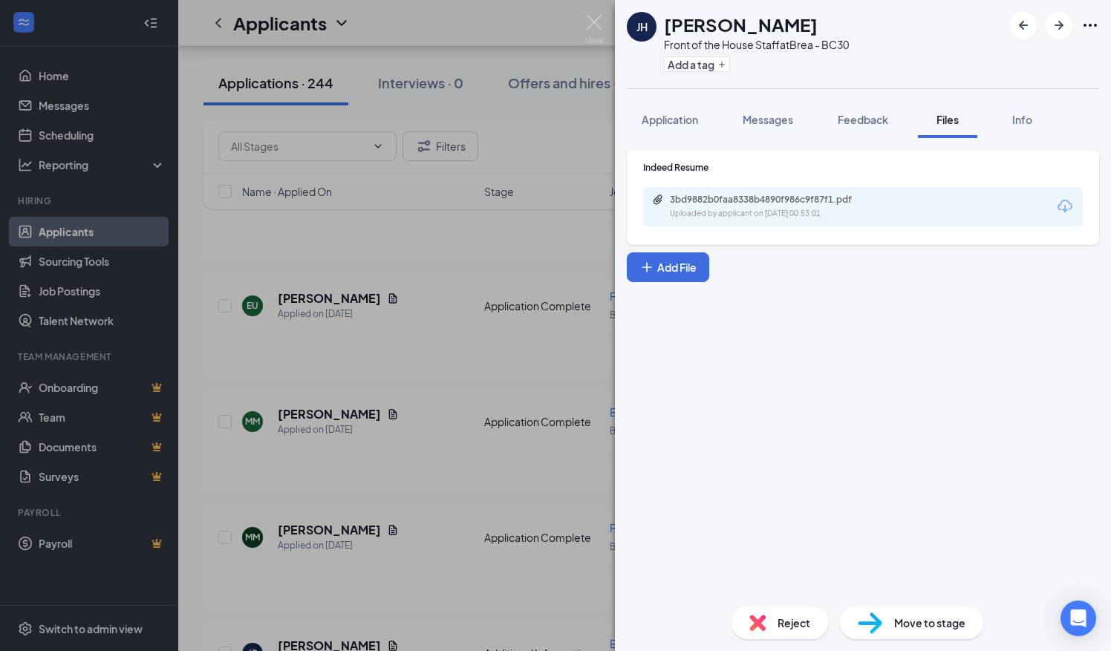
click at [223, 321] on div "JH Jacky Hong Front of the House Staff at Brea - BC30 Add a tag Application Mes…" at bounding box center [555, 325] width 1111 height 651
click at [595, 24] on img at bounding box center [594, 29] width 19 height 29
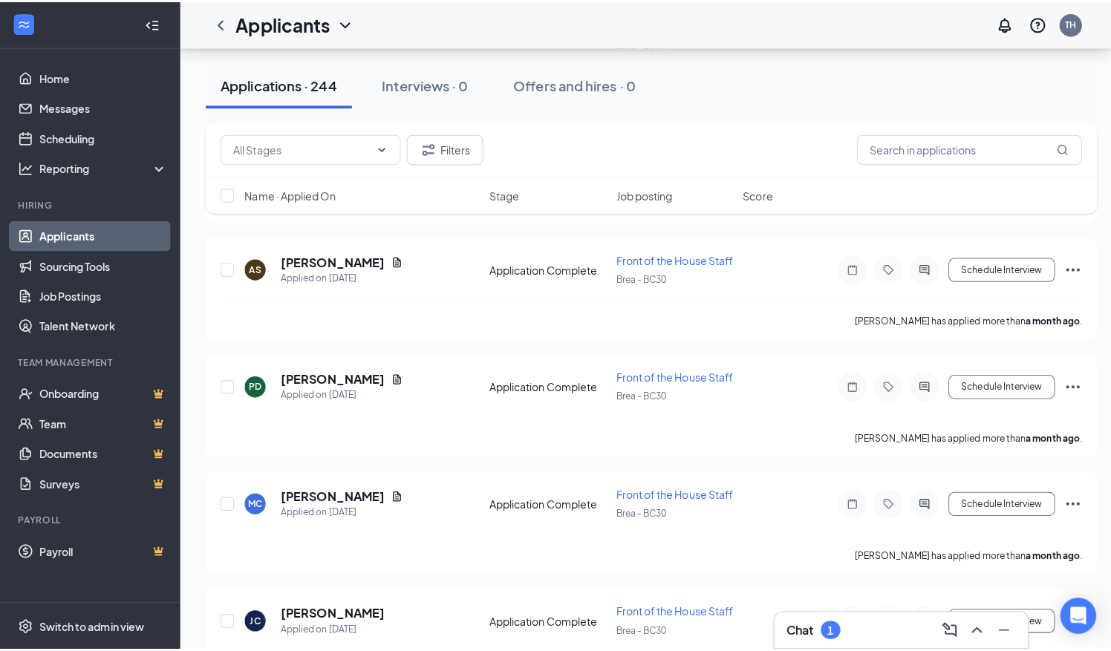
scroll to position [14864, 0]
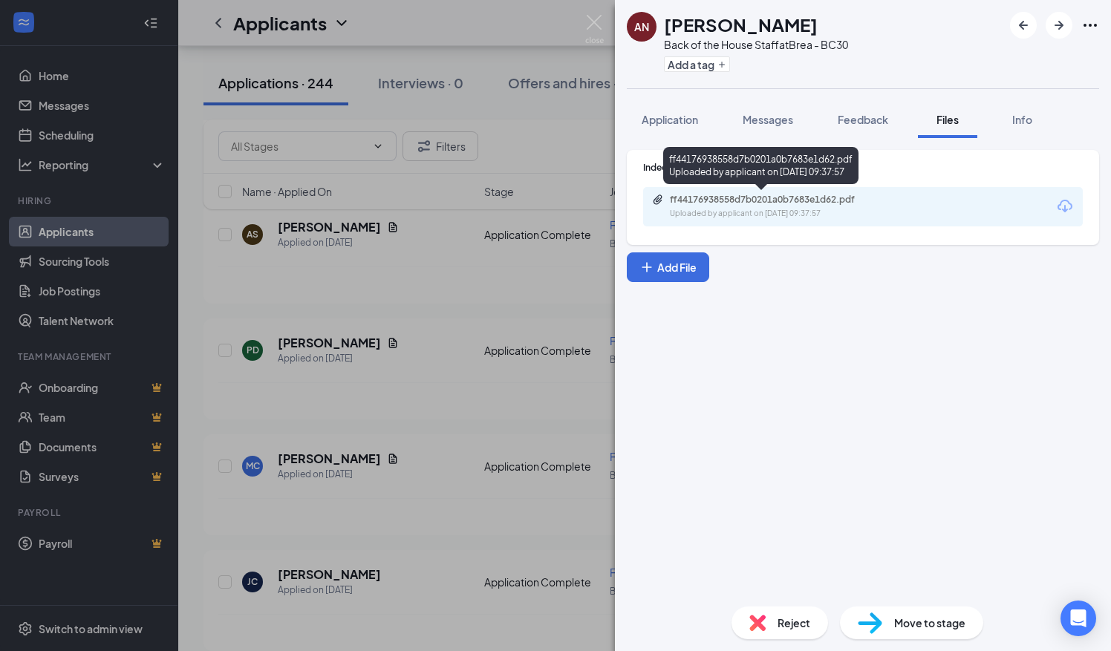
click at [695, 206] on div "ff44176938558d7b0201a0b7683e1d62.pdf Uploaded by applicant on Jul 17, 2025 at 0…" at bounding box center [772, 207] width 241 height 26
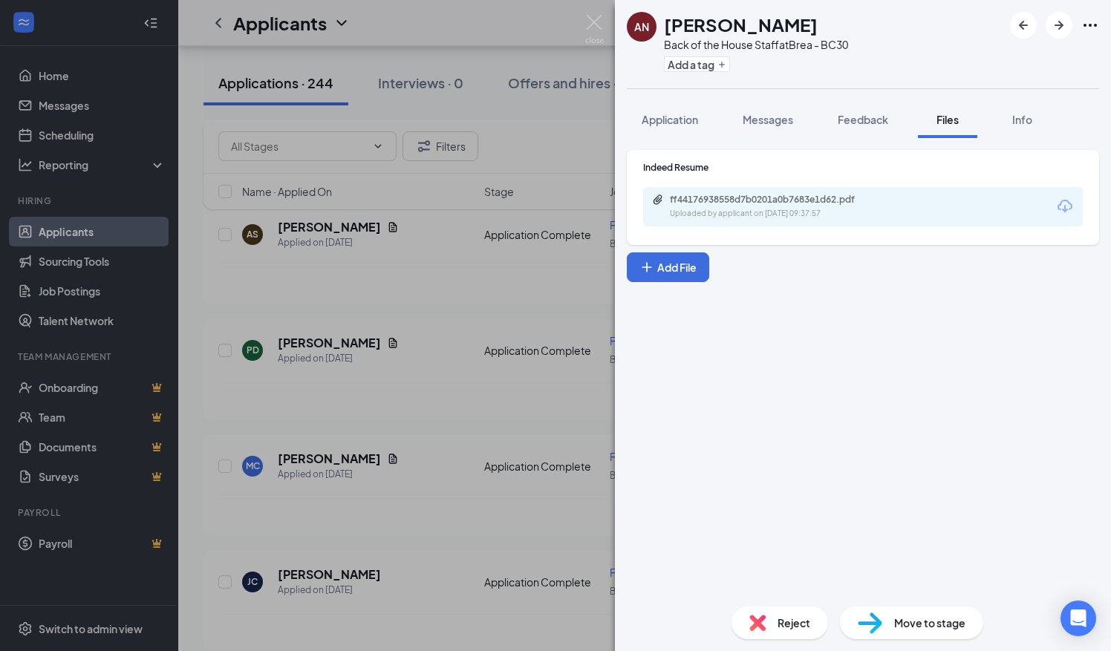
click at [194, 432] on div "AN Amanda Nguyen Back of the House Staff at Brea - BC30 Add a tag Application M…" at bounding box center [555, 325] width 1111 height 651
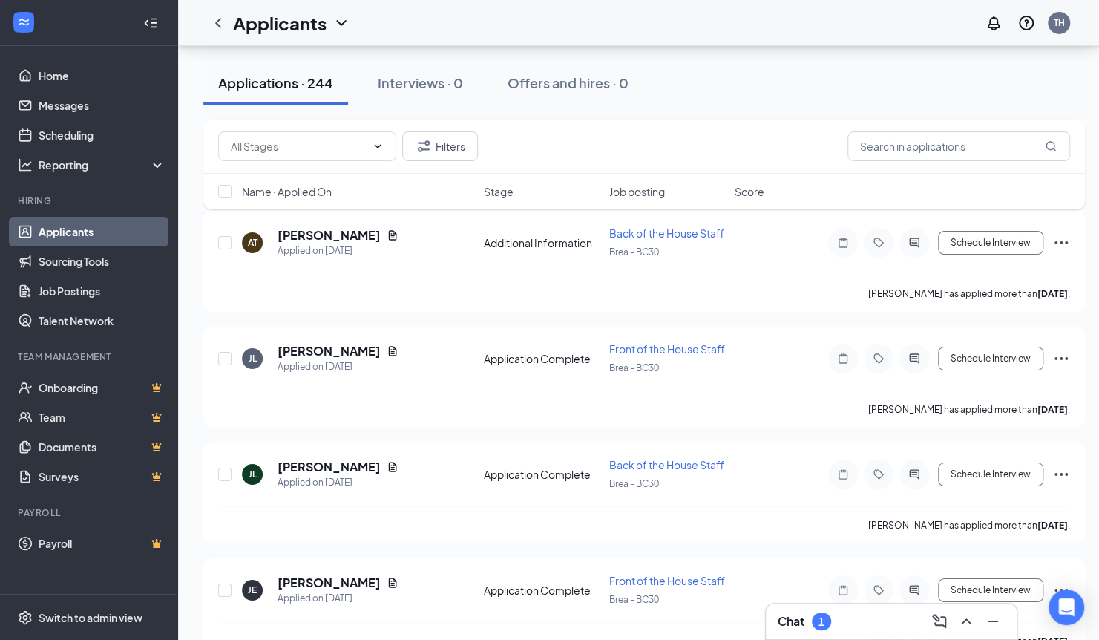
scroll to position [19492, 8]
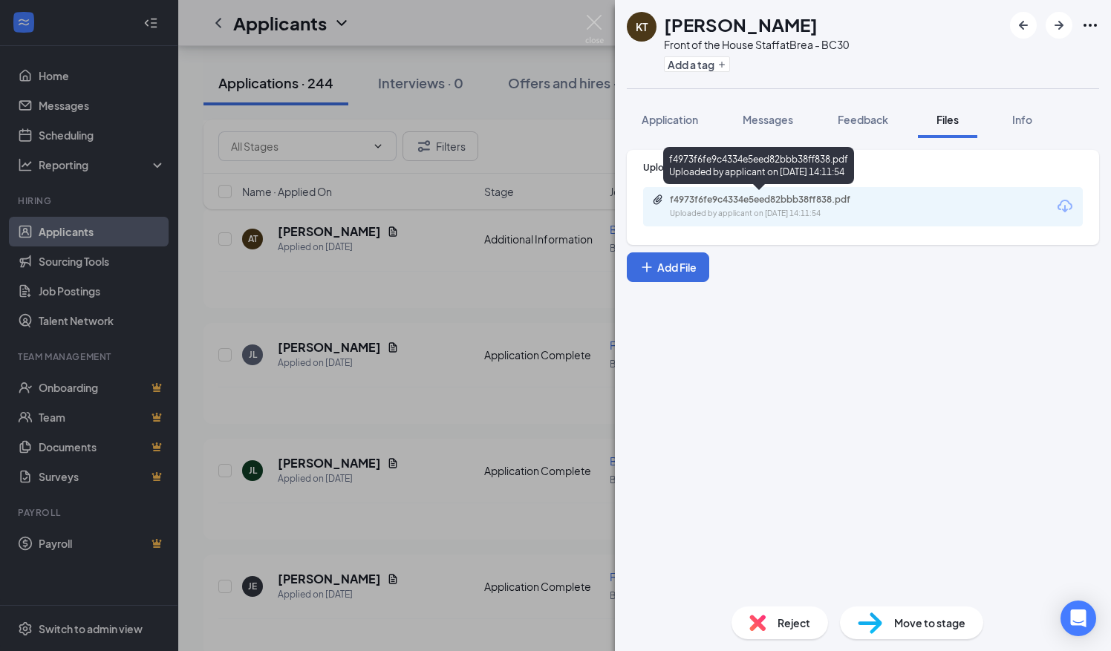
click at [755, 196] on div "f4973f6fe9c4334e5eed82bbb38ff838.pdf" at bounding box center [774, 200] width 208 height 12
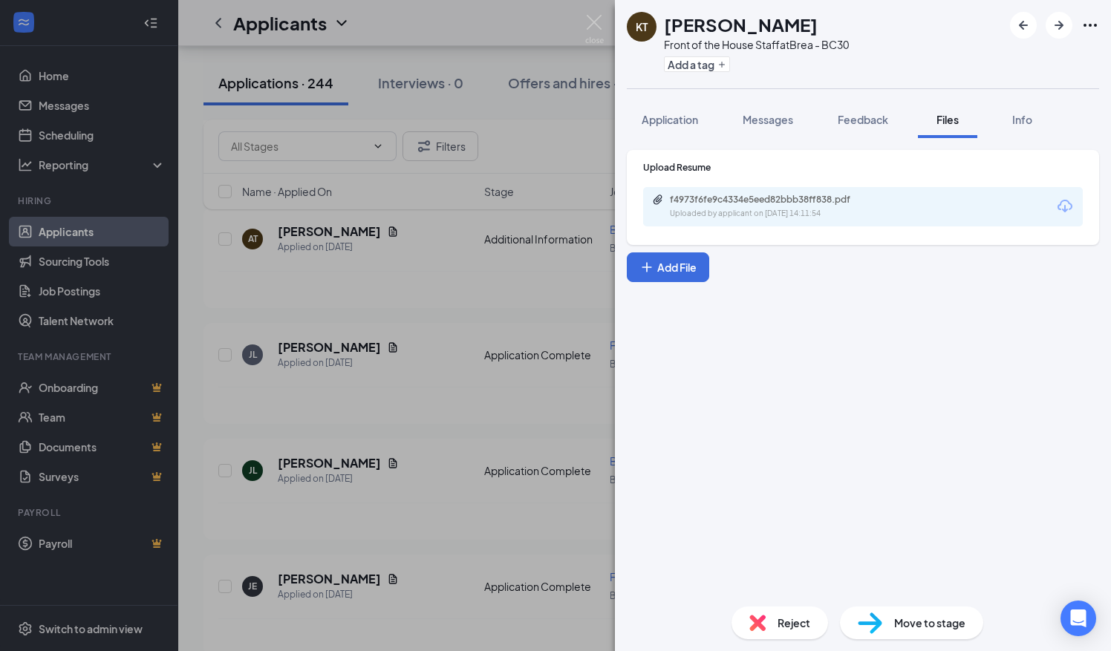
click at [193, 415] on div "KT Kayla Tran Front of the House Staff at Brea - BC30 Add a tag Application Mes…" at bounding box center [555, 325] width 1111 height 651
click at [594, 19] on img at bounding box center [594, 29] width 19 height 29
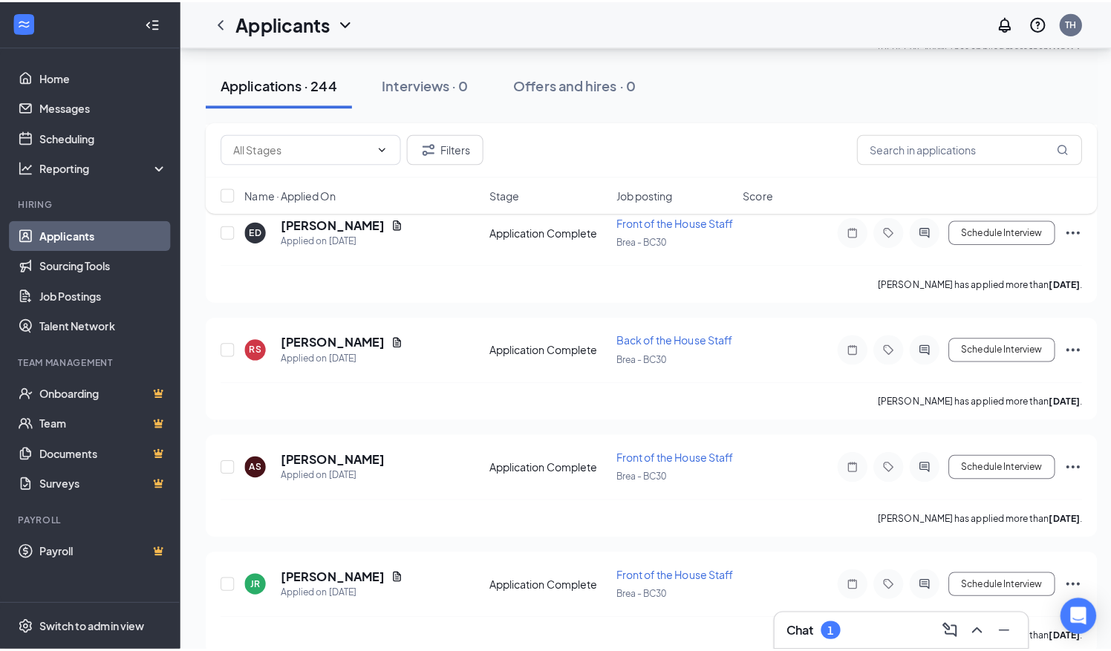
scroll to position [22051, 0]
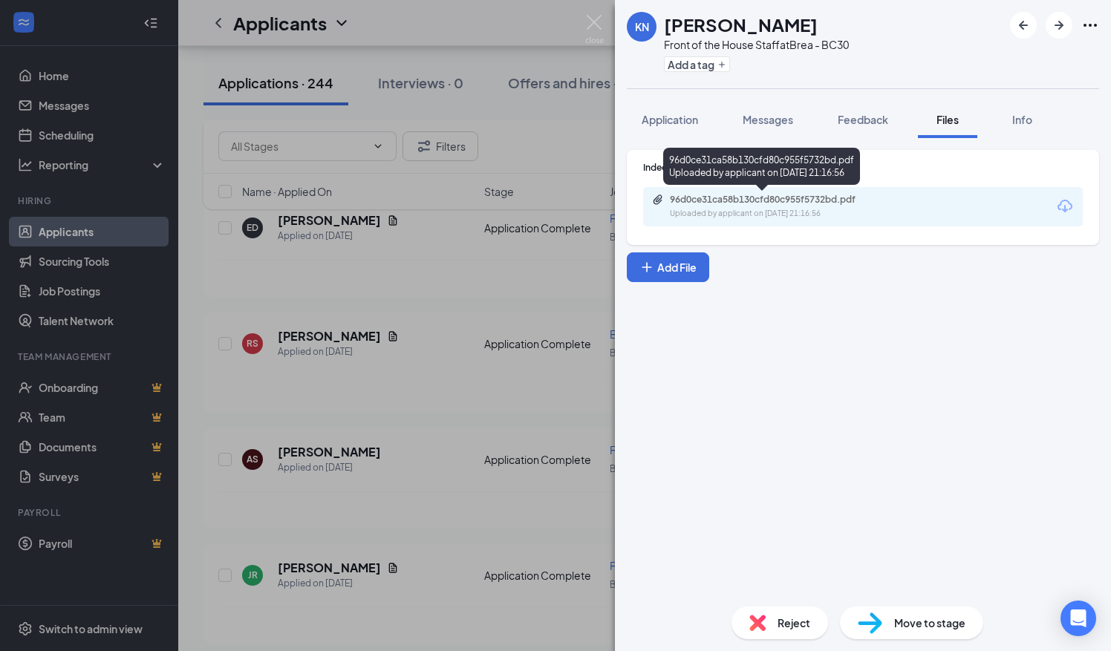
click at [763, 206] on div "96d0ce31ca58b130cfd80c955f5732bd.pdf Uploaded by applicant on Jul 09, 2025 at 2…" at bounding box center [772, 207] width 241 height 26
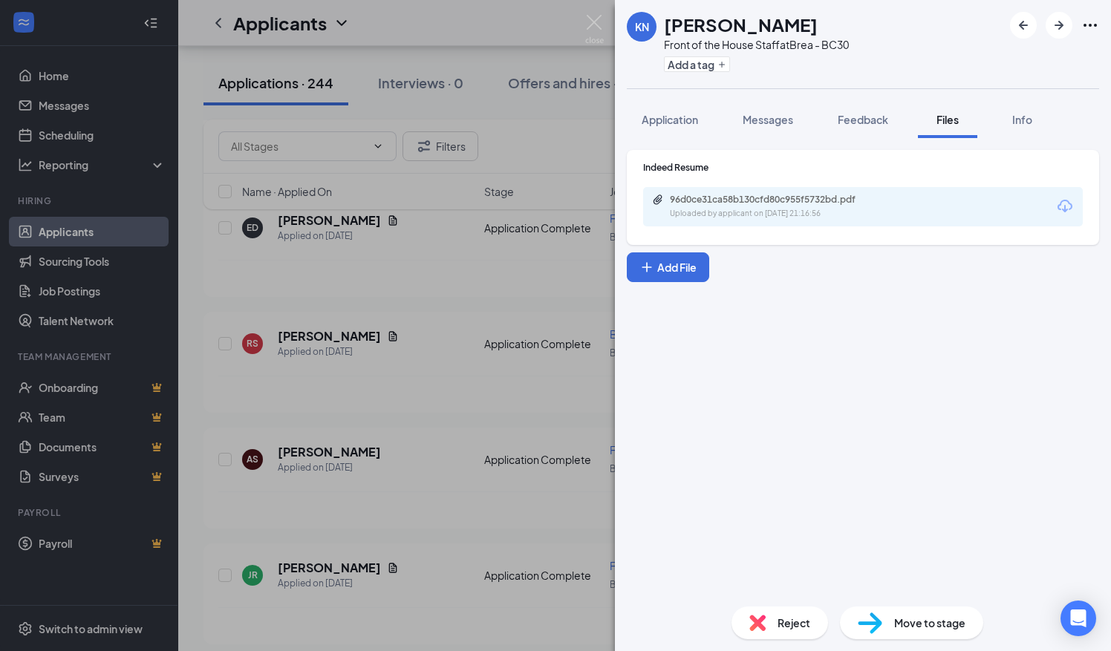
click at [185, 325] on div "KN Kenny Nguyen Front of the House Staff at Brea - BC30 Add a tag Application M…" at bounding box center [555, 325] width 1111 height 651
click at [592, 24] on div "Applicants TH" at bounding box center [644, 23] width 932 height 46
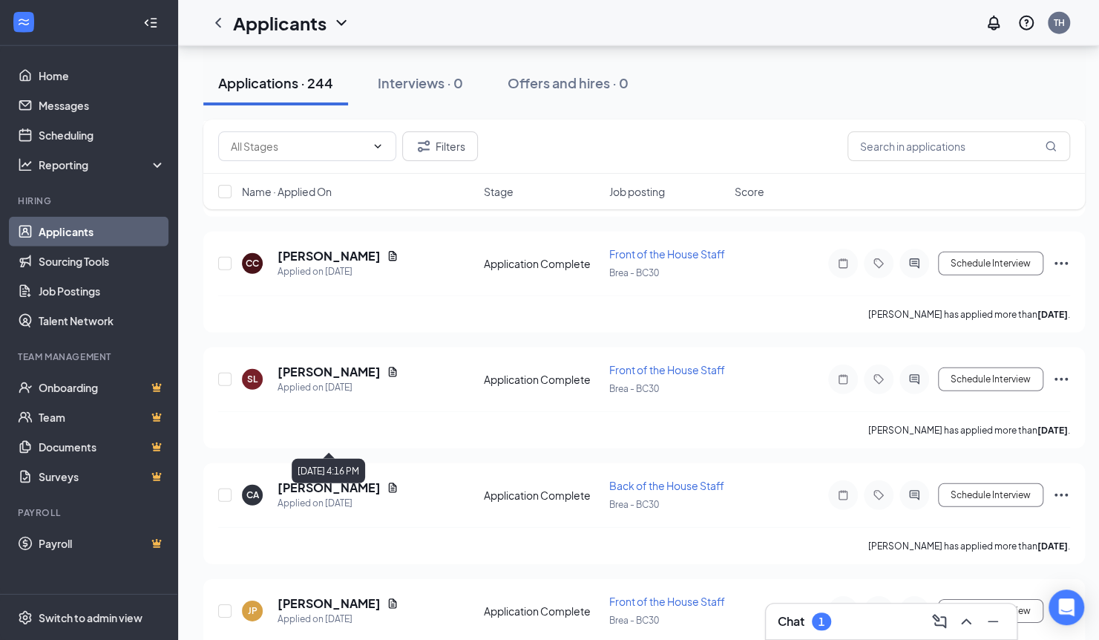
scroll to position [25375, 0]
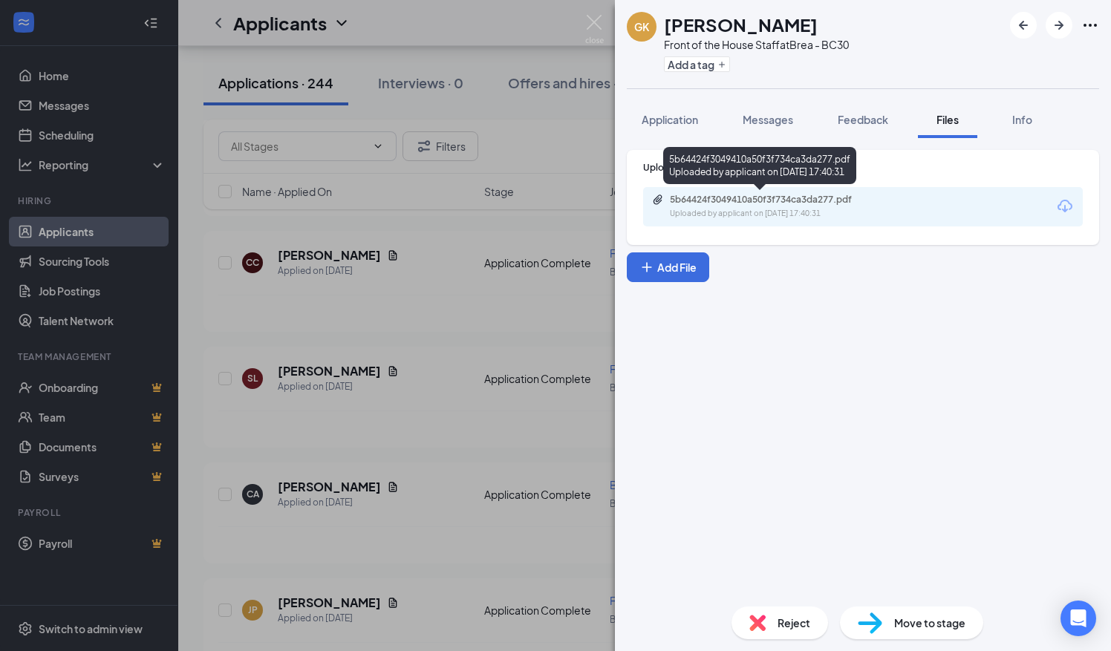
click at [800, 197] on div "5b64424f3049410a50f3f734ca3da277.pdf" at bounding box center [774, 200] width 208 height 12
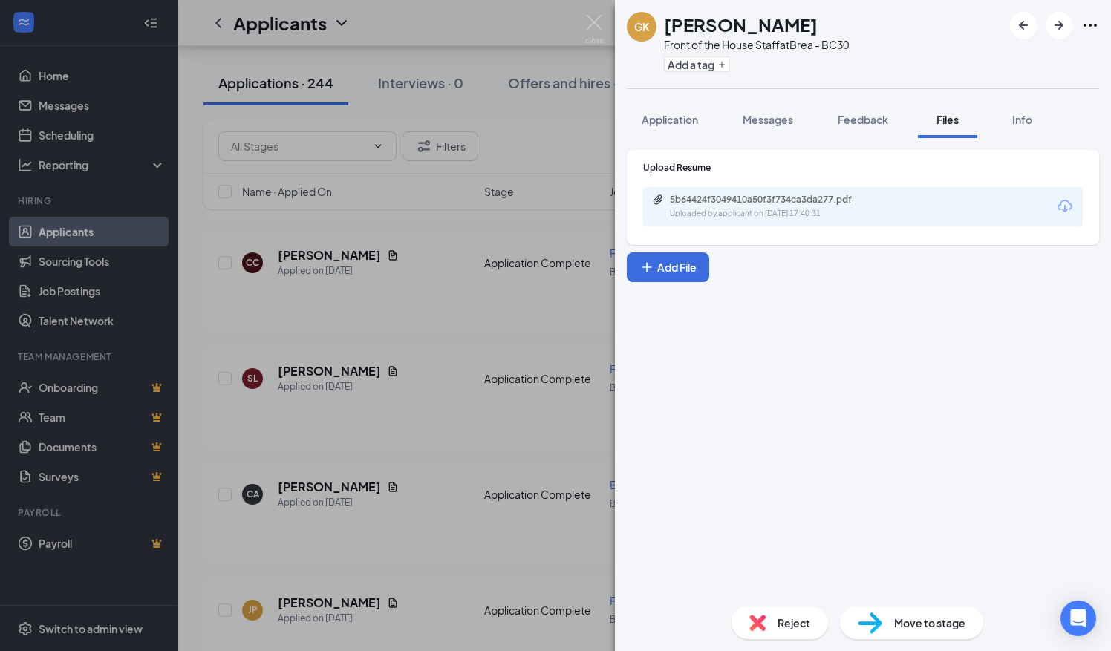
click at [255, 275] on div "GK Grace Kim Front of the House Staff at Brea - BC30 Add a tag Application Mess…" at bounding box center [555, 325] width 1111 height 651
click at [586, 22] on img at bounding box center [594, 29] width 19 height 29
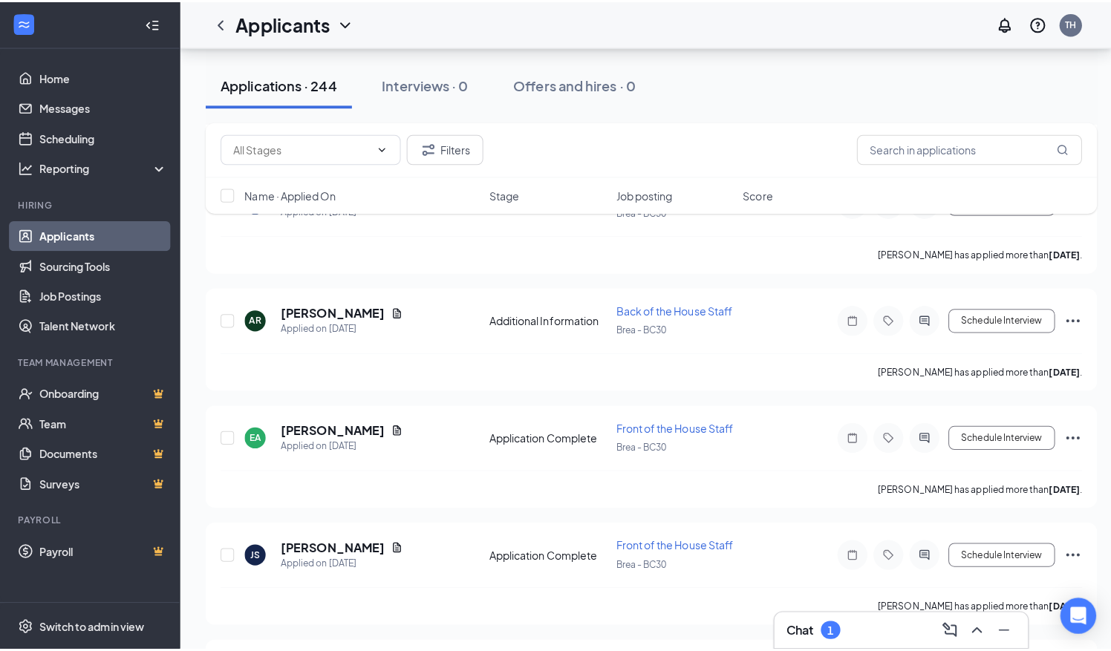
scroll to position [27817, 0]
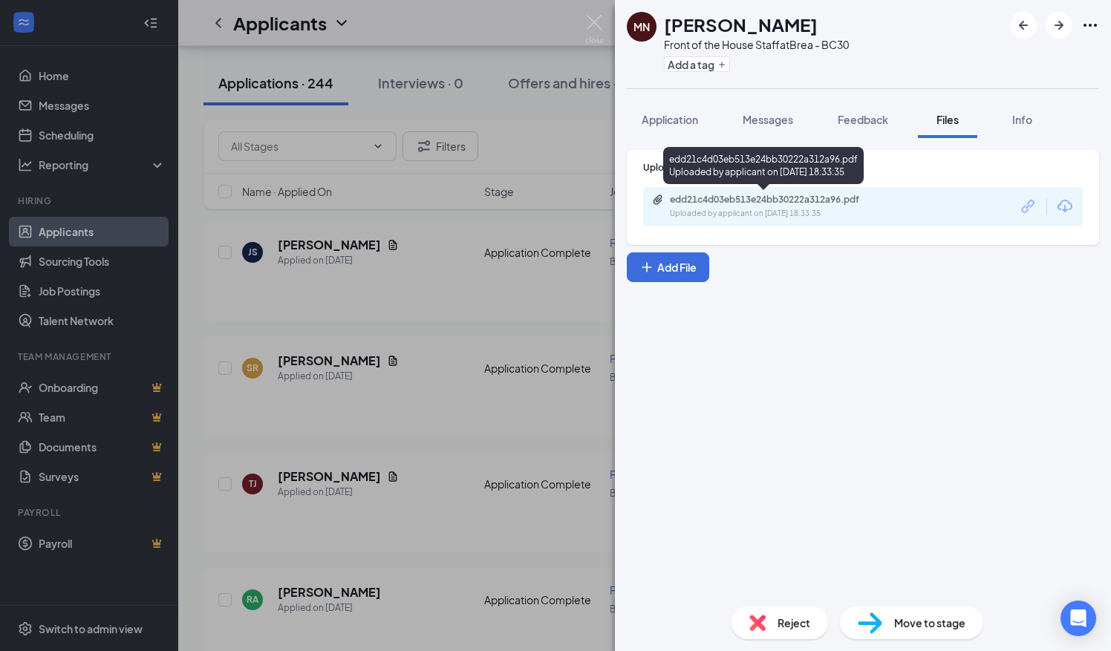
click at [742, 206] on div "edd21c4d03eb513e24bb30222a312a96.pdf Uploaded by applicant on [DATE] 18:33:35" at bounding box center [772, 207] width 241 height 26
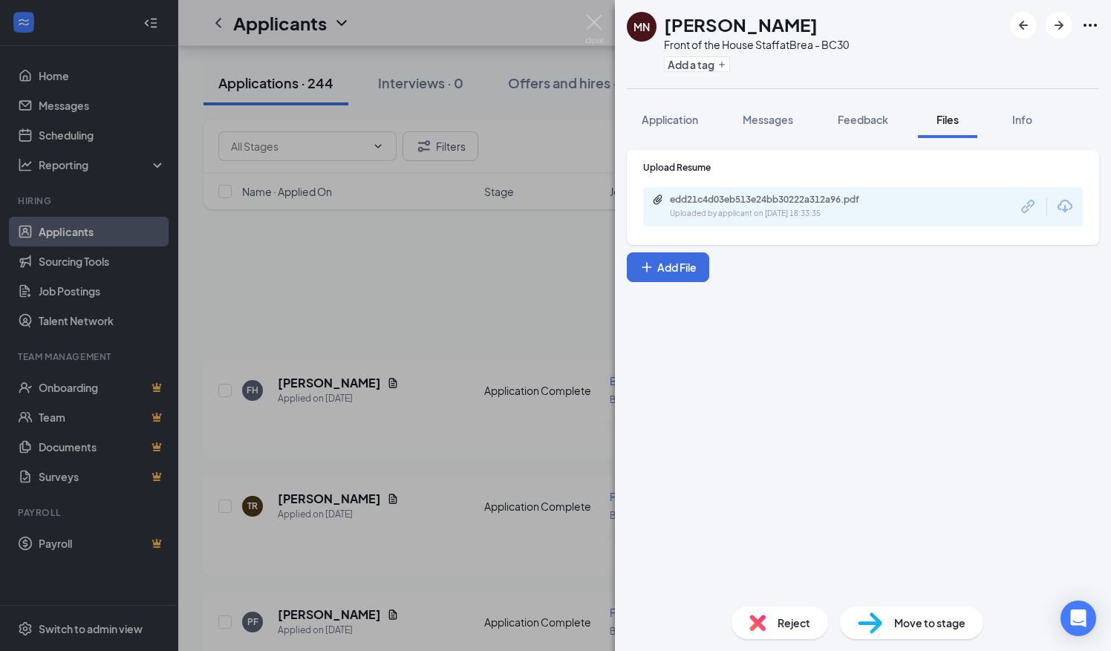
click at [206, 284] on div "MN [PERSON_NAME] Front of the House Staff at [GEOGRAPHIC_DATA] - BC30 Add a tag…" at bounding box center [555, 325] width 1111 height 651
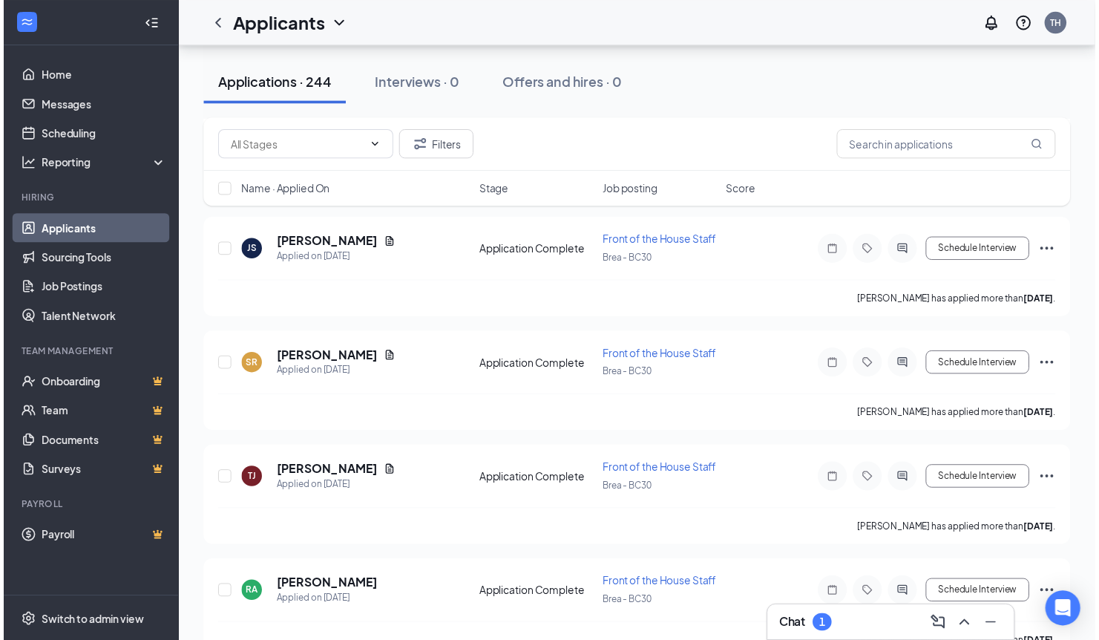
scroll to position [27817, 0]
